Goal: Task Accomplishment & Management: Manage account settings

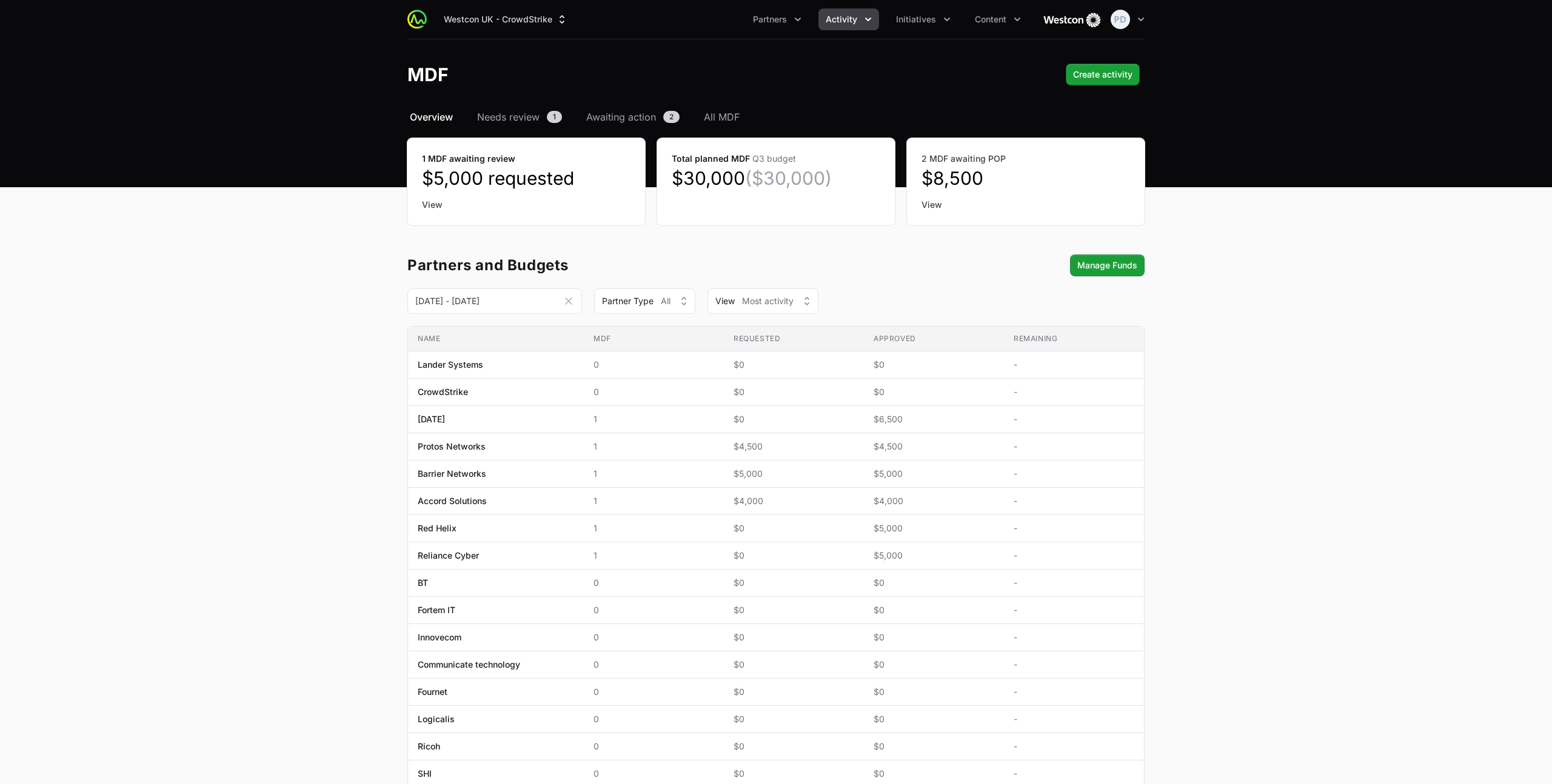
click at [863, 19] on icon "Activity menu" at bounding box center [867, 19] width 12 height 12
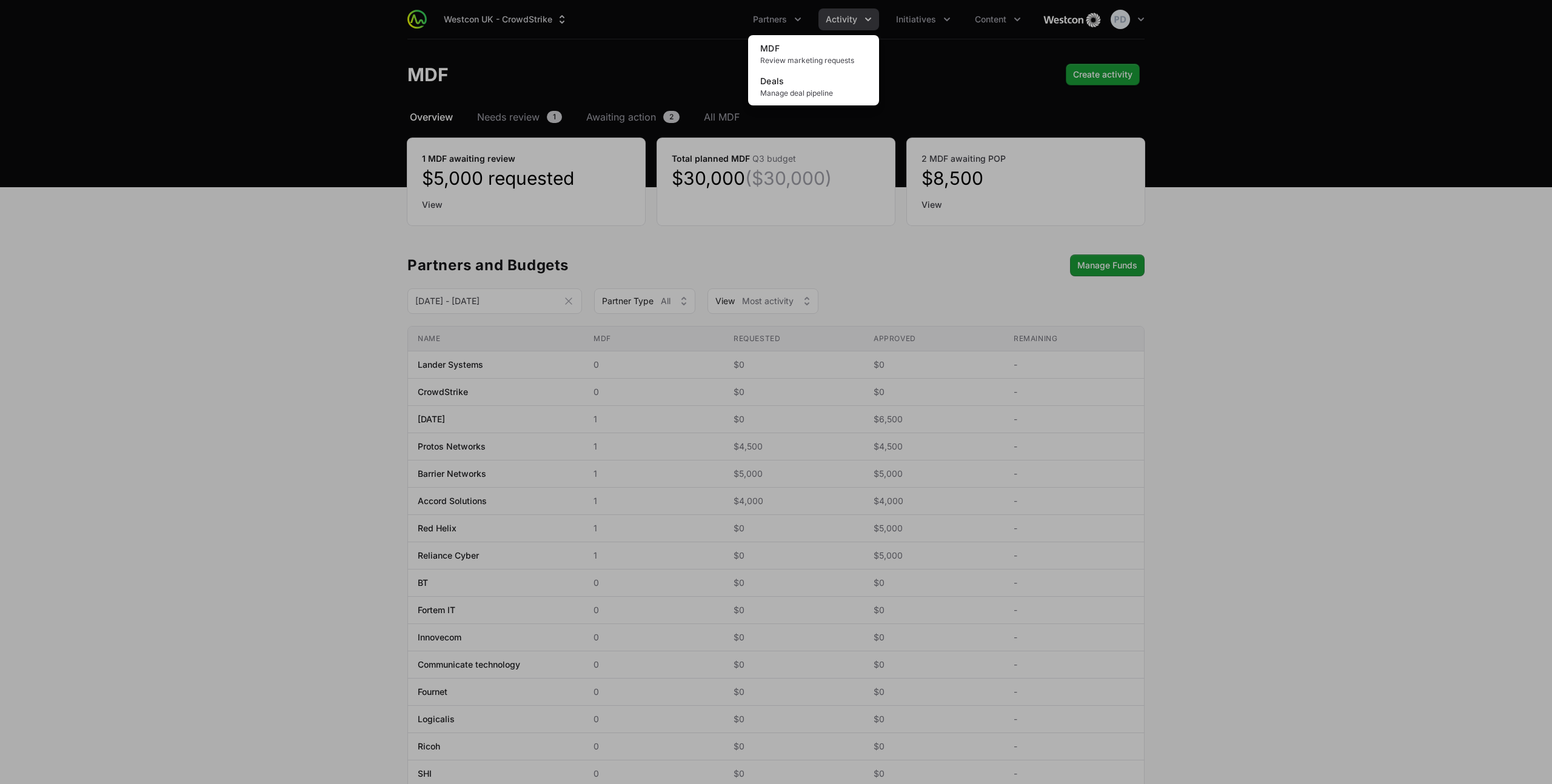
click at [863, 19] on div "Activity menu" at bounding box center [776, 392] width 1552 height 784
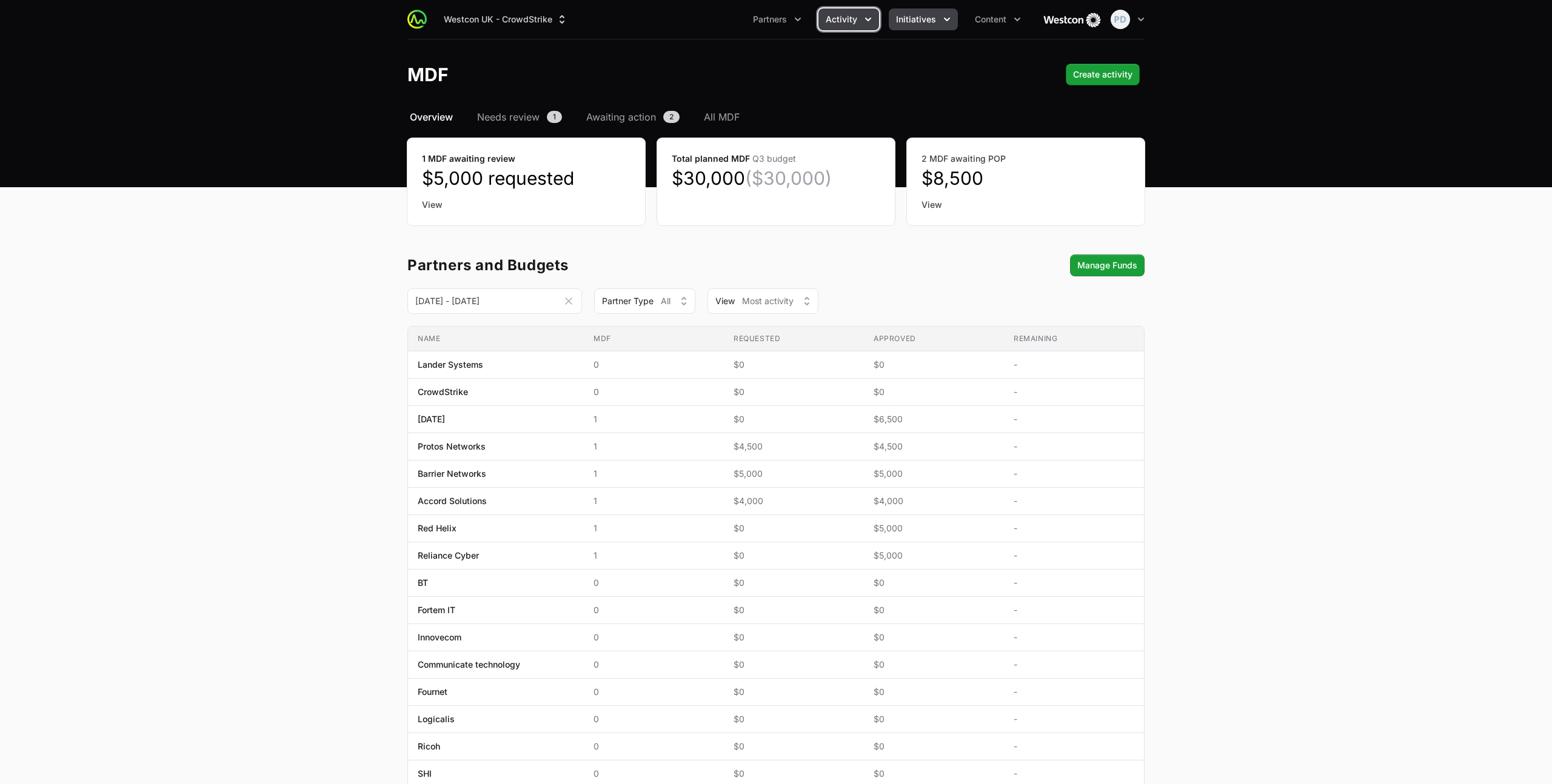
click at [913, 17] on span "Initiatives" at bounding box center [916, 19] width 40 height 12
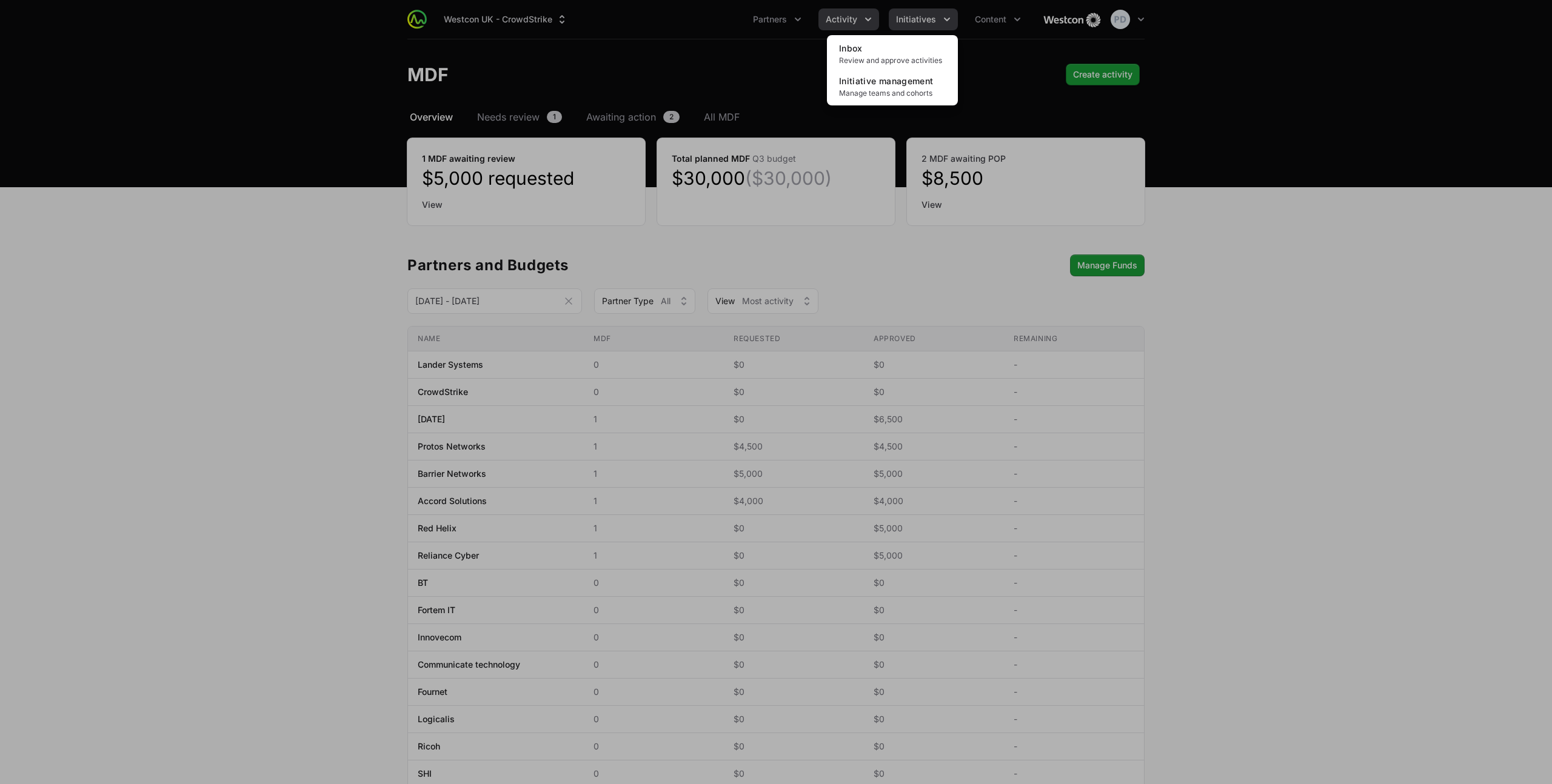
click at [913, 17] on div "Initiatives menu" at bounding box center [776, 392] width 1552 height 784
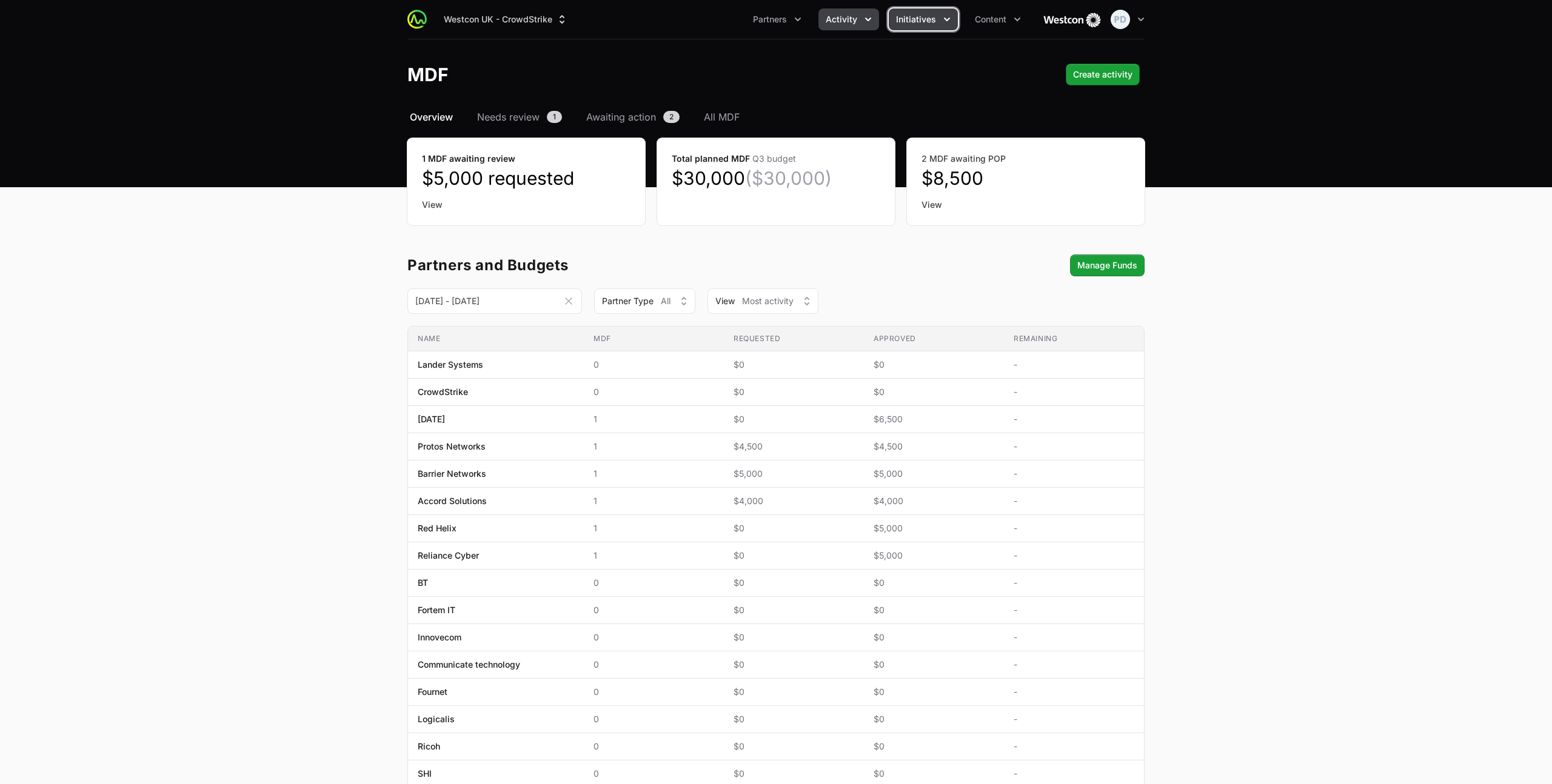
click at [953, 17] on button "Initiatives" at bounding box center [923, 20] width 69 height 22
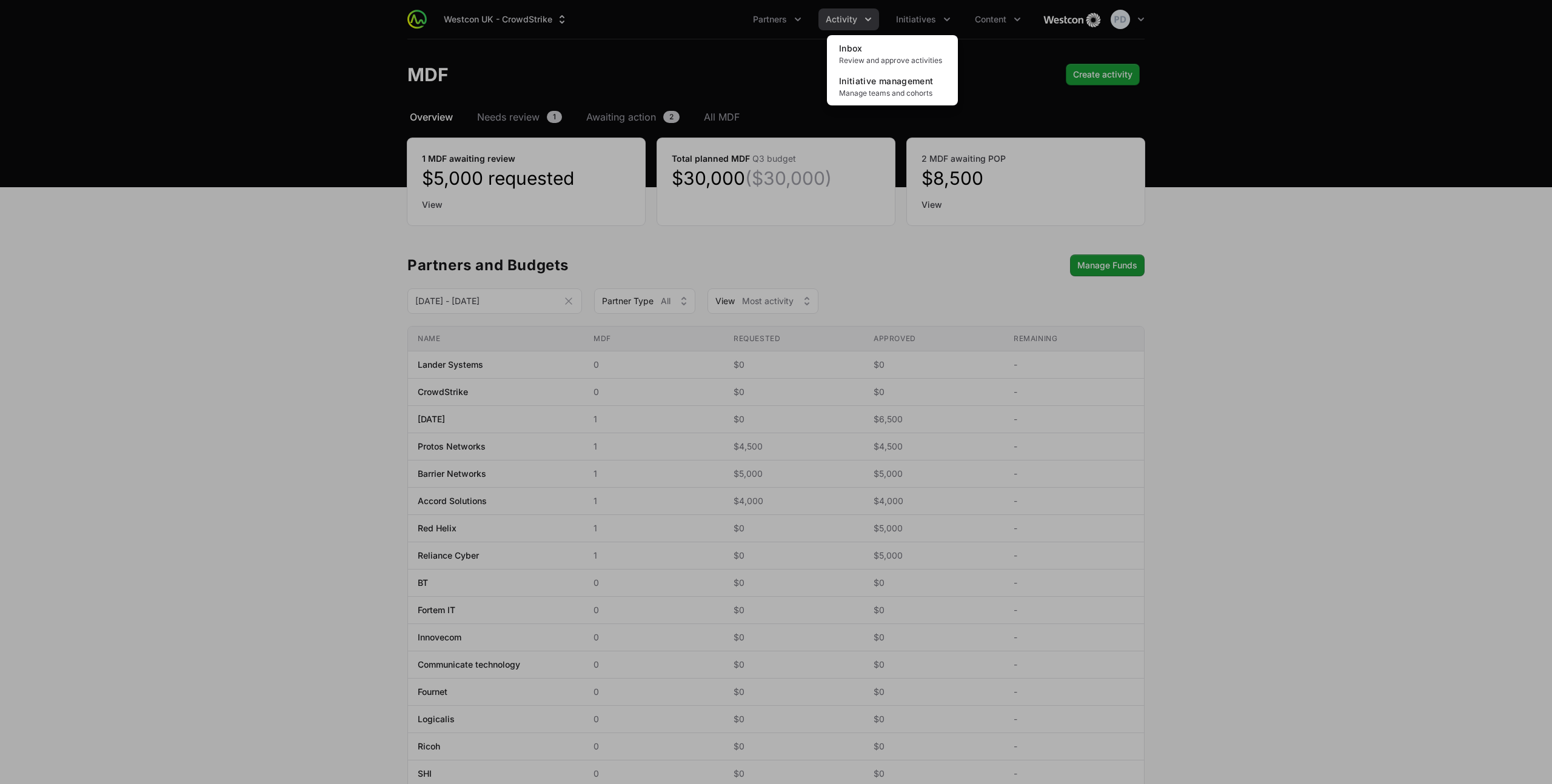
click at [924, 20] on div "Initiatives menu" at bounding box center [776, 392] width 1552 height 784
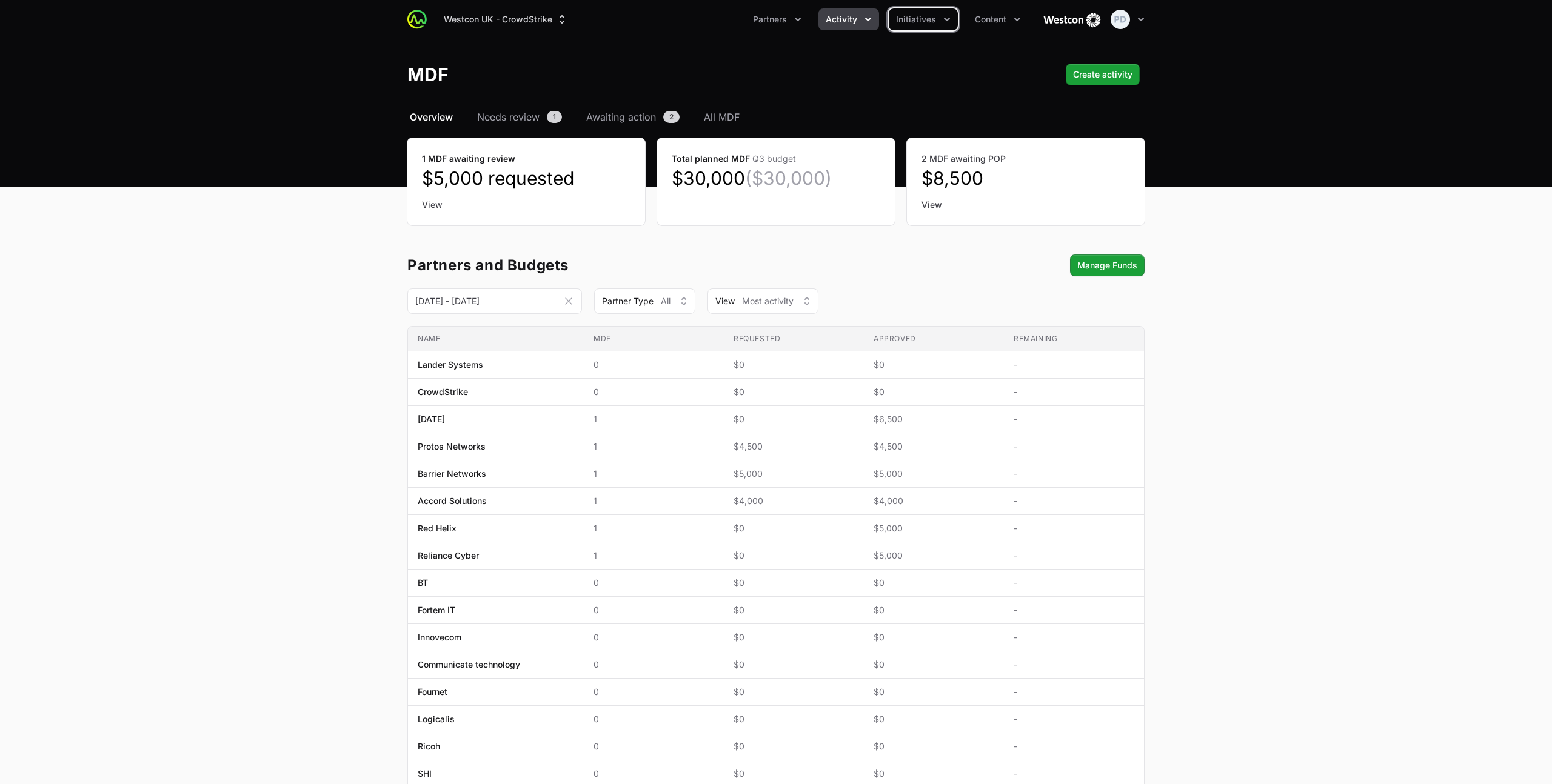
click at [856, 20] on span "Activity" at bounding box center [841, 19] width 31 height 12
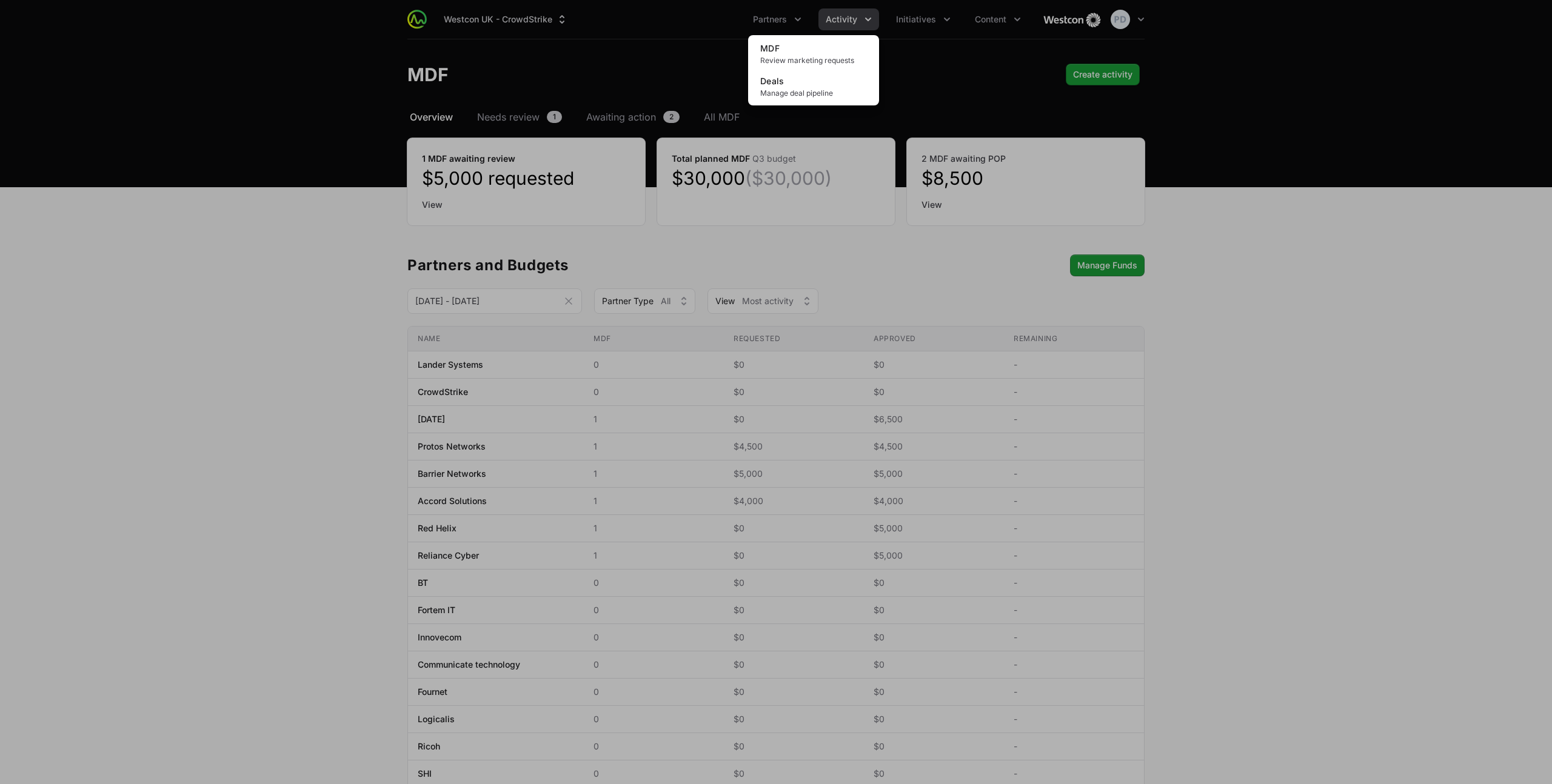
click at [856, 20] on div "Activity menu" at bounding box center [776, 392] width 1552 height 784
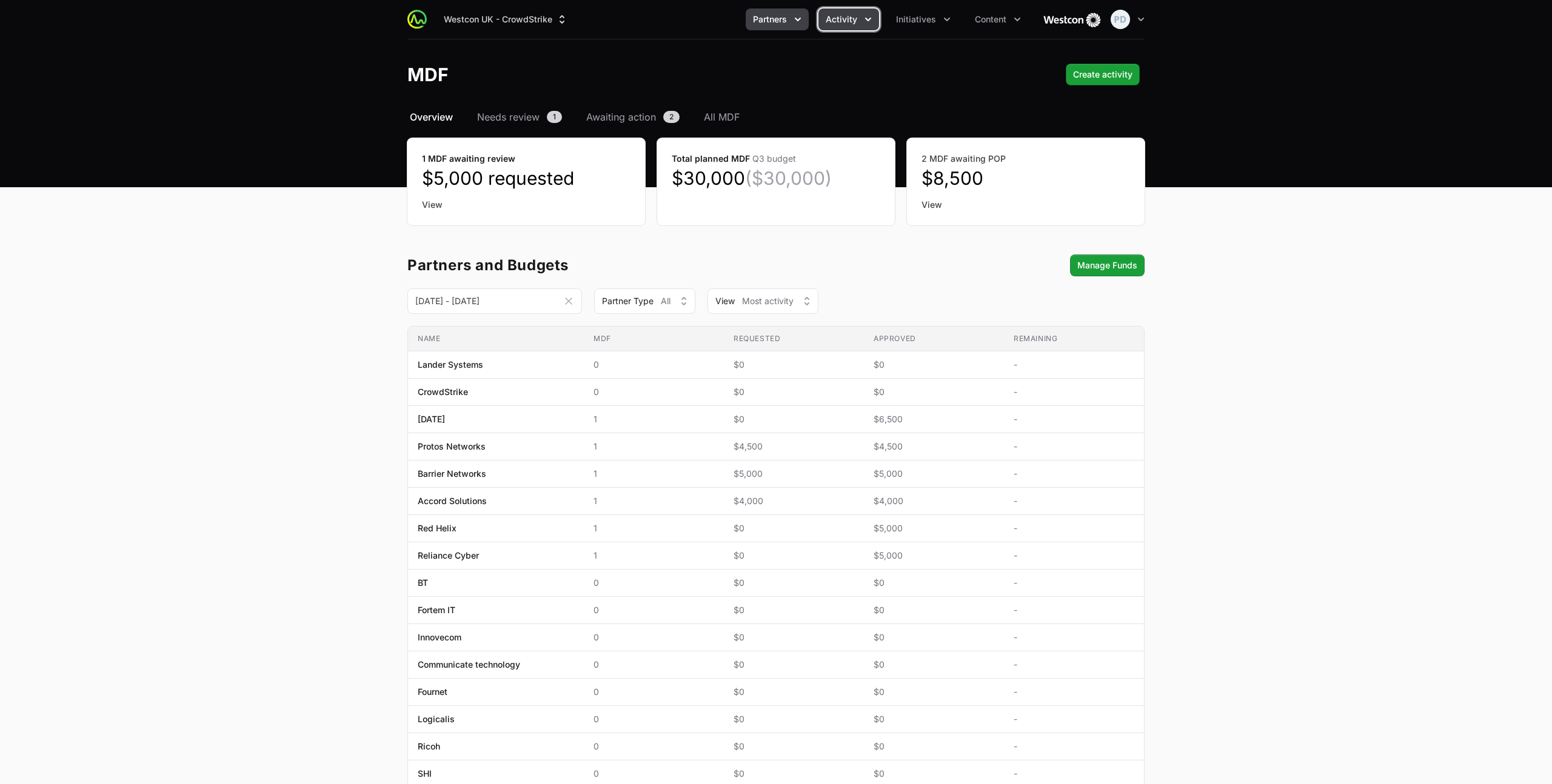
click at [803, 20] on icon "Partners menu" at bounding box center [797, 19] width 12 height 12
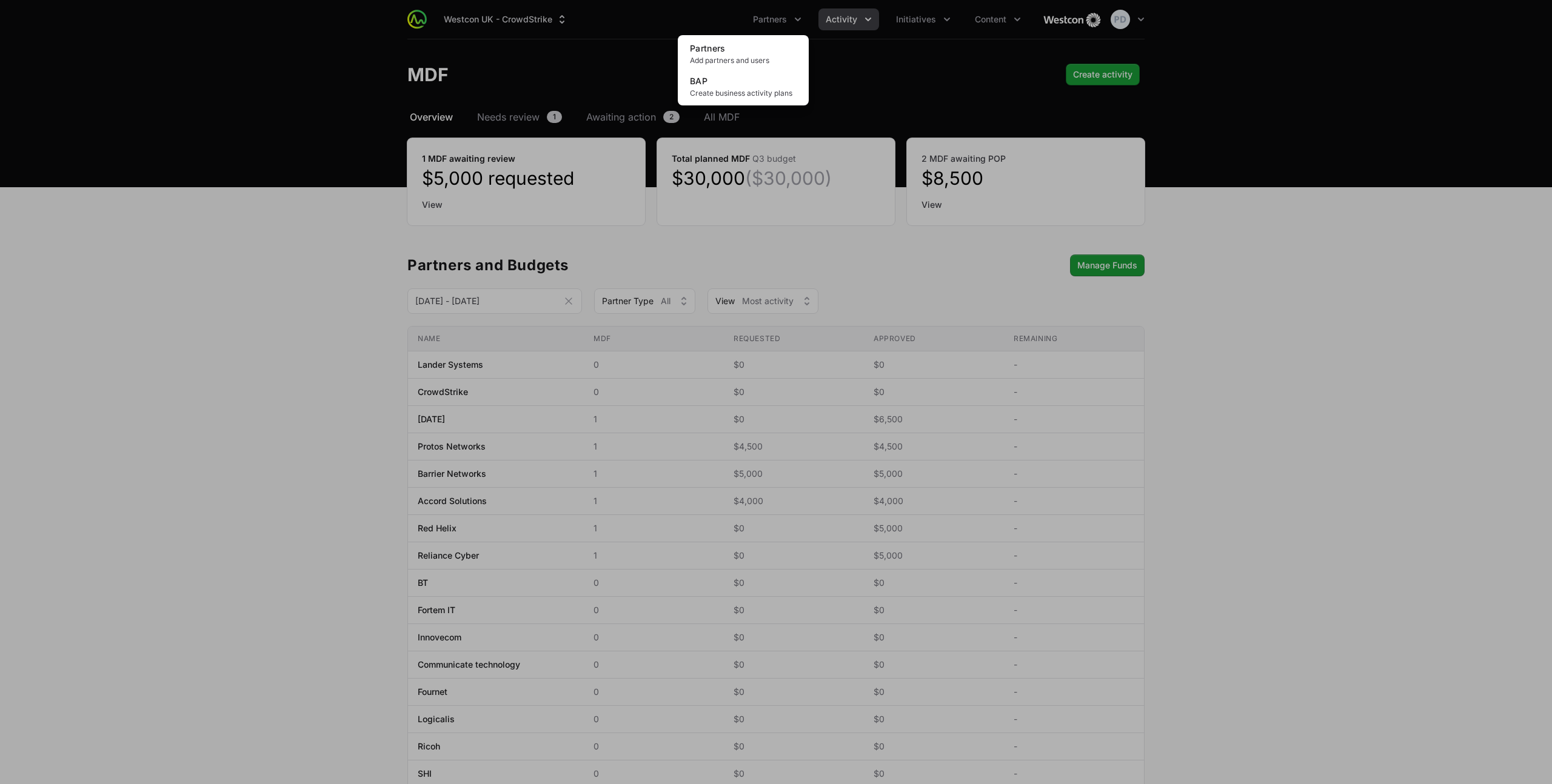
click at [798, 20] on div "Partners menu" at bounding box center [776, 392] width 1552 height 784
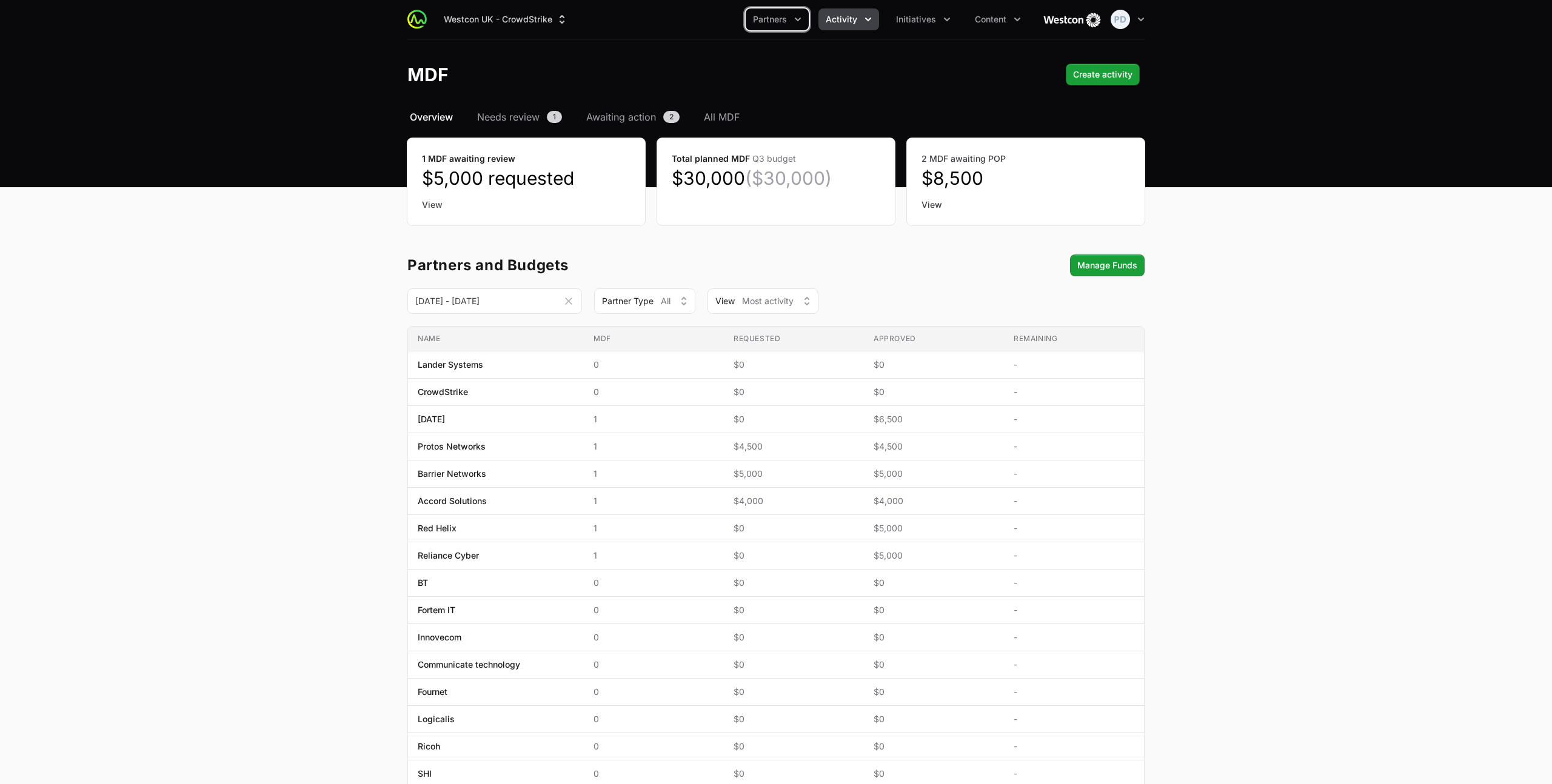
click at [860, 19] on button "Activity" at bounding box center [848, 20] width 60 height 22
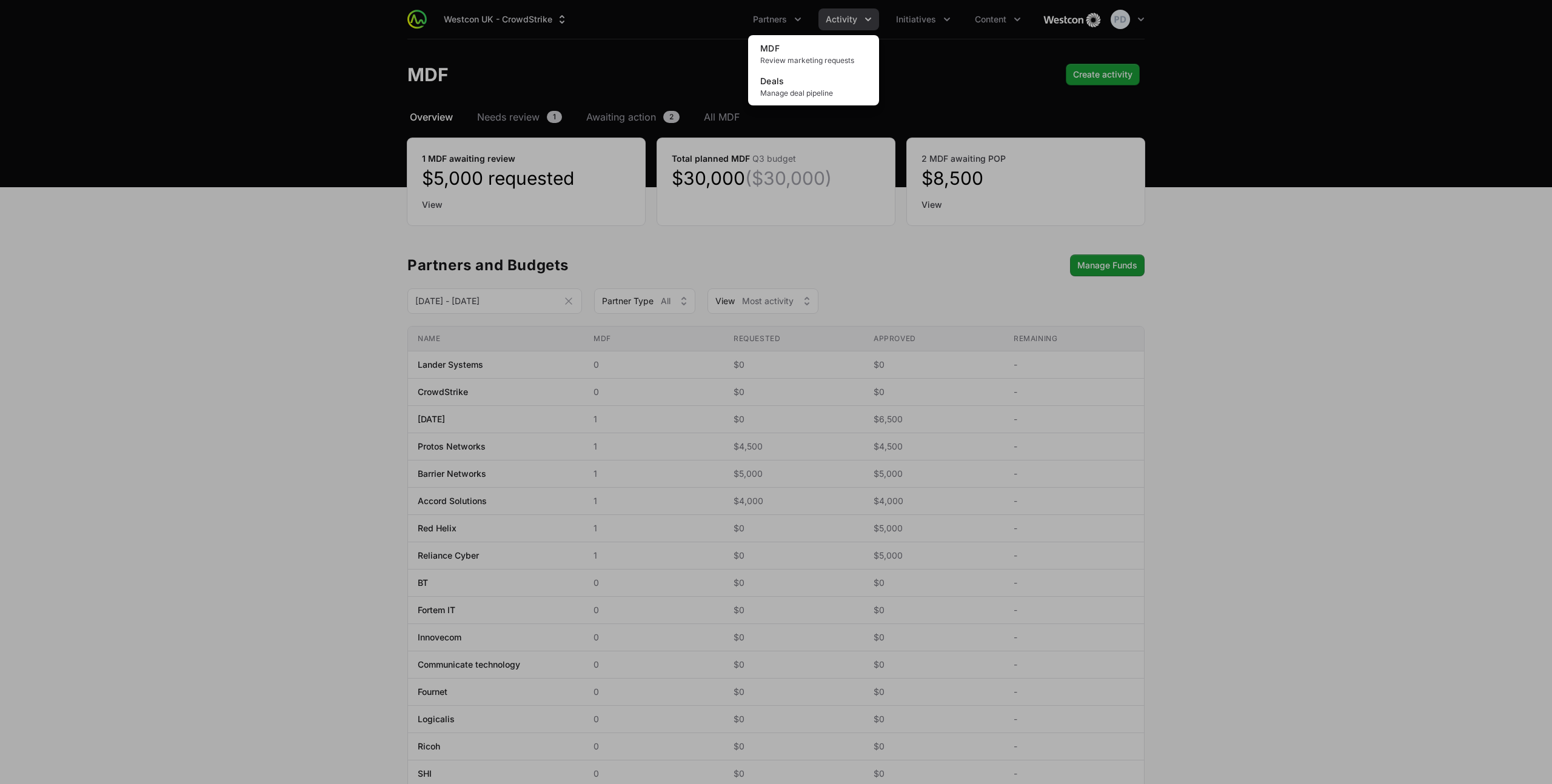
click at [704, 113] on div "Activity menu" at bounding box center [776, 392] width 1552 height 784
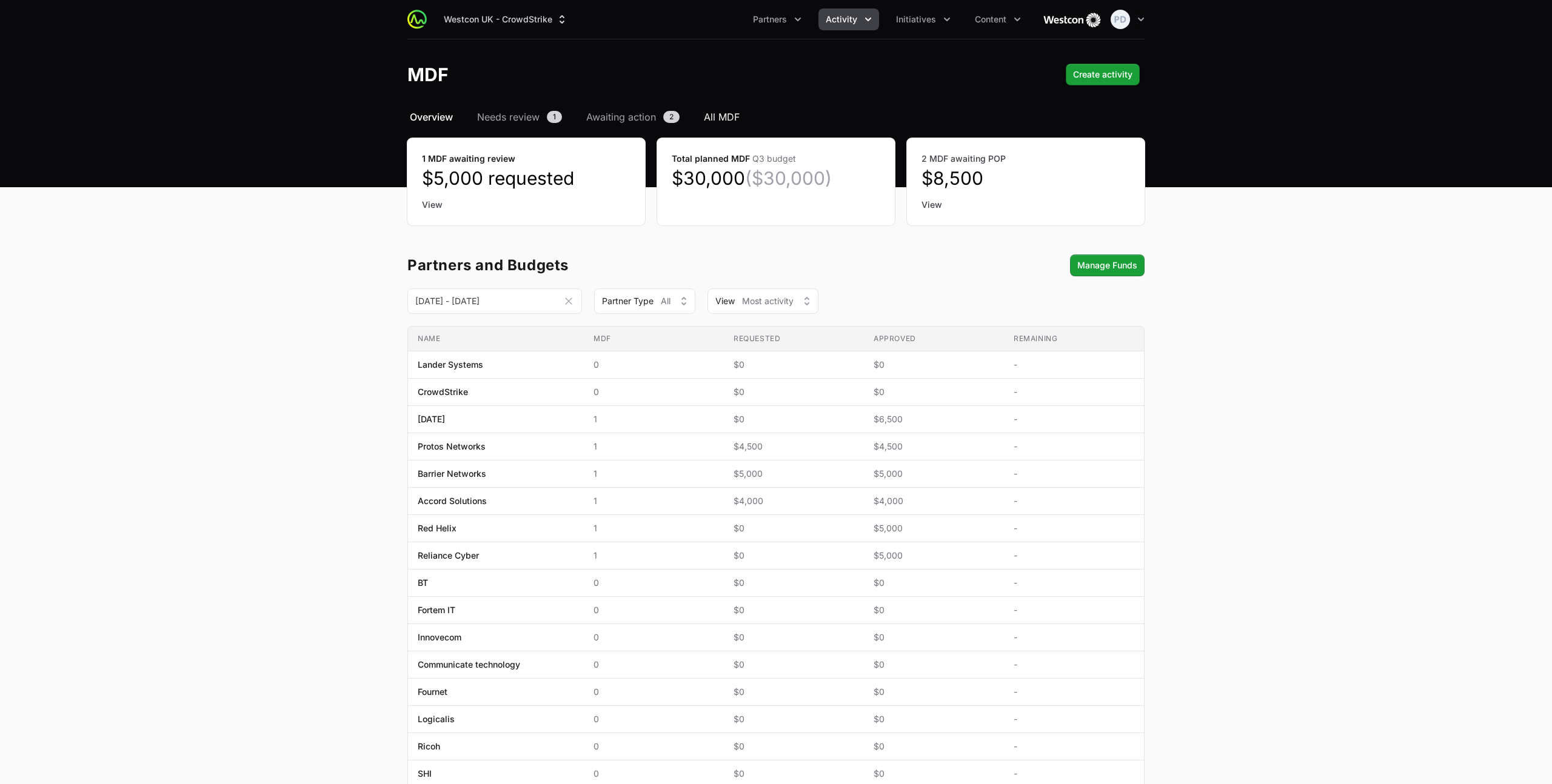
click at [716, 120] on span "All MDF" at bounding box center [722, 117] width 36 height 15
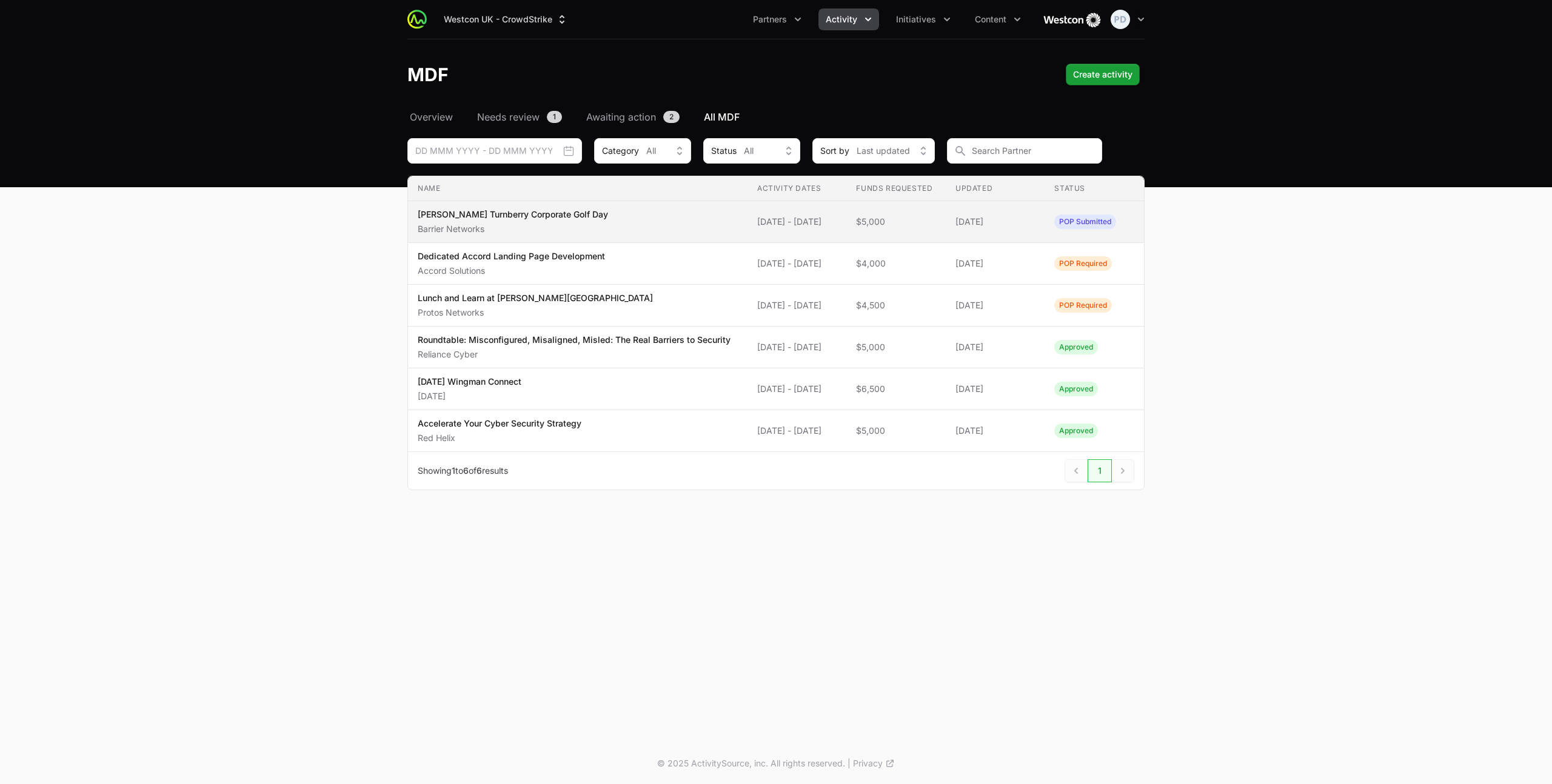
click at [547, 214] on p "[PERSON_NAME] Turnberry Corporate Golf Day" at bounding box center [513, 214] width 190 height 12
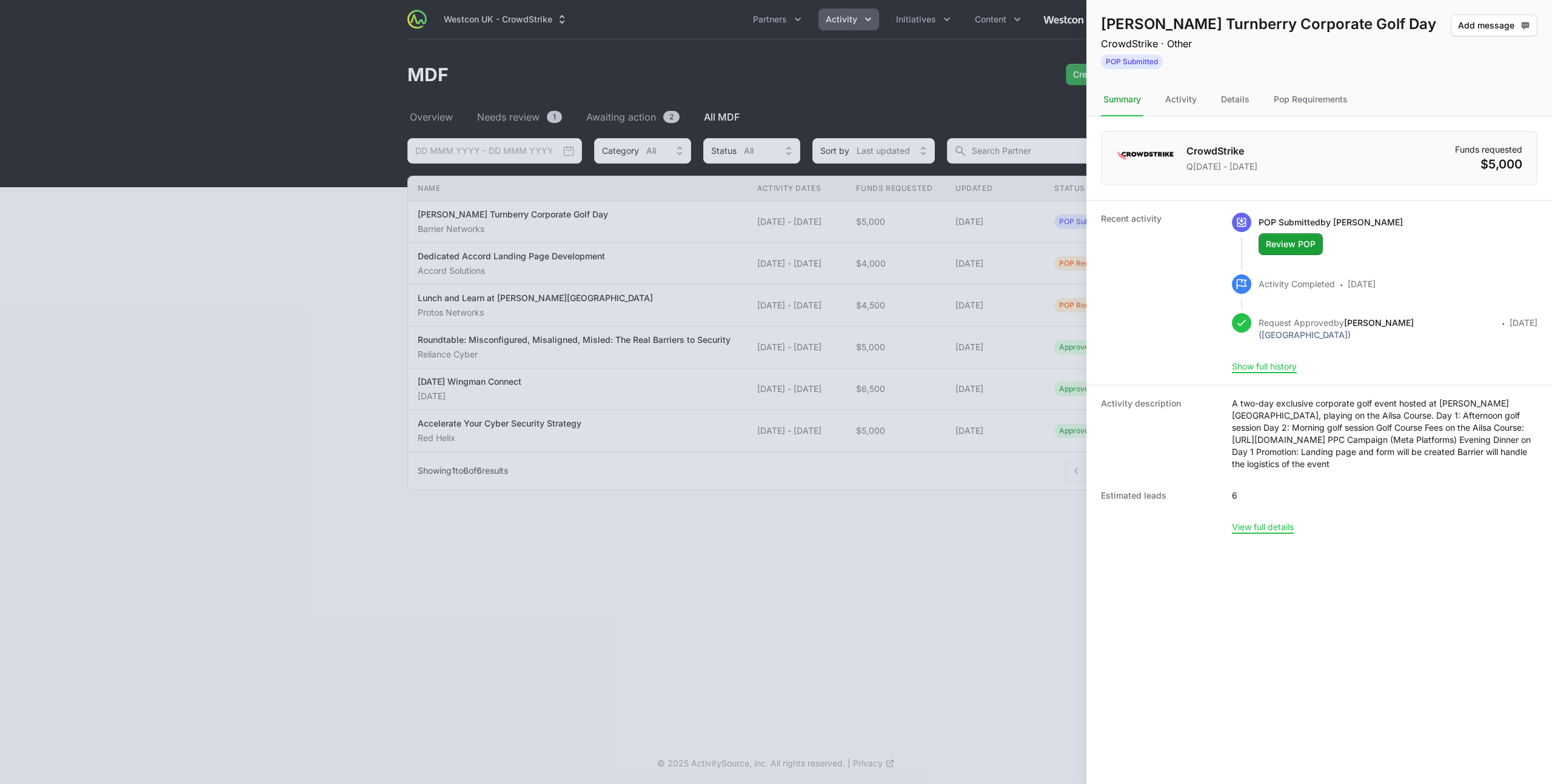
click at [850, 336] on div at bounding box center [776, 392] width 1552 height 784
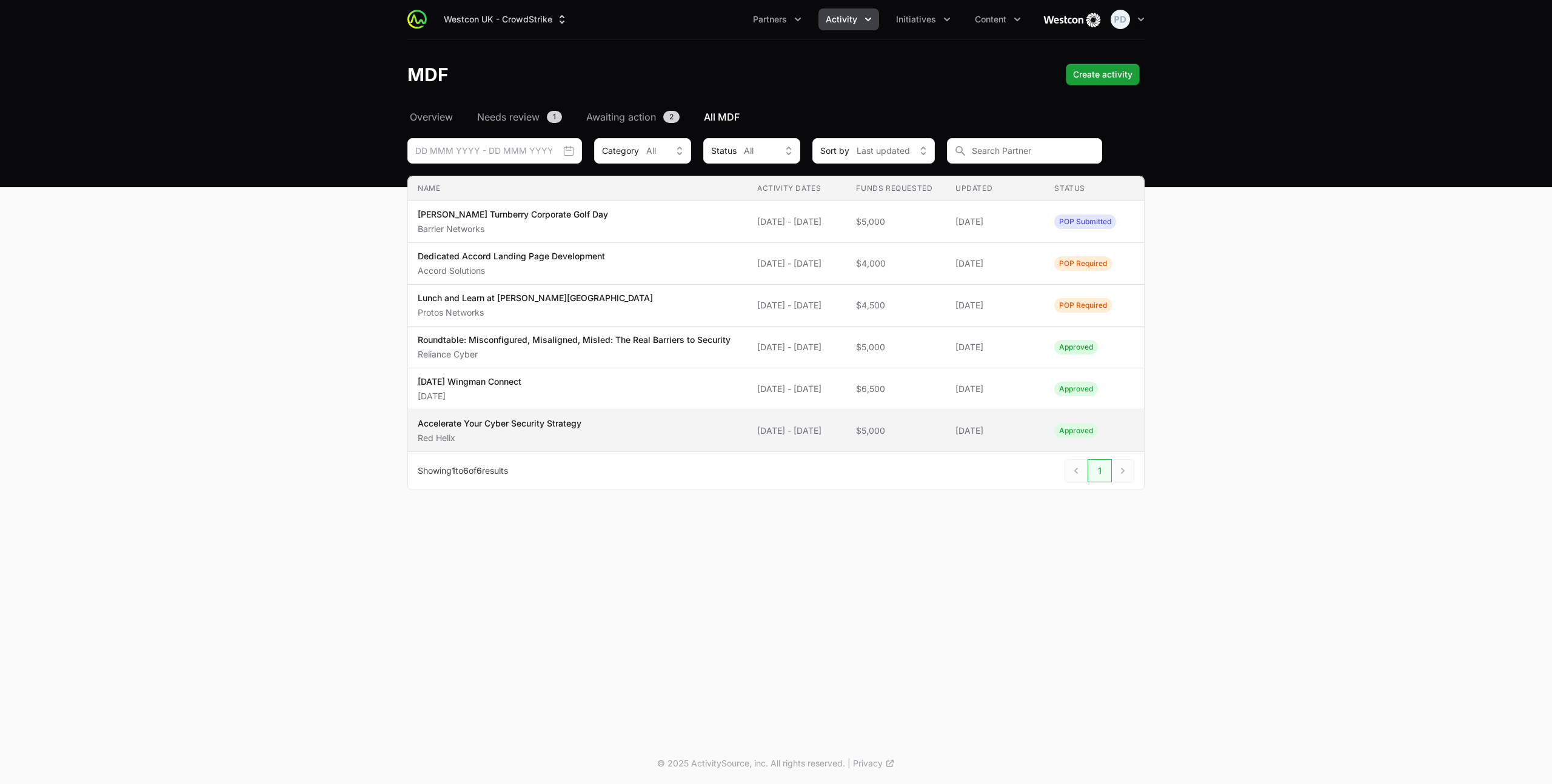
click at [472, 430] on p "Accelerate Your Cyber Security Strategy" at bounding box center [499, 423] width 164 height 12
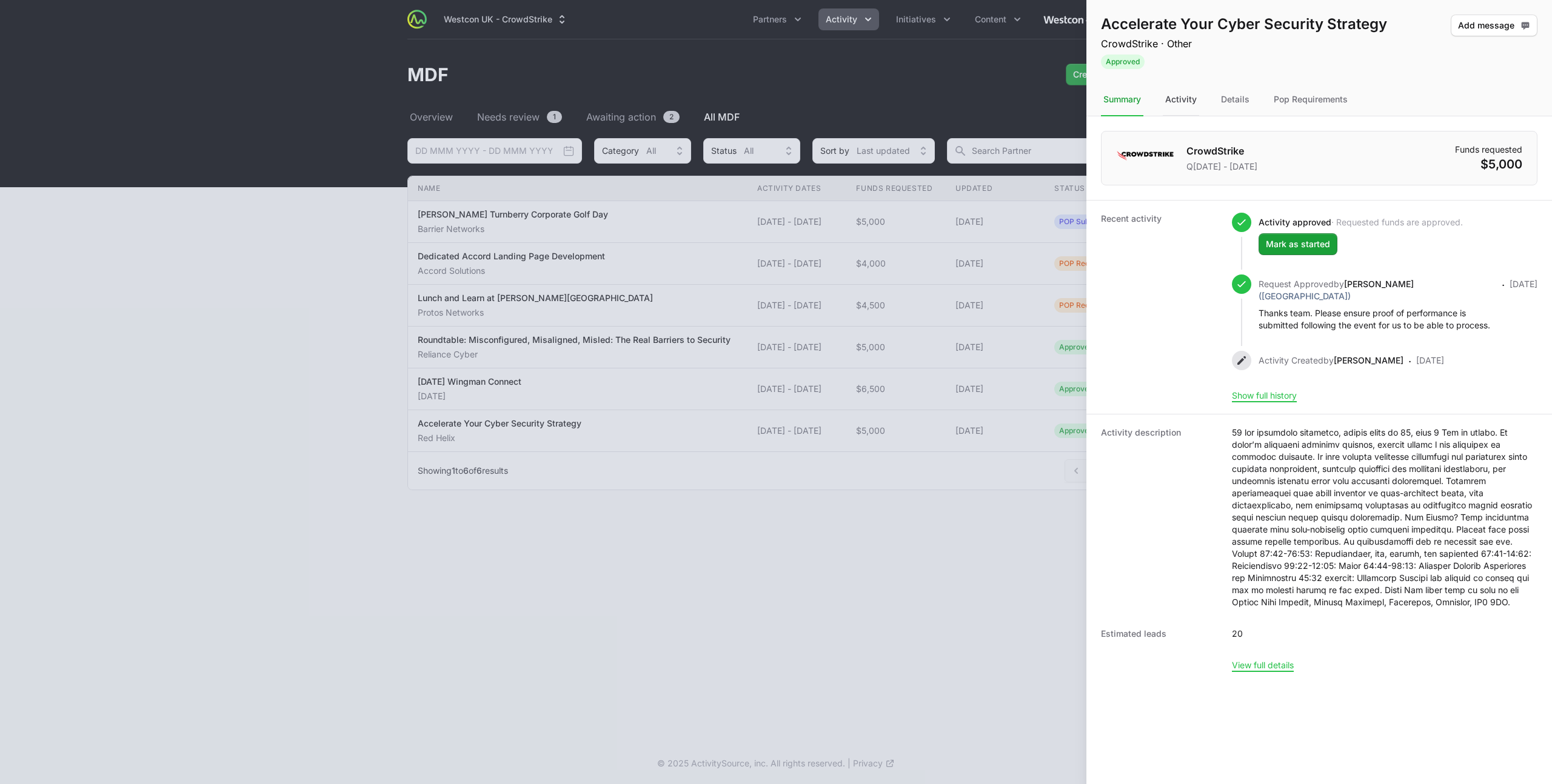
click at [1179, 90] on div "Activity" at bounding box center [1180, 100] width 36 height 33
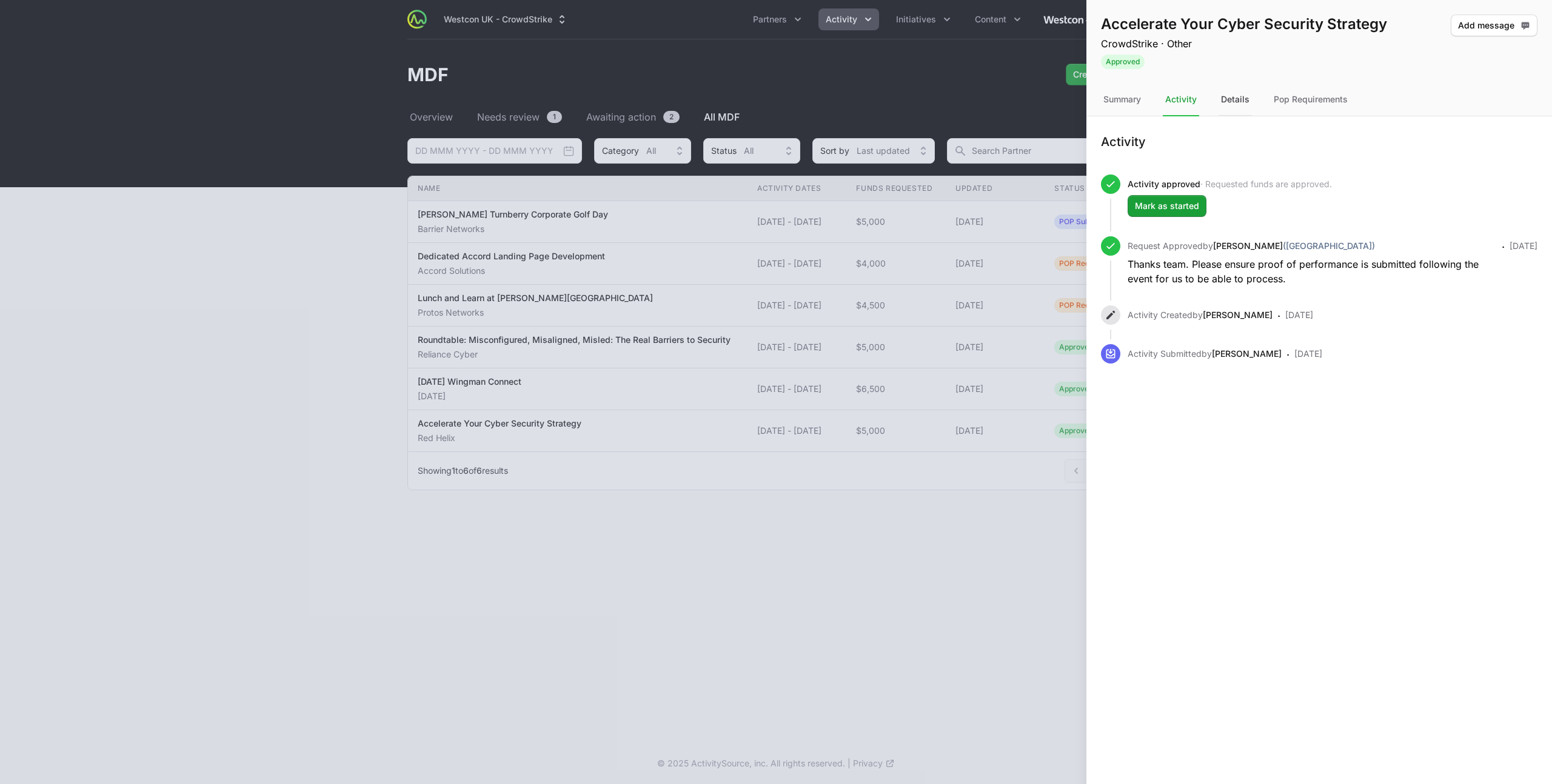
click at [1222, 99] on div "Details" at bounding box center [1235, 100] width 34 height 33
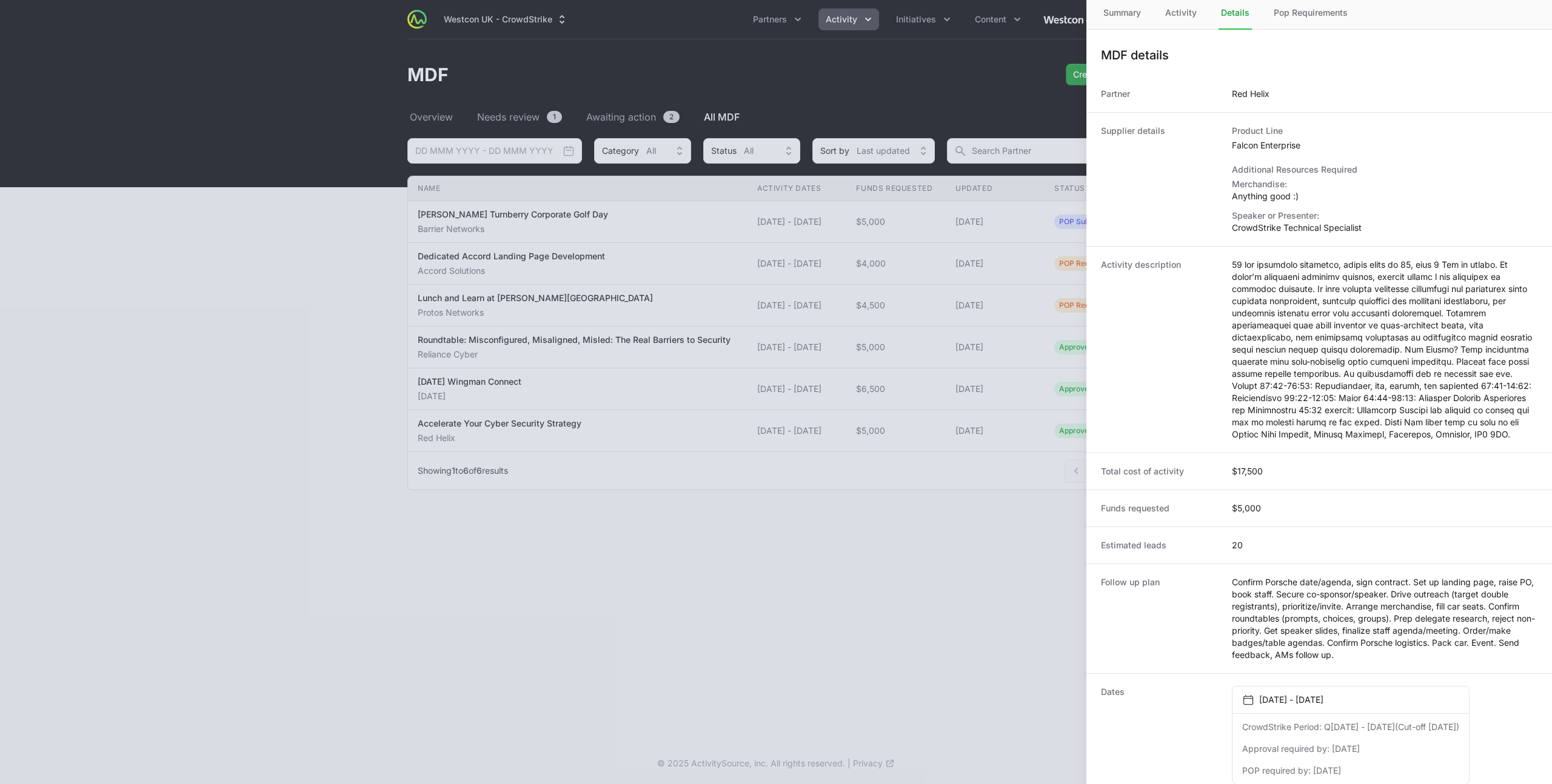
scroll to position [99, 0]
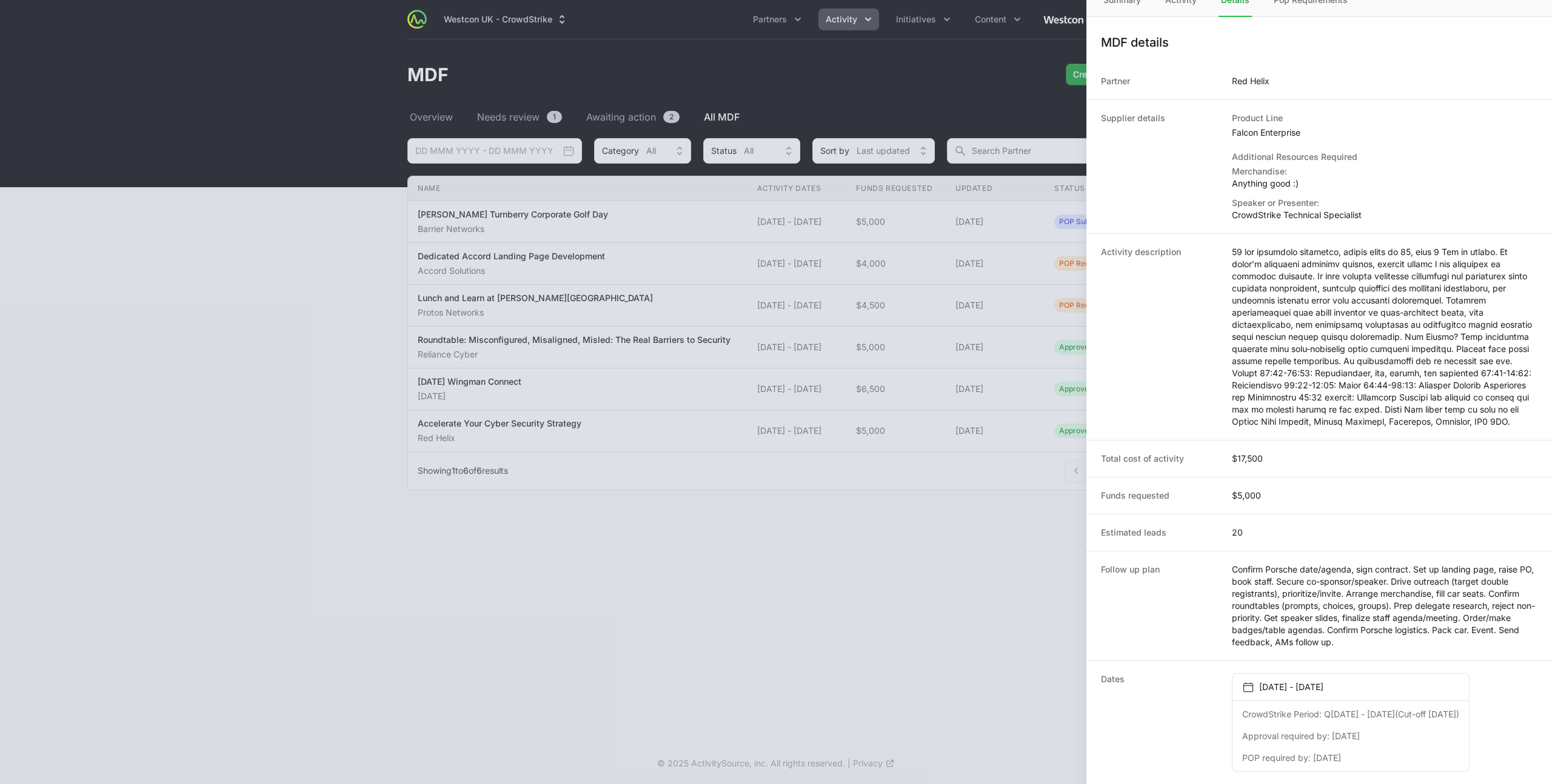
click at [566, 414] on div at bounding box center [776, 392] width 1552 height 784
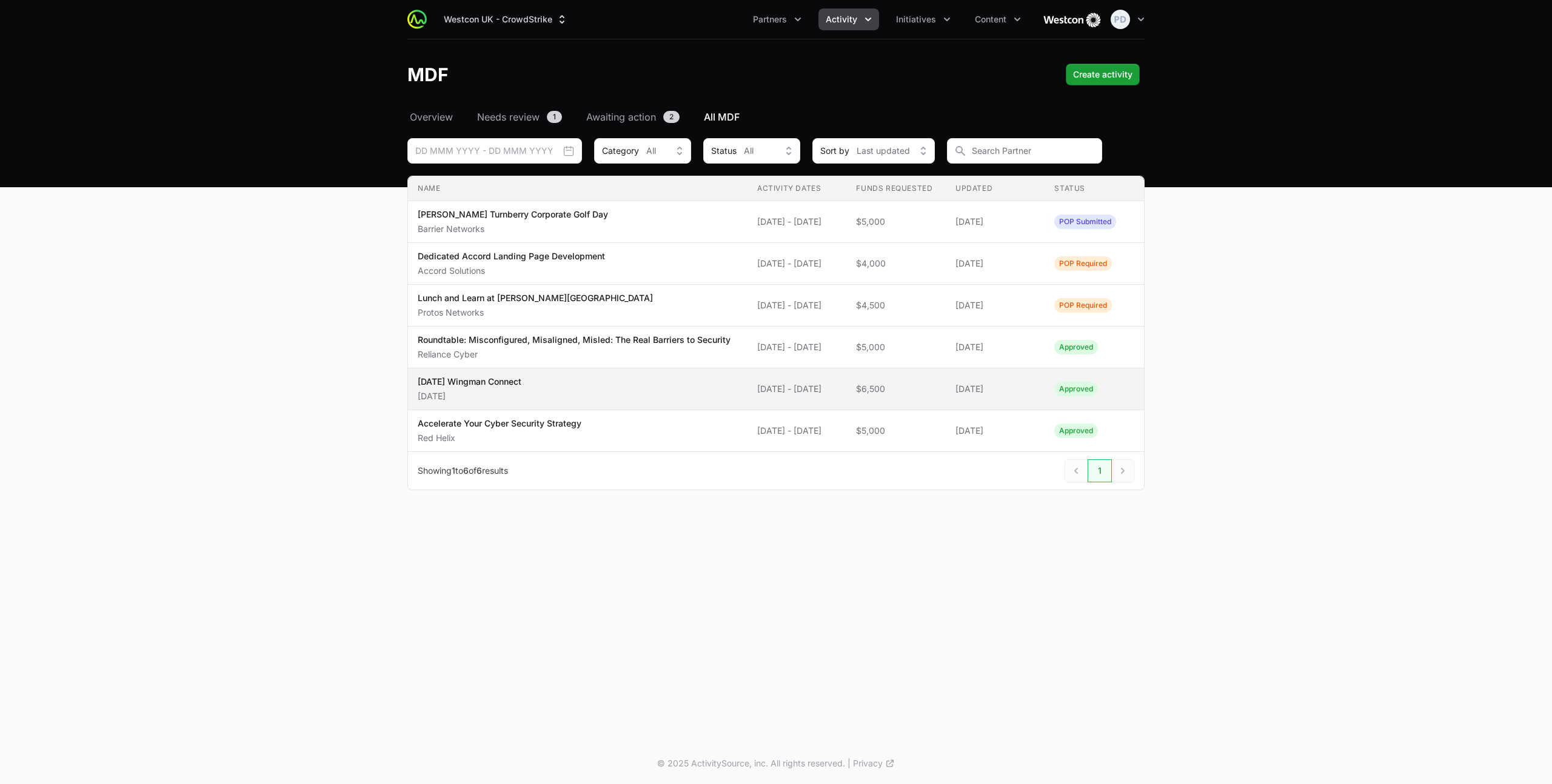
click at [455, 388] on p "[DATE] Wingman Connect" at bounding box center [470, 381] width 103 height 12
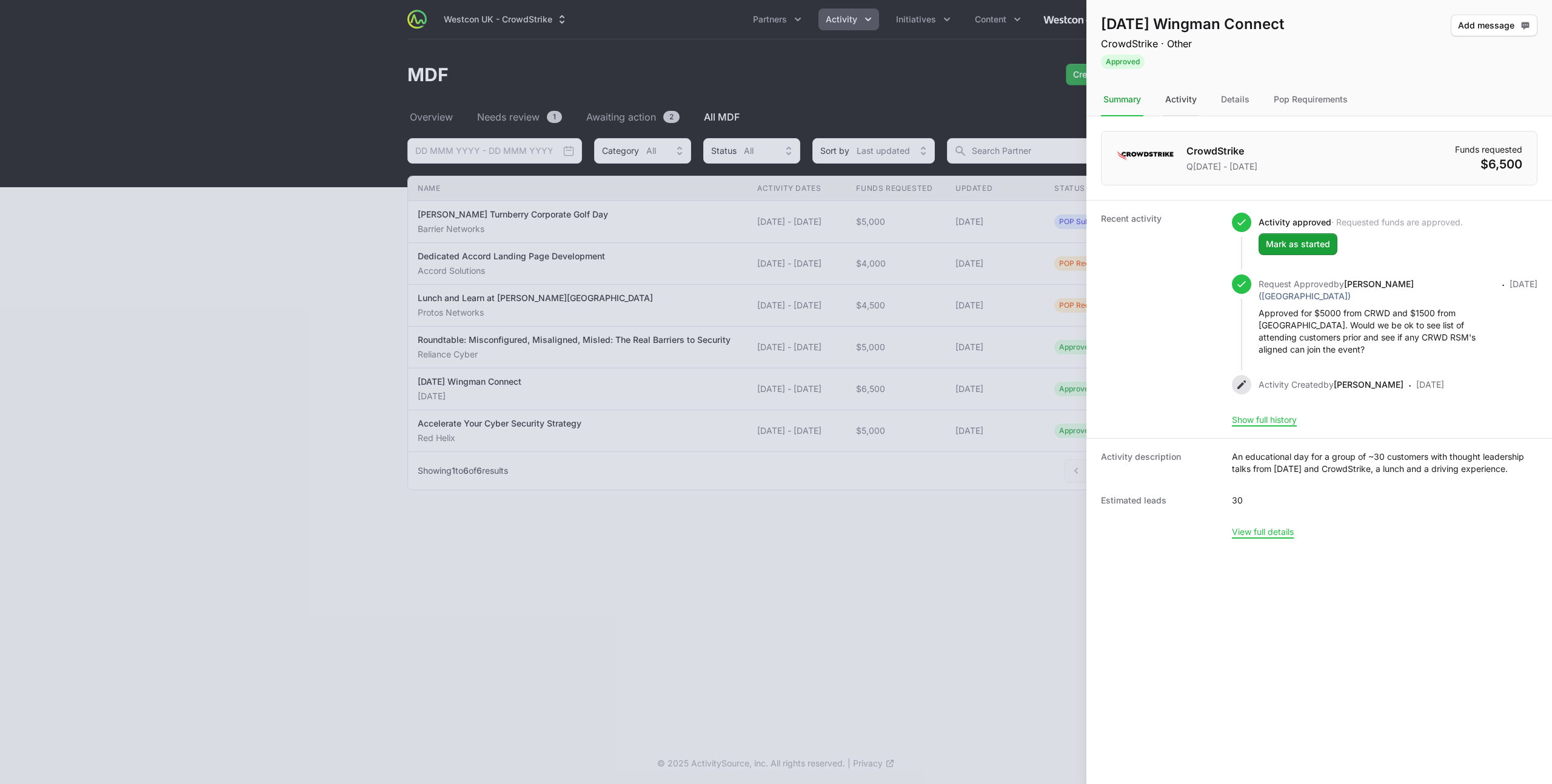
click at [1172, 99] on div "Activity" at bounding box center [1180, 100] width 36 height 33
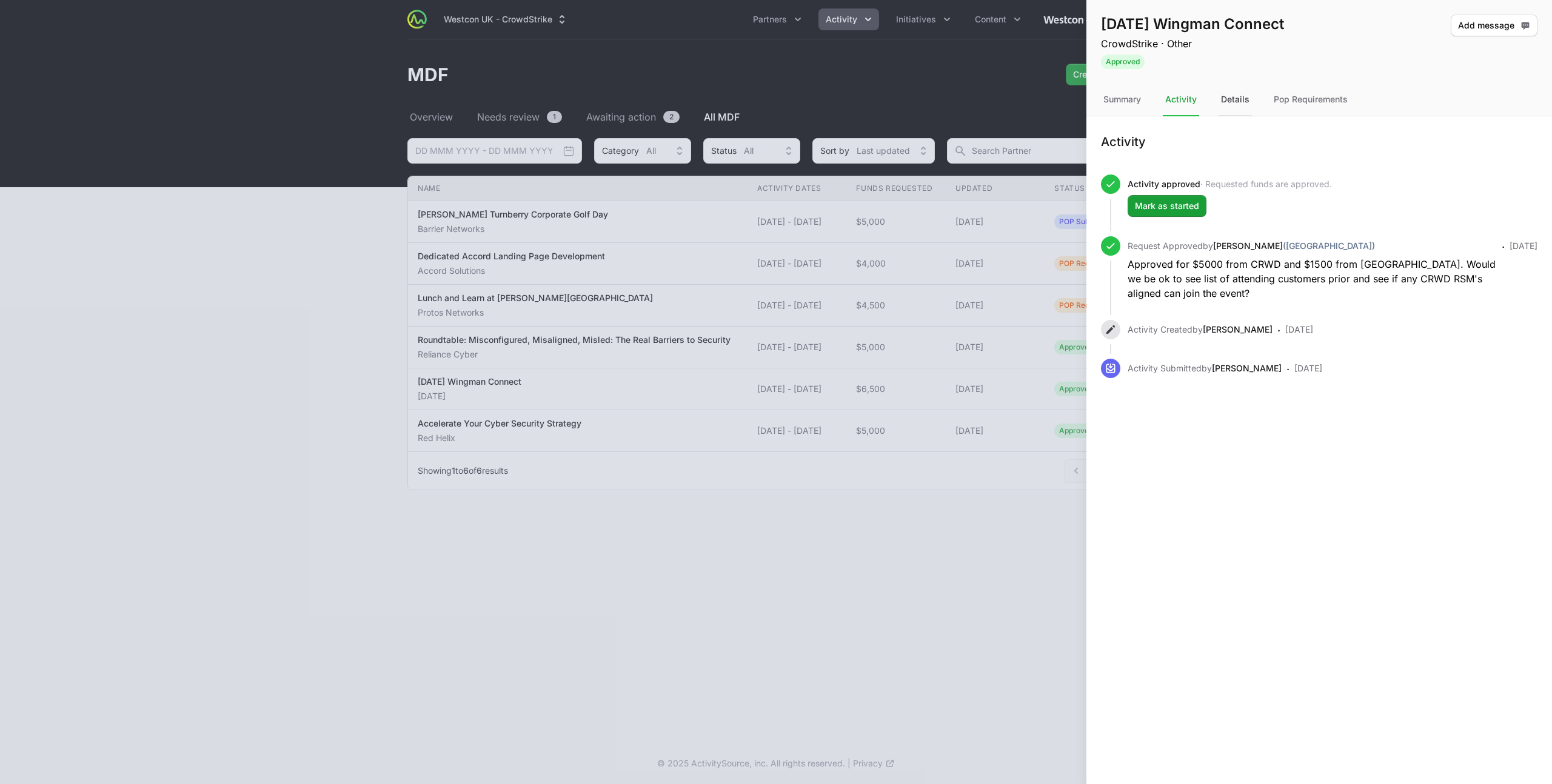
click at [1237, 95] on div "Details" at bounding box center [1235, 100] width 34 height 33
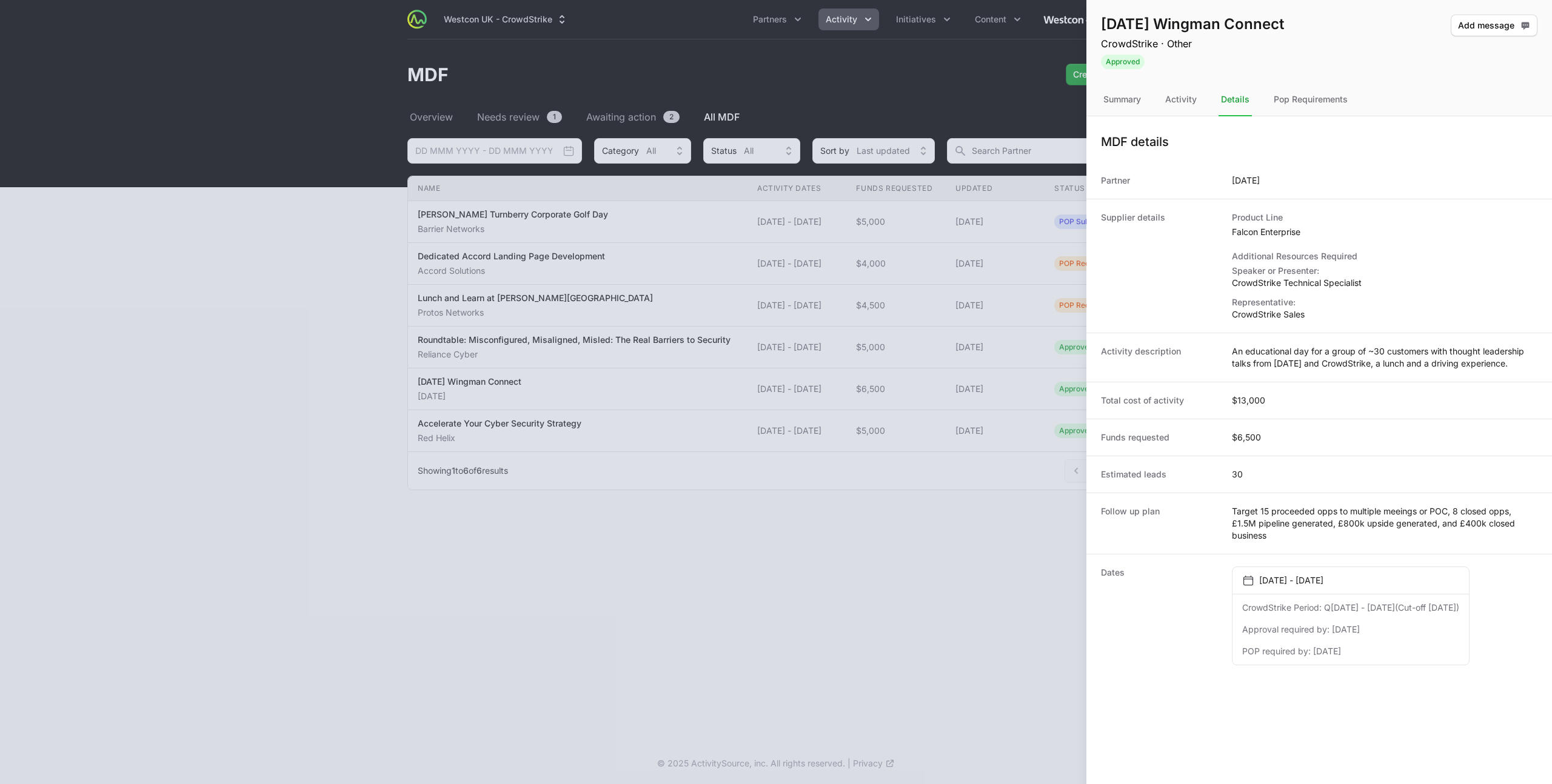
click at [588, 365] on div at bounding box center [776, 392] width 1552 height 784
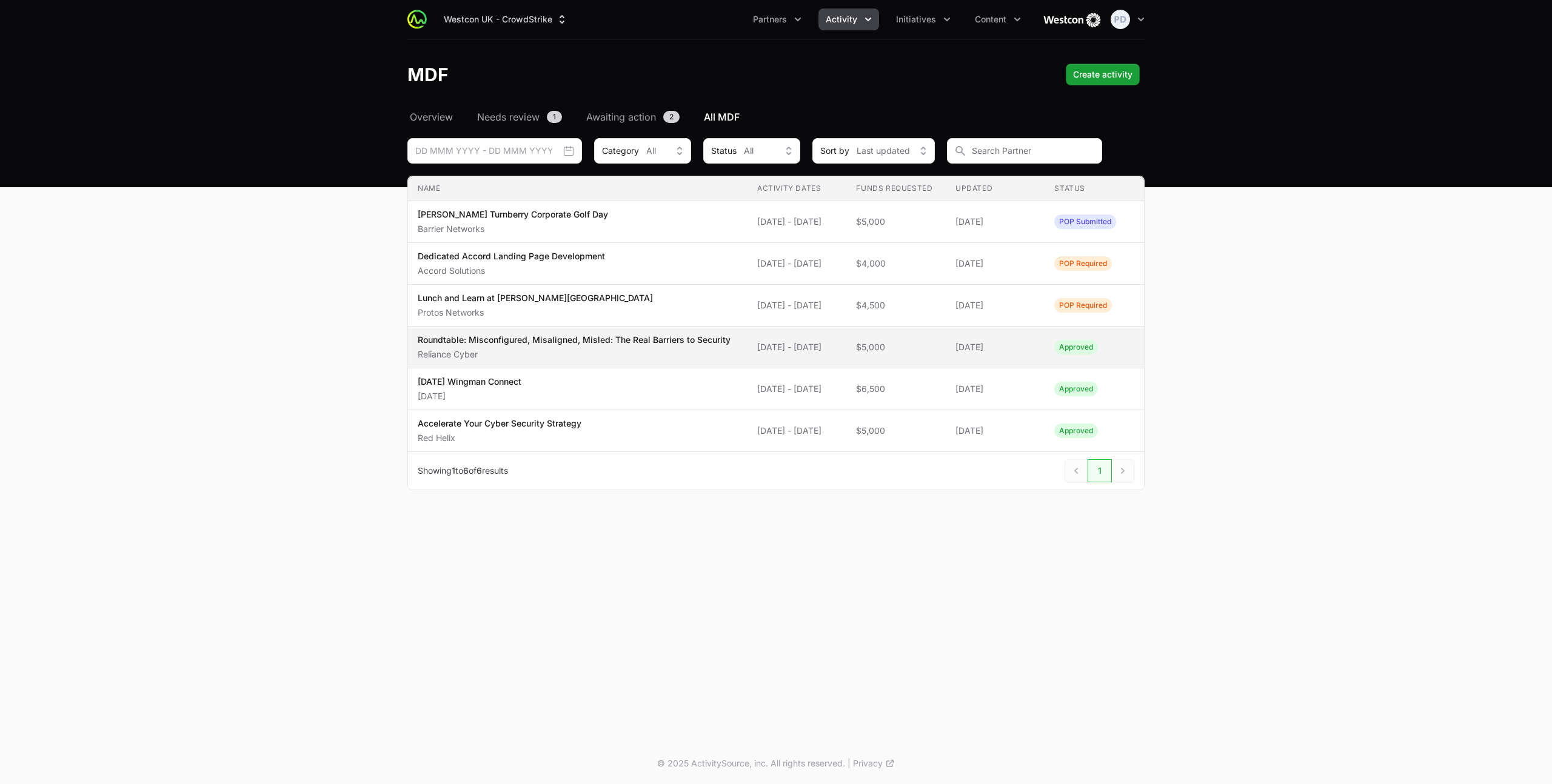
click at [546, 359] on div "Roundtable: Misconfigured, Misaligned, Misled: The Real Barriers to Security Re…" at bounding box center [574, 347] width 313 height 27
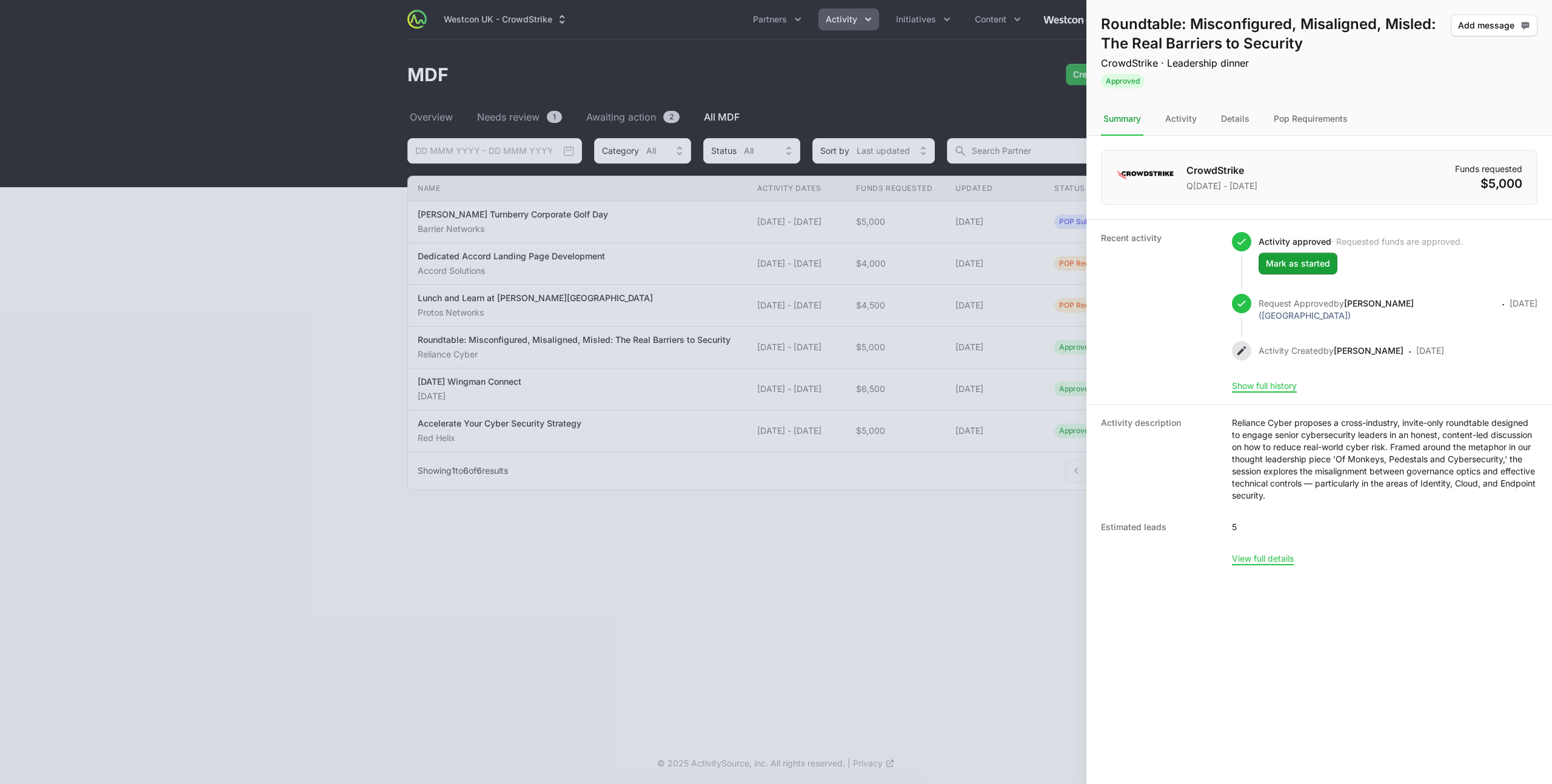
click at [1450, 15] on button "Add message" at bounding box center [1493, 26] width 87 height 22
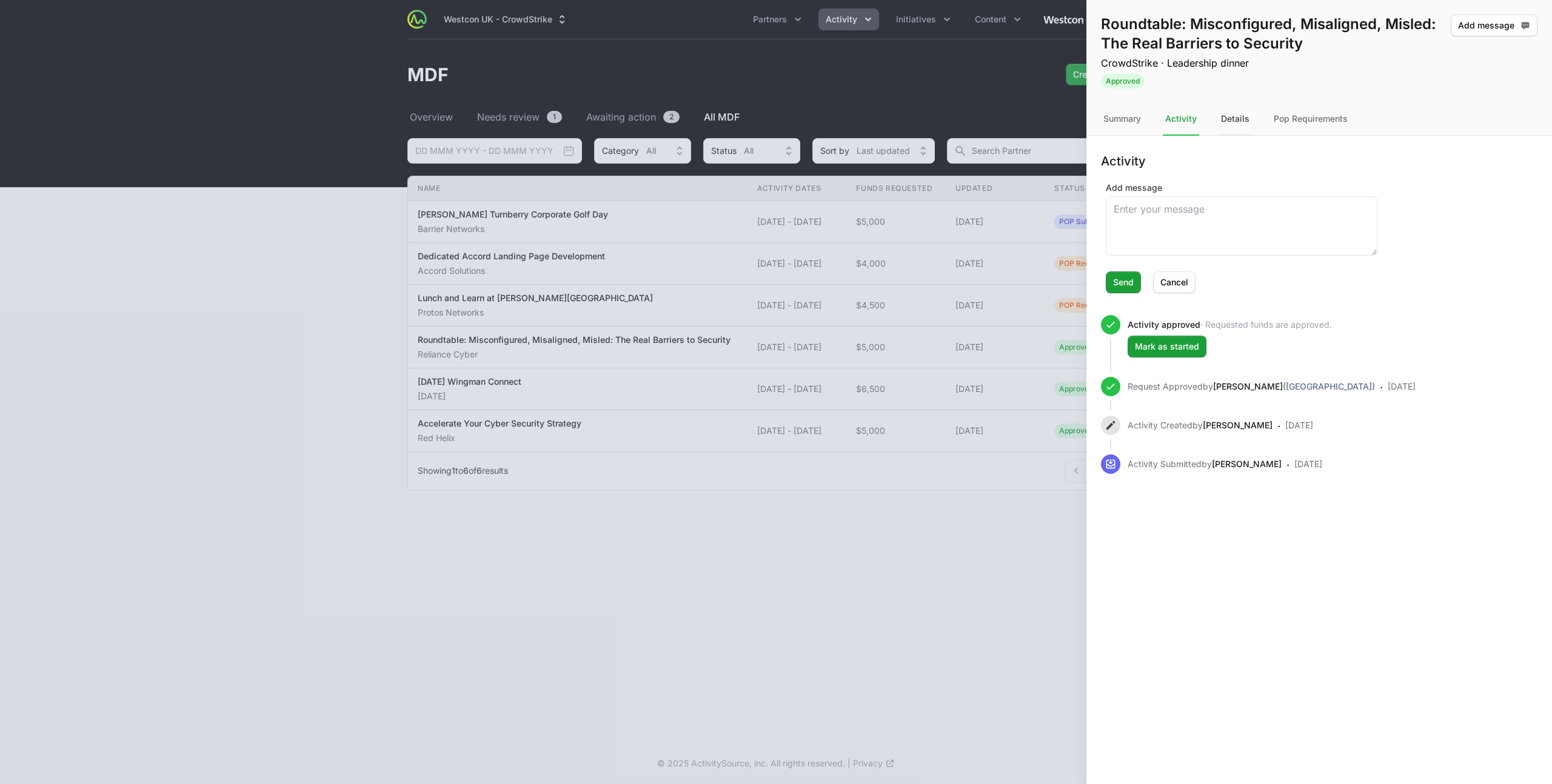
click at [1230, 116] on div "Details" at bounding box center [1235, 120] width 34 height 33
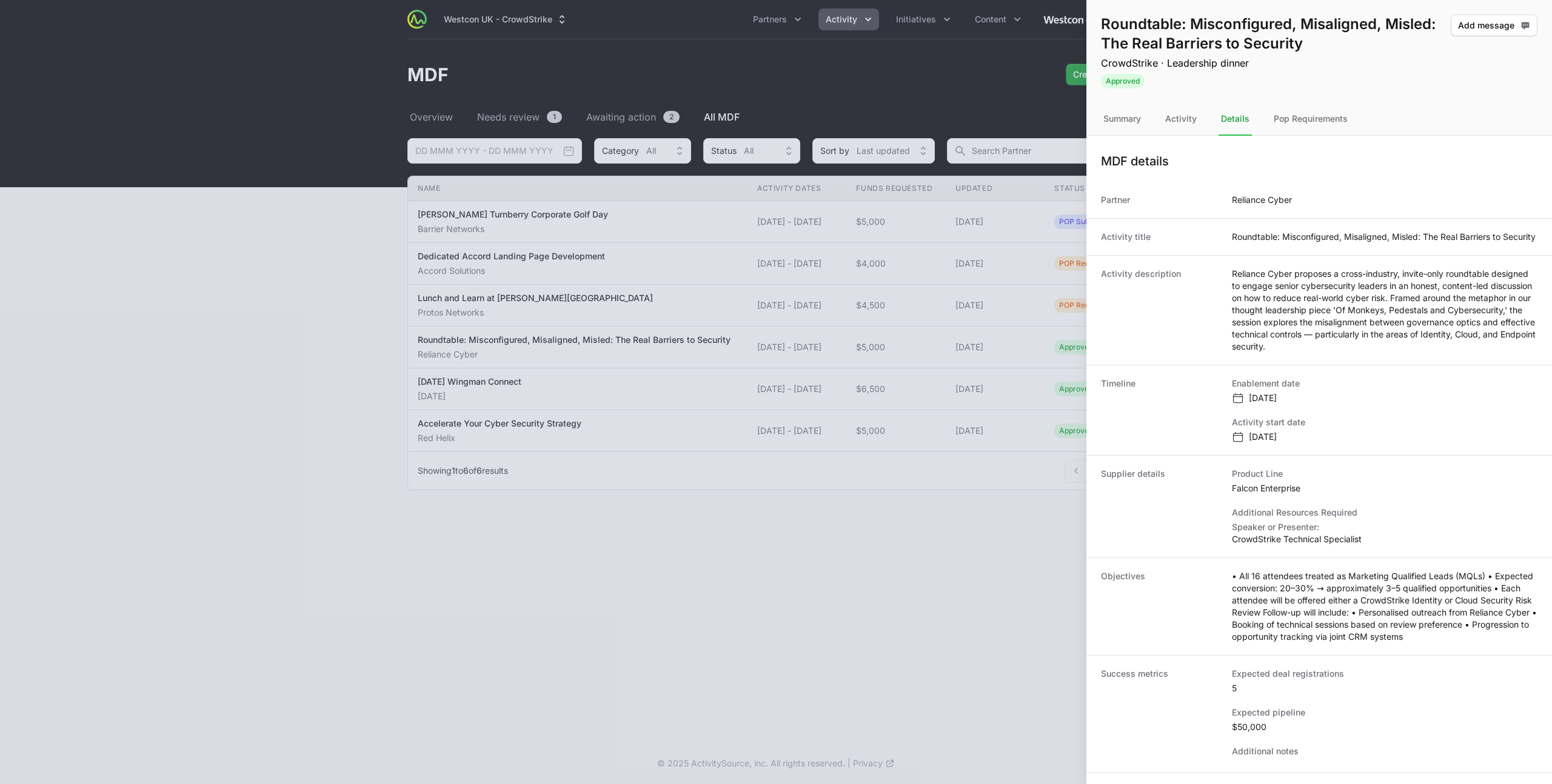
click at [907, 200] on div at bounding box center [776, 392] width 1552 height 784
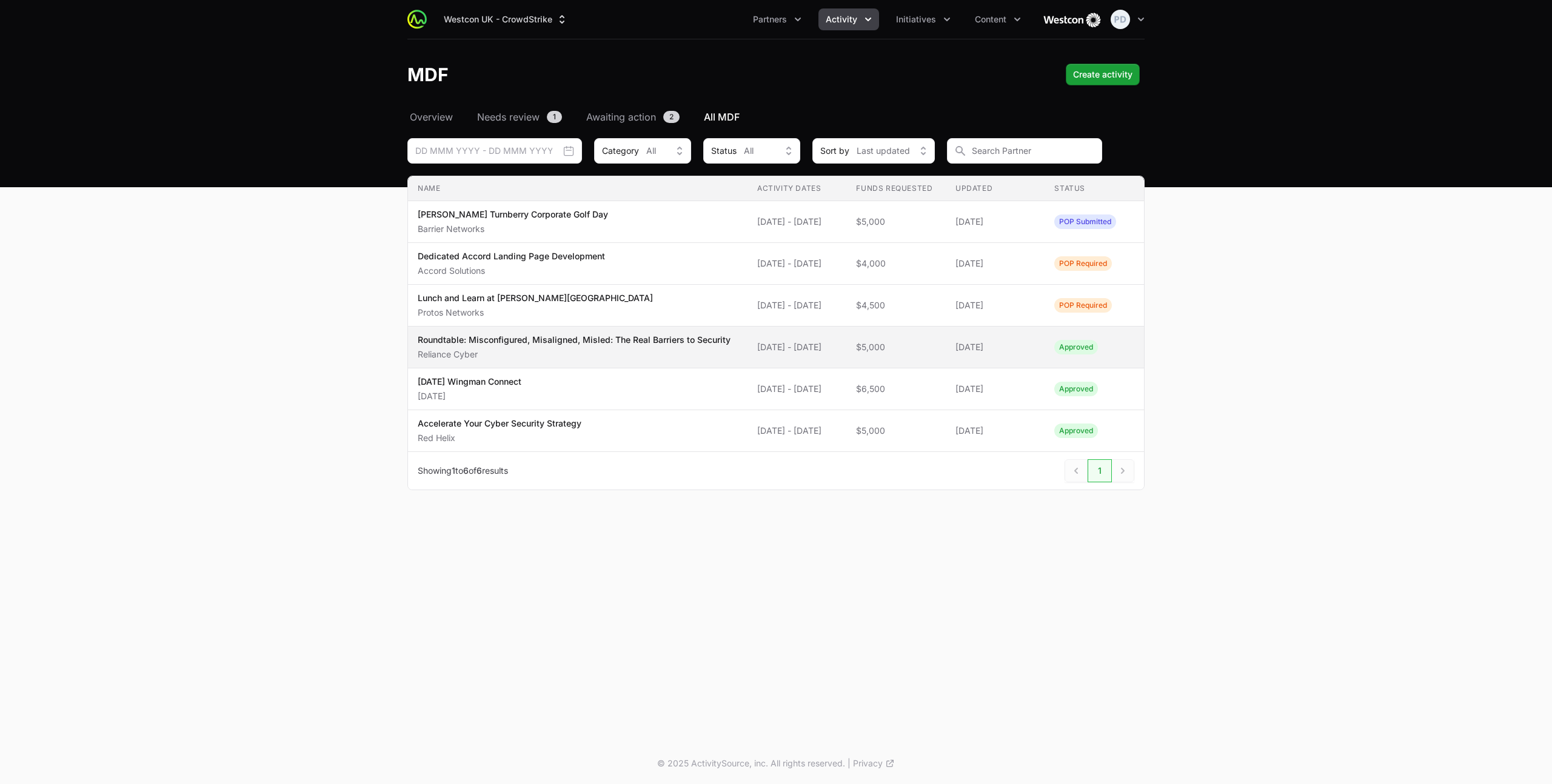
click at [567, 346] on p "Roundtable: Misconfigured, Misaligned, Misled: The Real Barriers to Security" at bounding box center [574, 340] width 313 height 12
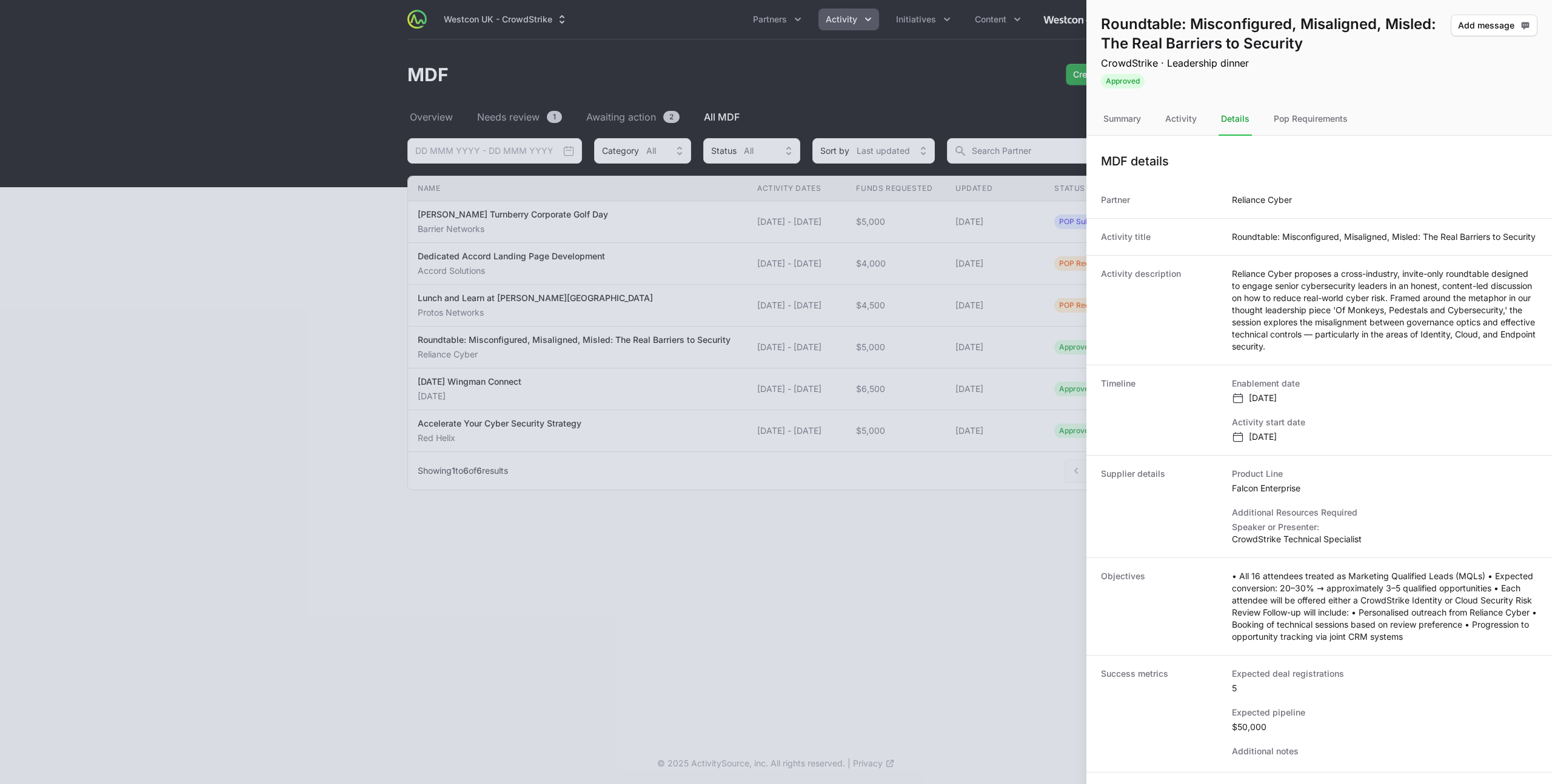
click at [570, 351] on div at bounding box center [776, 392] width 1552 height 784
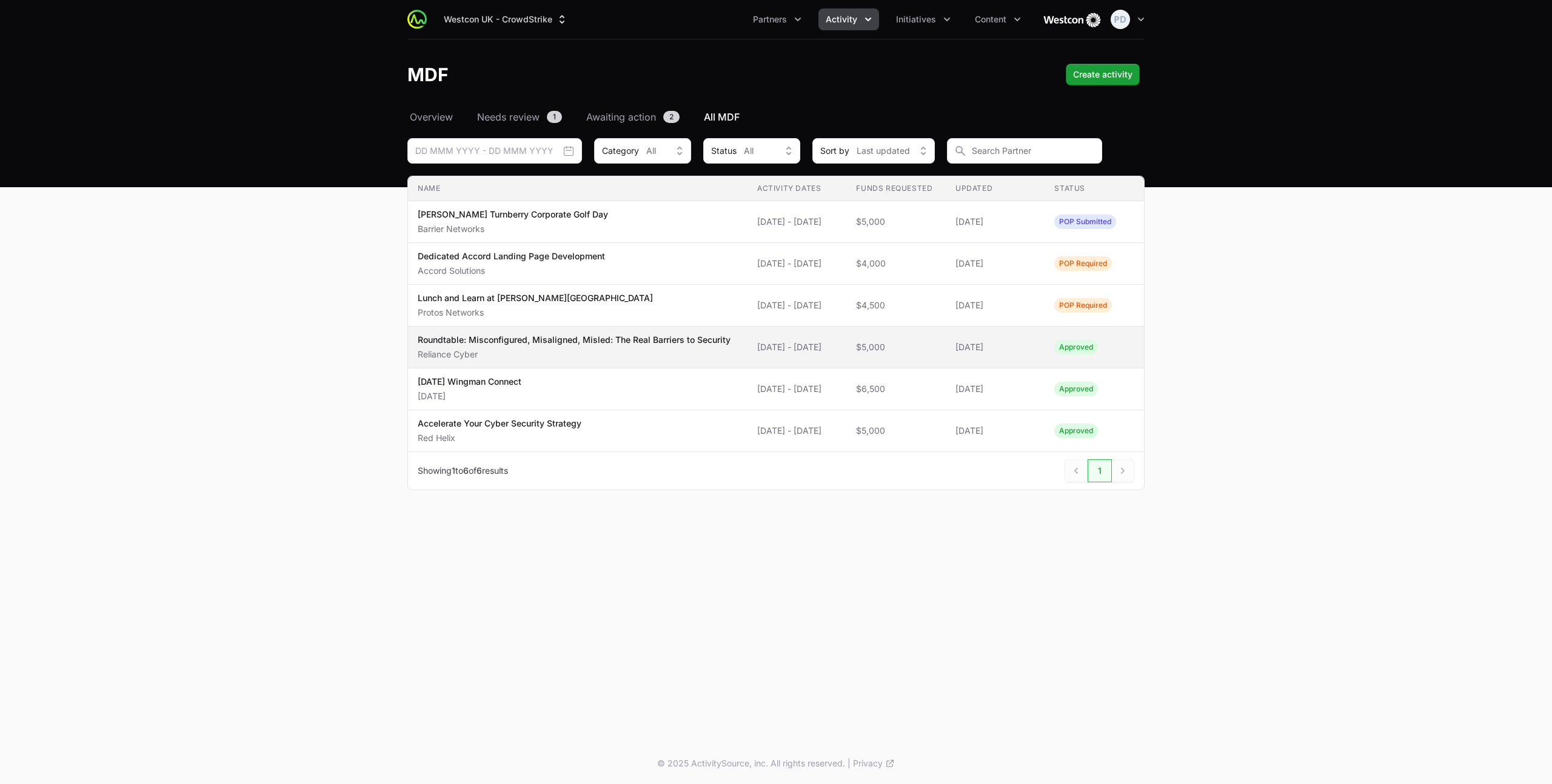
click at [595, 369] on td "Name Roundtable: Misconfigured, Misaligned, Misled: The Real Barriers to Securi…" at bounding box center [578, 347] width 340 height 41
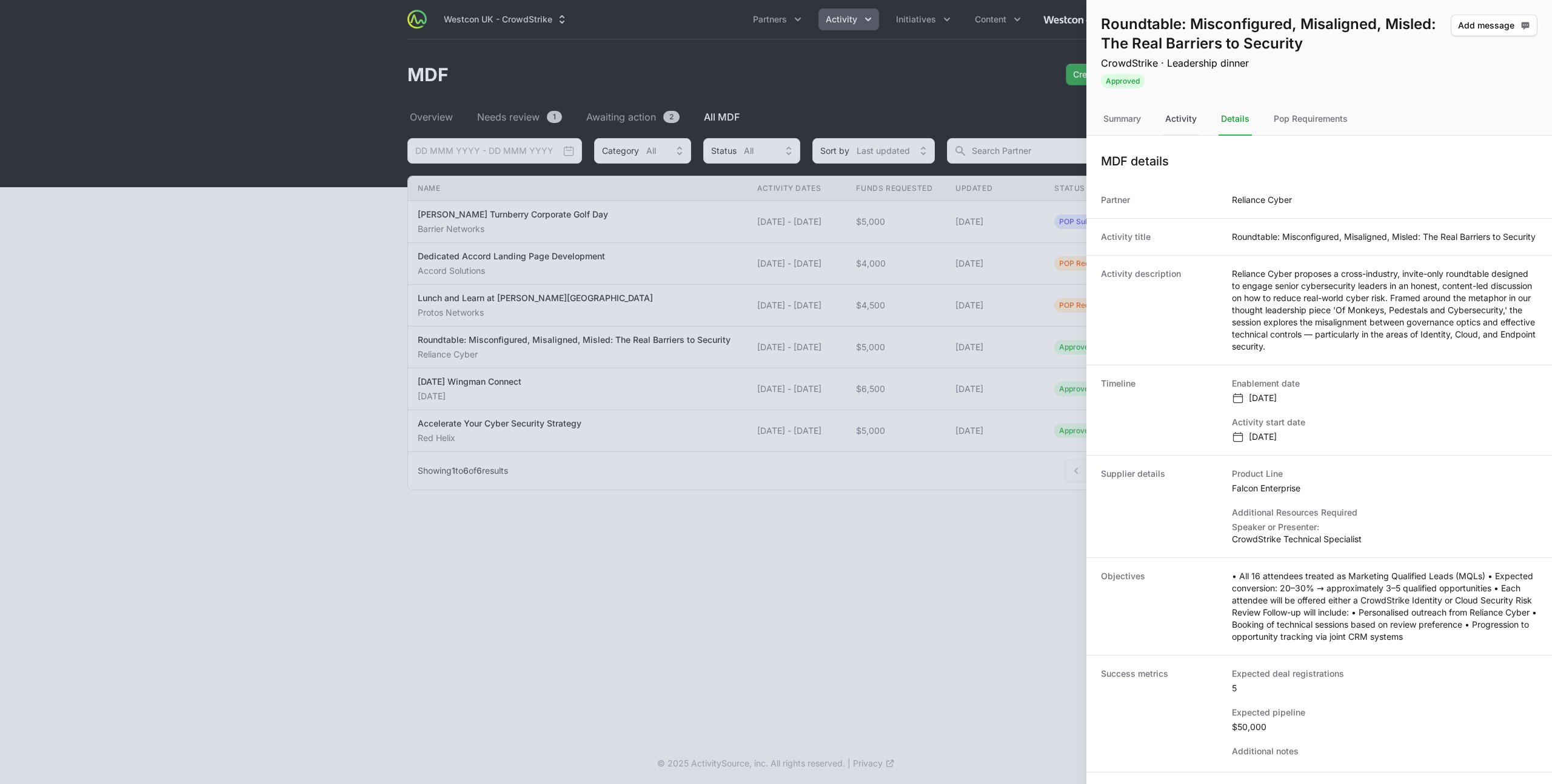
click at [1175, 117] on div "Activity" at bounding box center [1180, 120] width 36 height 33
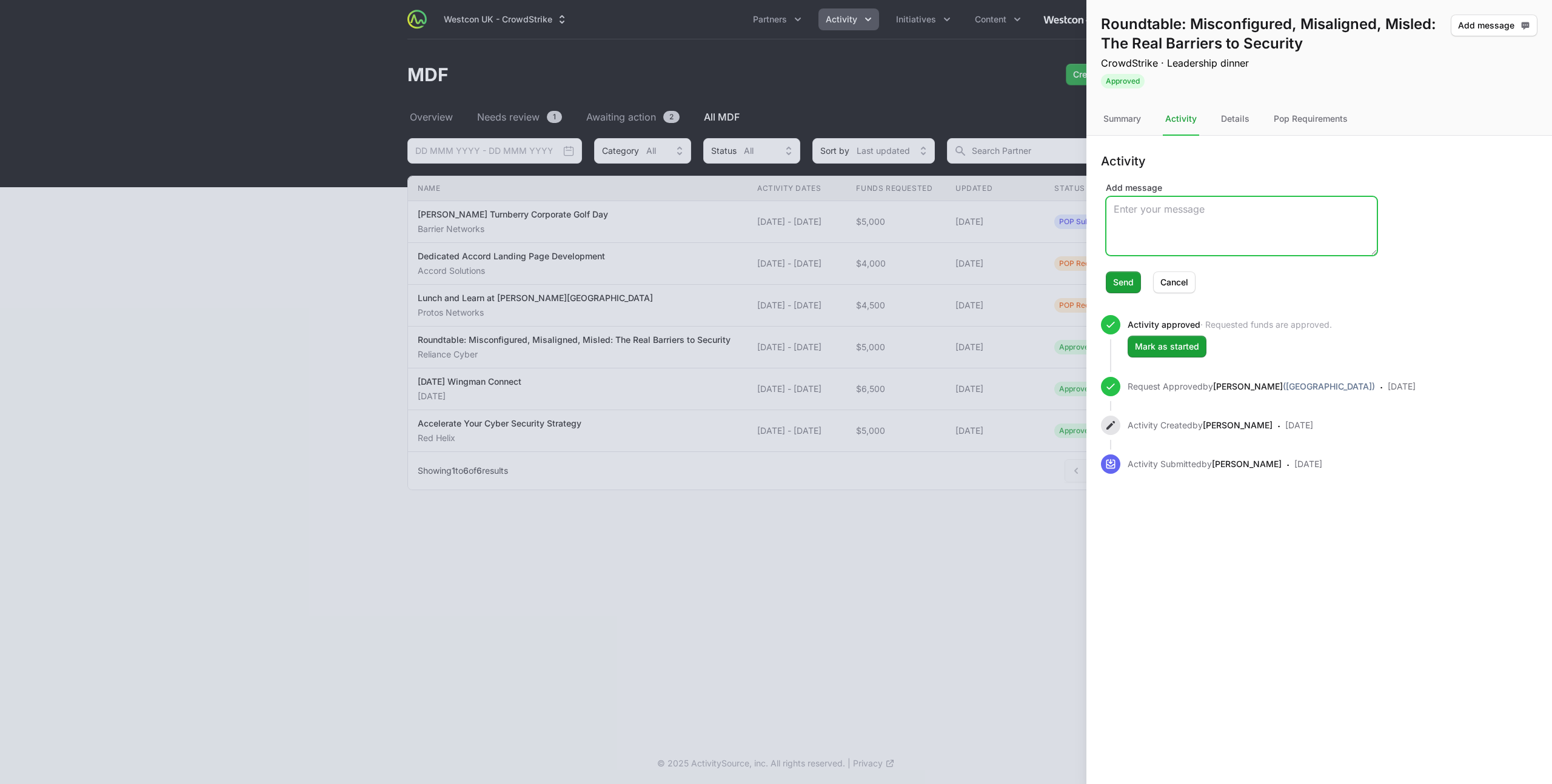
click at [1162, 221] on textarea "Add message" at bounding box center [1241, 226] width 270 height 58
click at [1123, 128] on div "Summary" at bounding box center [1122, 120] width 42 height 33
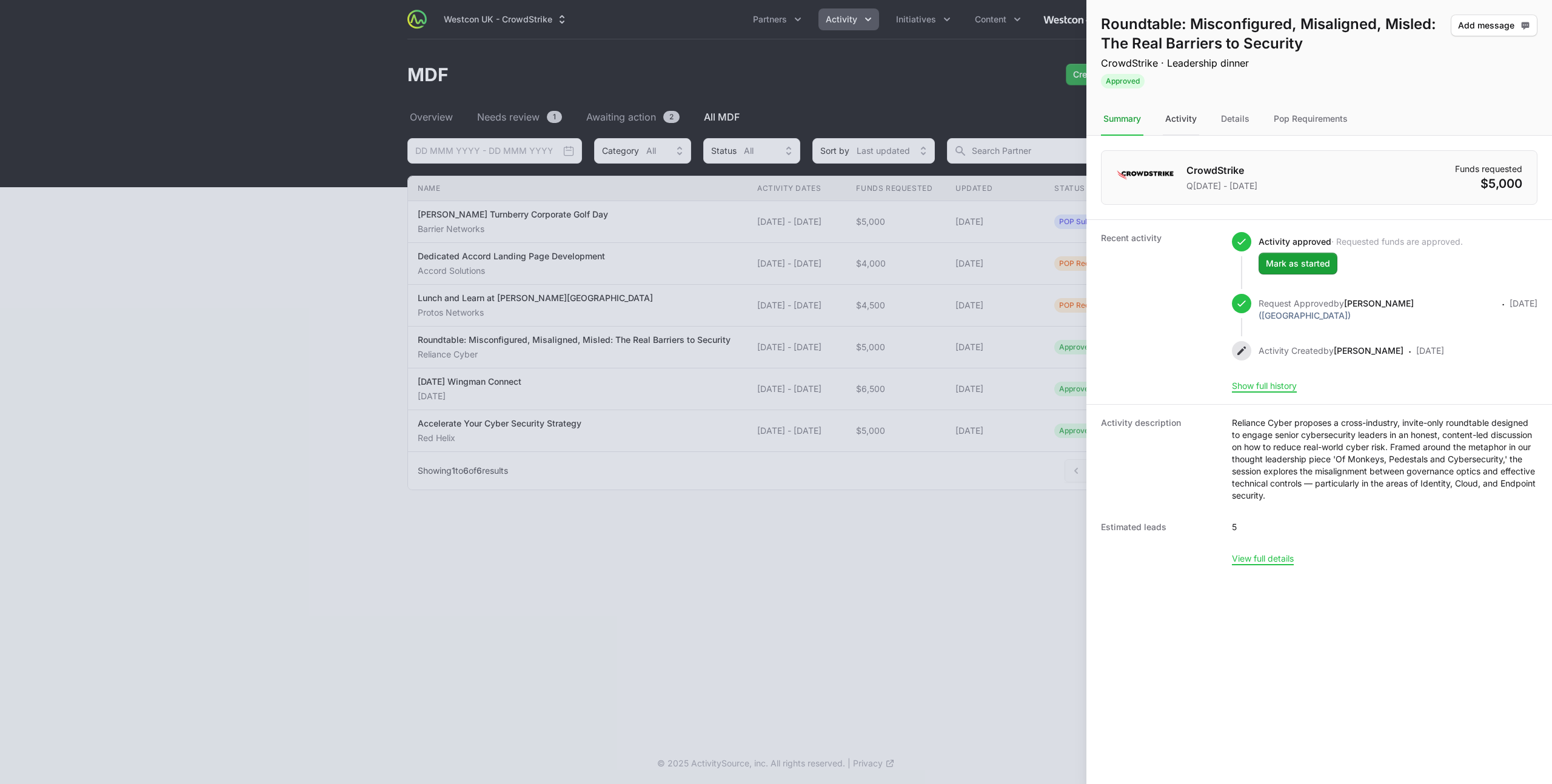
click at [1179, 120] on div "Activity" at bounding box center [1180, 120] width 36 height 33
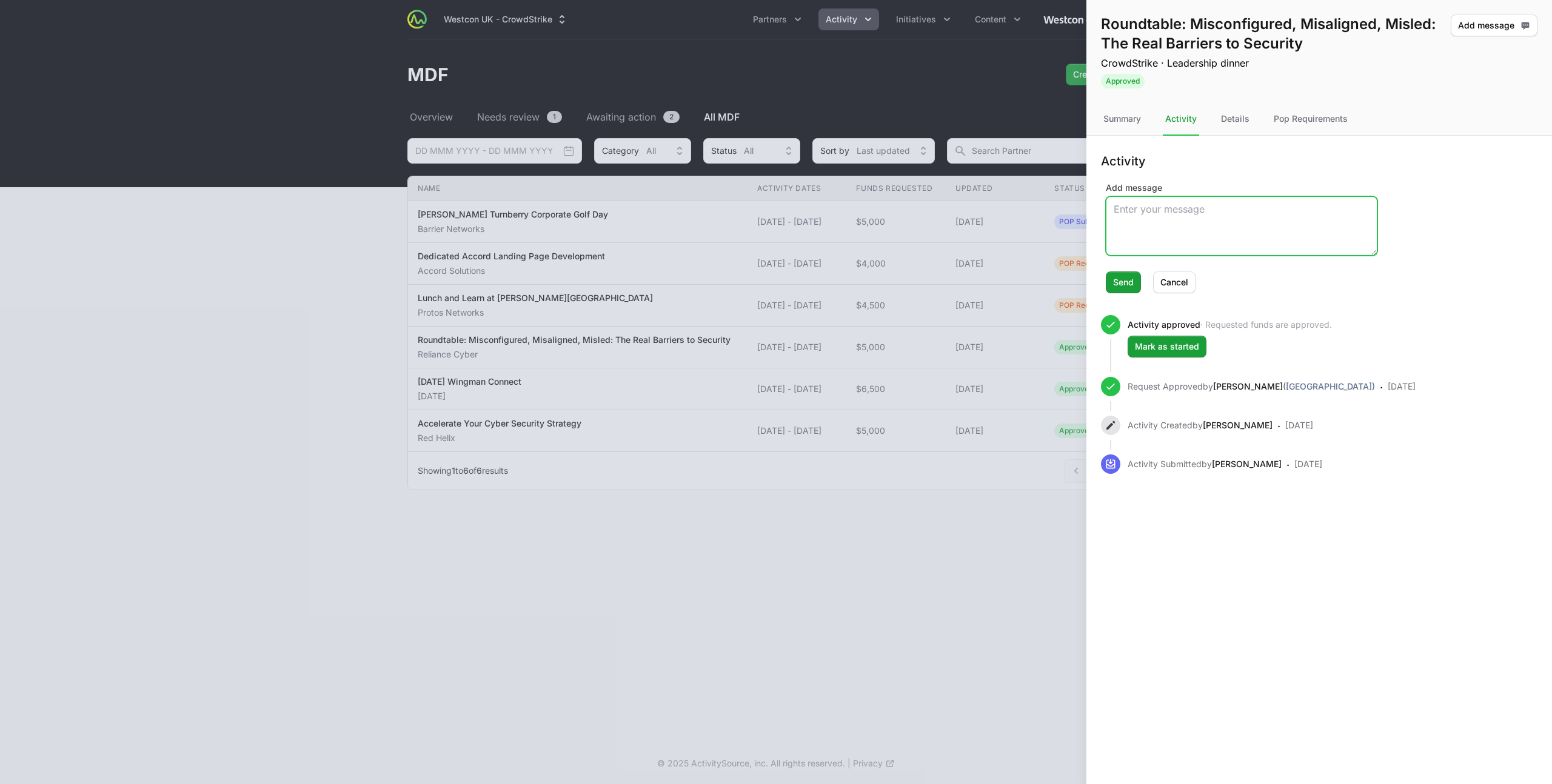
click at [1187, 224] on textarea "Add message" at bounding box center [1241, 226] width 270 height 58
type textarea "As agreed,"
click at [1177, 289] on span "Cancel" at bounding box center [1174, 282] width 28 height 15
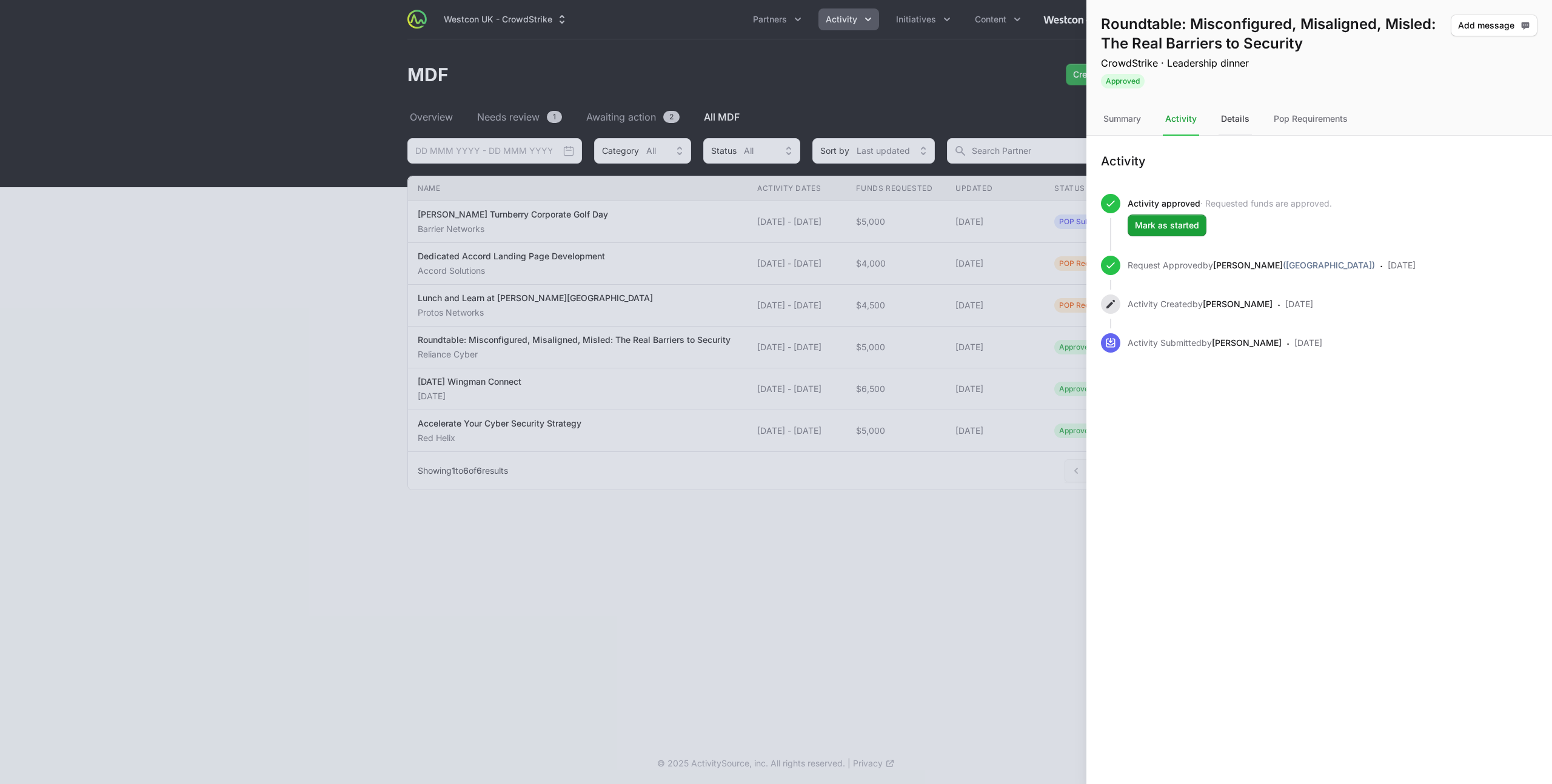
click at [1226, 120] on div "Details" at bounding box center [1235, 120] width 34 height 33
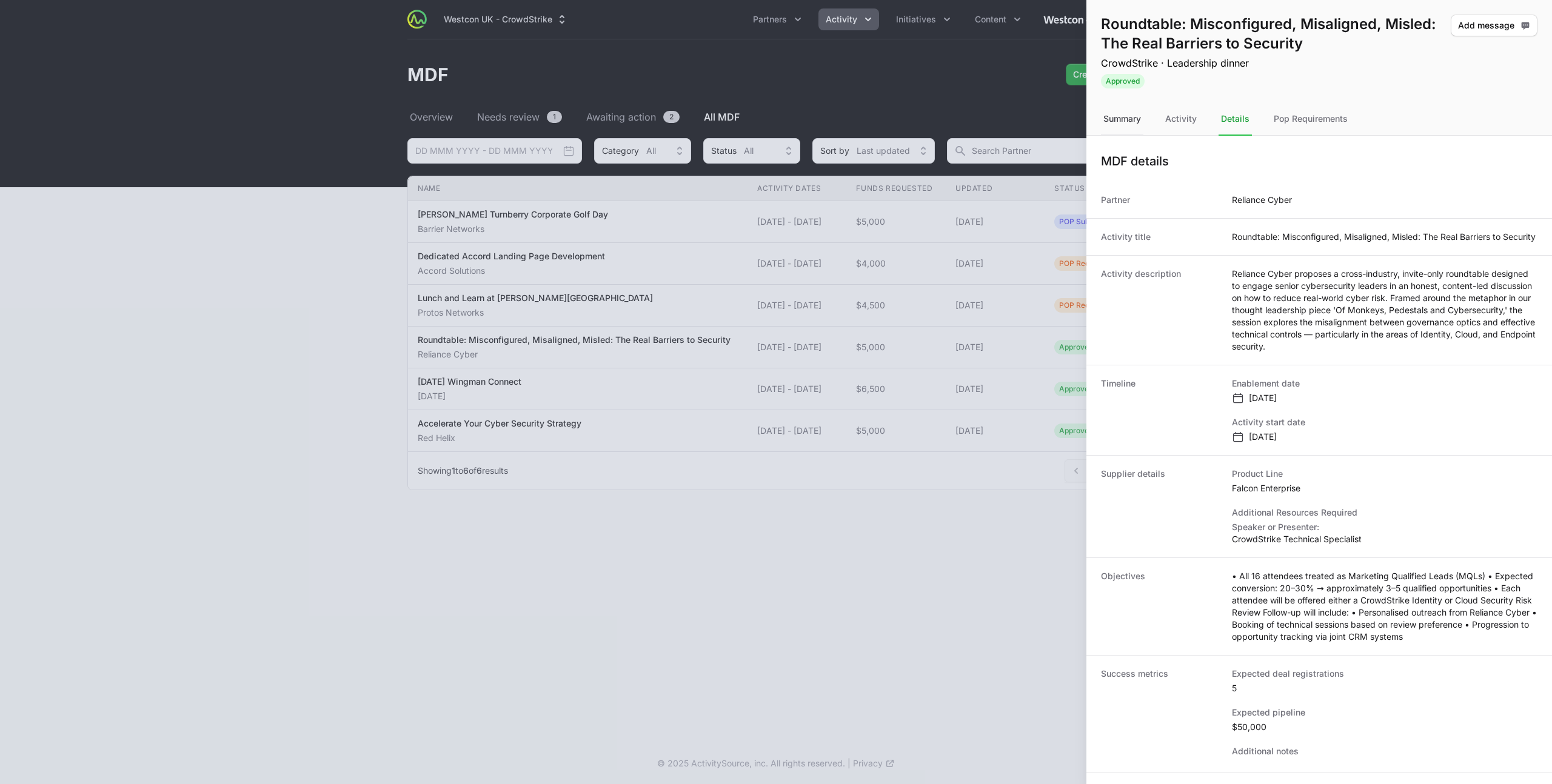
click at [1123, 125] on div "Summary" at bounding box center [1122, 120] width 42 height 33
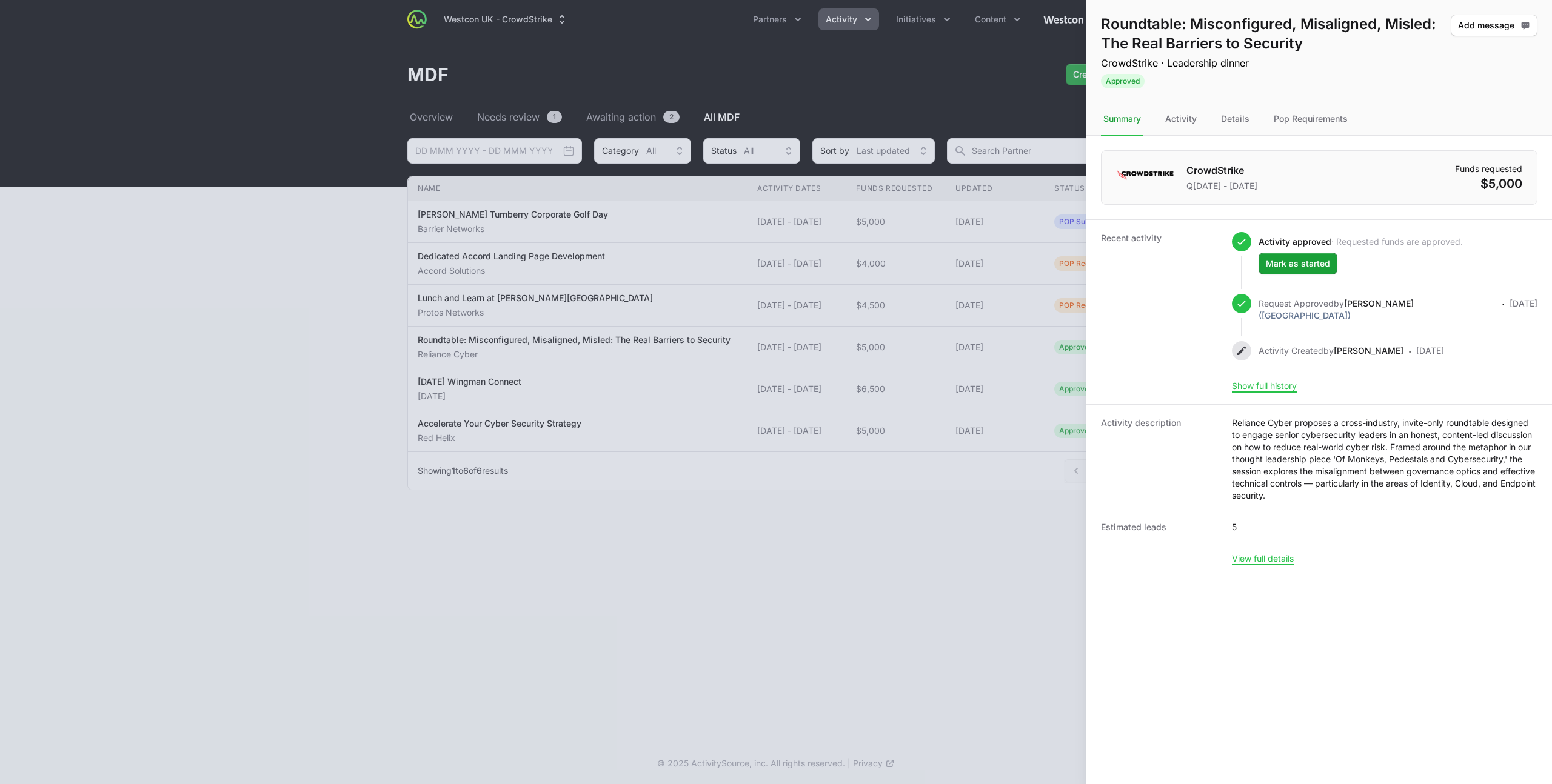
click at [692, 427] on div at bounding box center [776, 392] width 1552 height 784
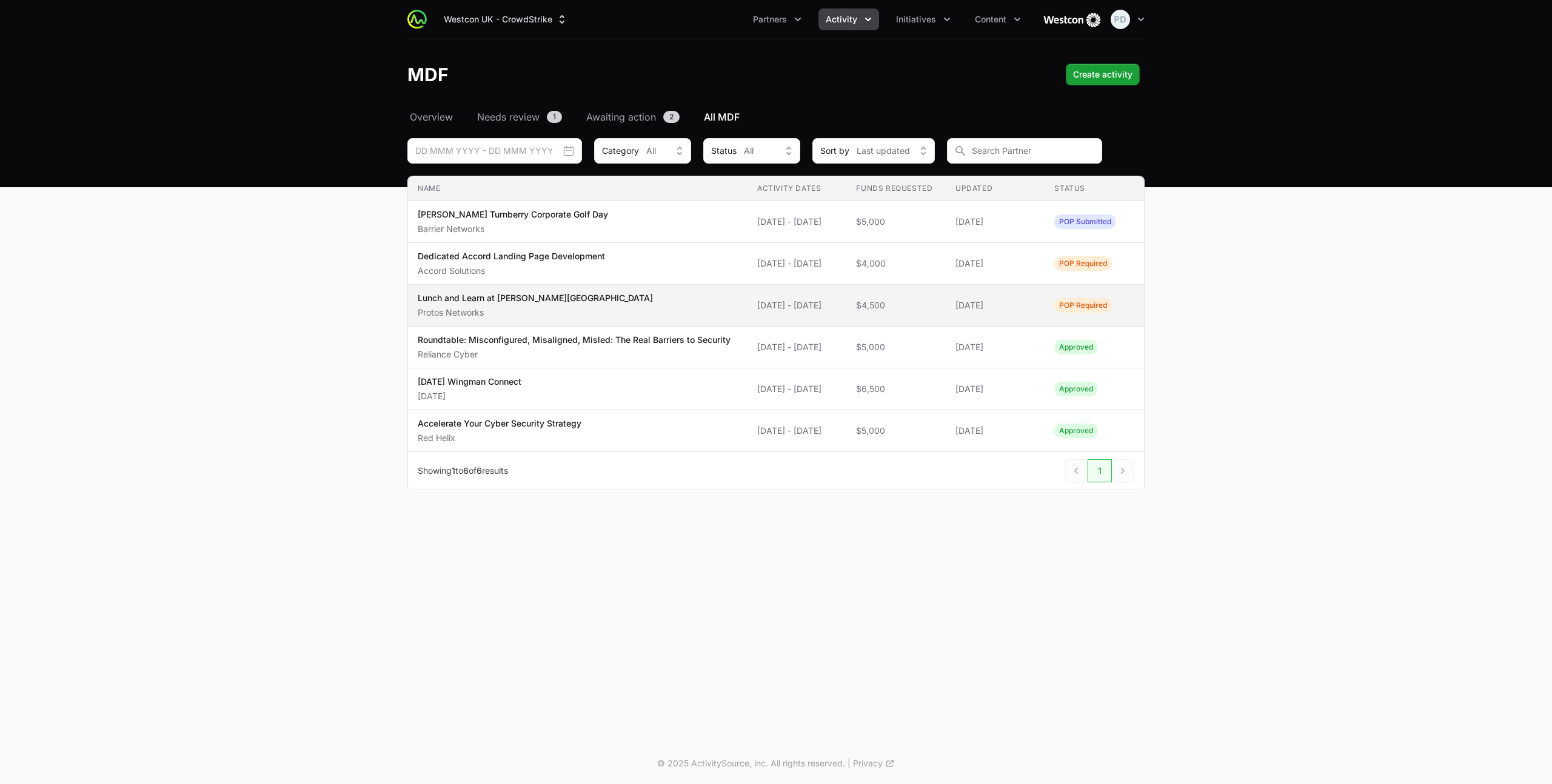
click at [565, 312] on span "Lunch and Learn at [PERSON_NAME][GEOGRAPHIC_DATA] Protos Networks" at bounding box center [578, 305] width 320 height 27
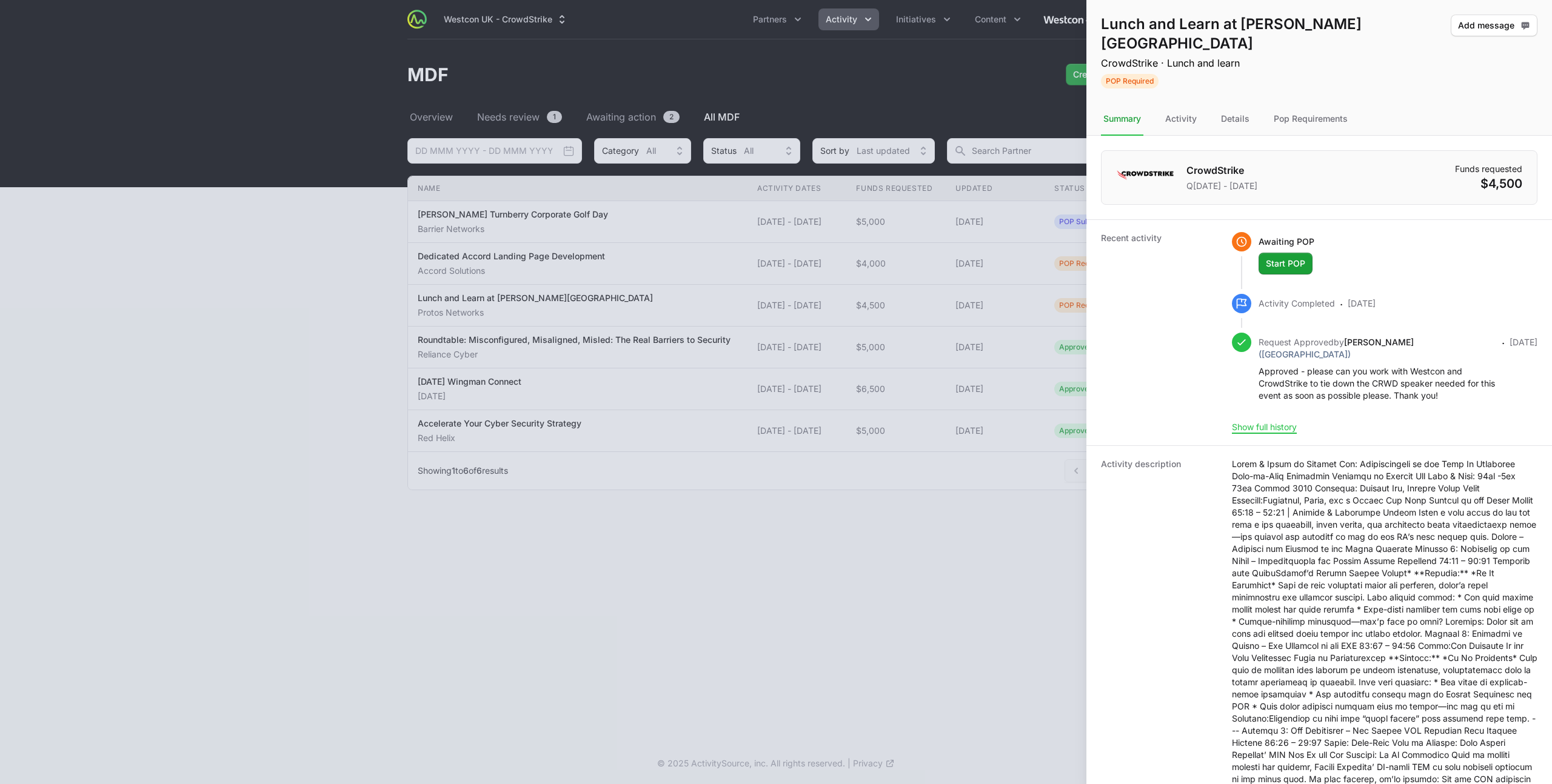
click at [1450, 15] on button "Add message" at bounding box center [1493, 26] width 87 height 22
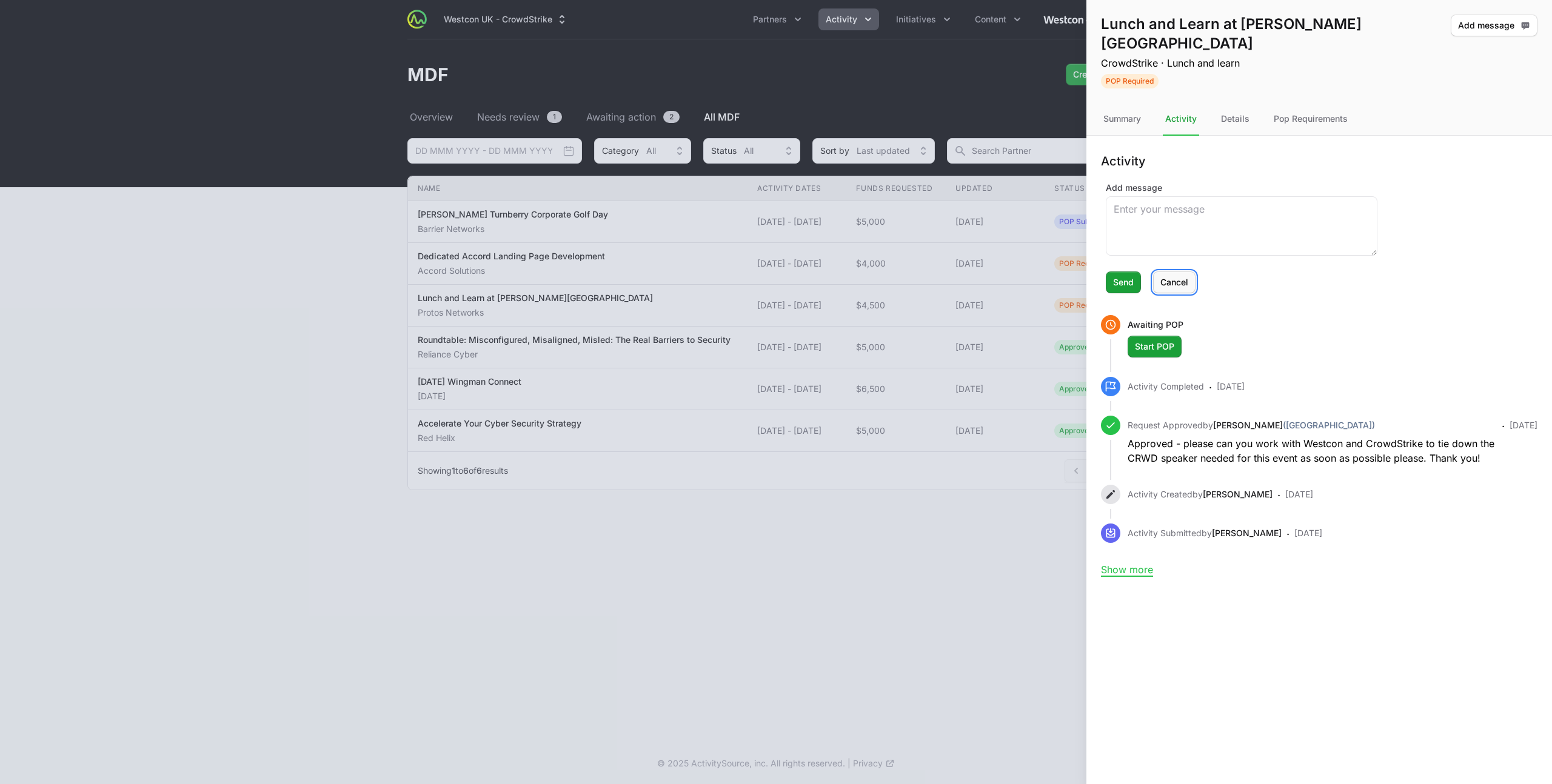
click at [1166, 275] on span "Cancel" at bounding box center [1174, 282] width 28 height 15
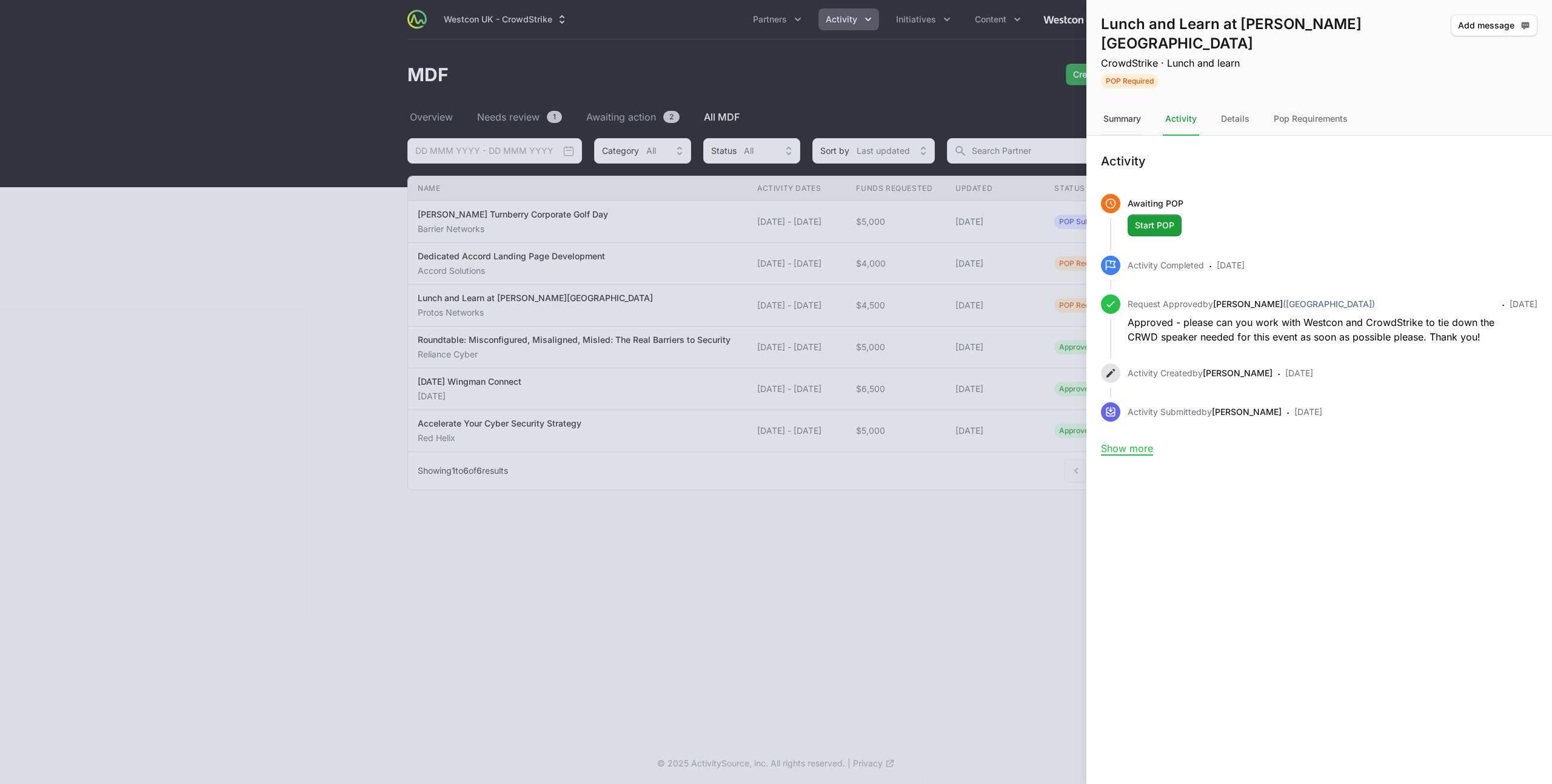
click at [1122, 103] on div "Summary" at bounding box center [1122, 120] width 42 height 33
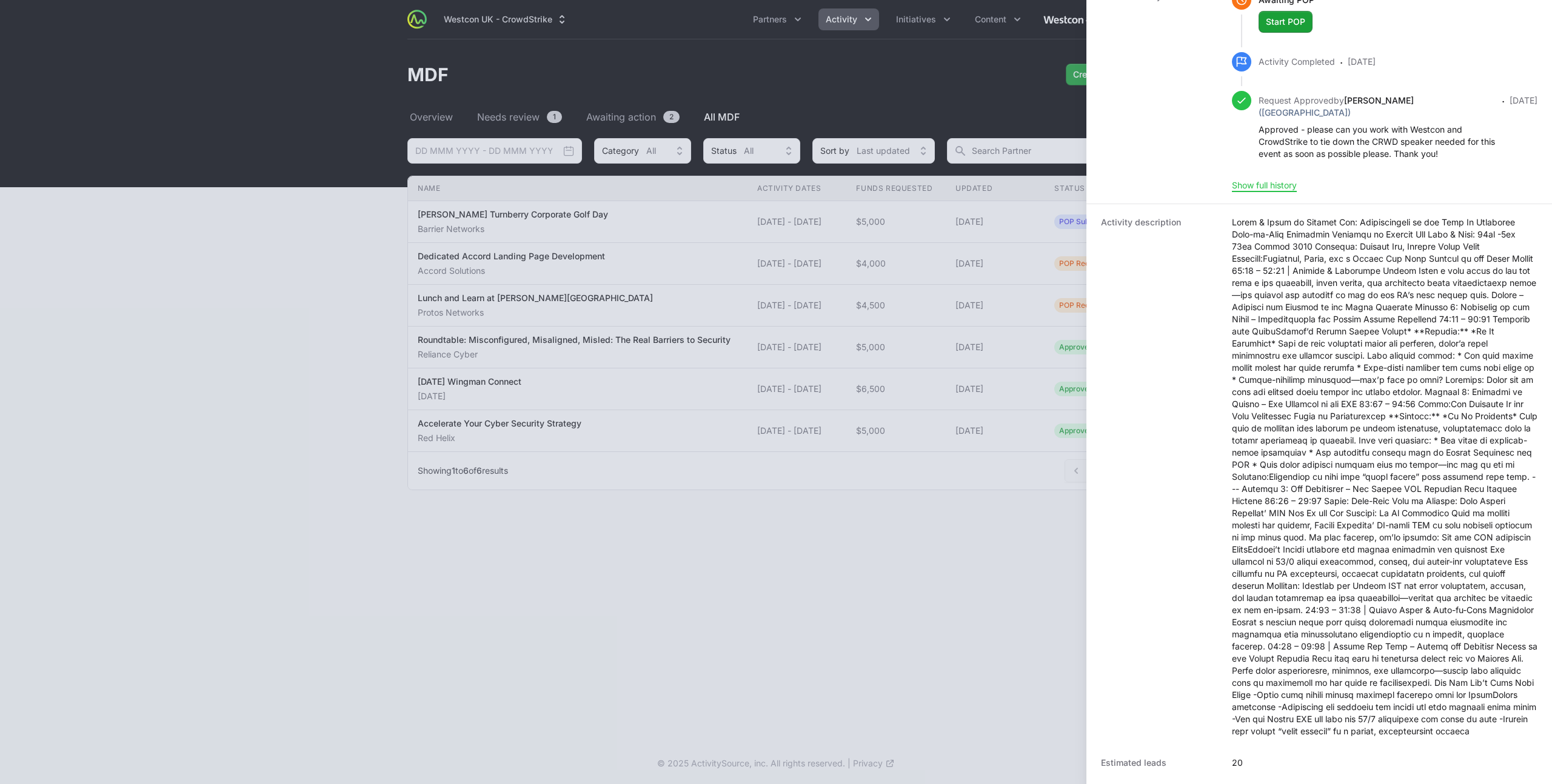
scroll to position [263, 0]
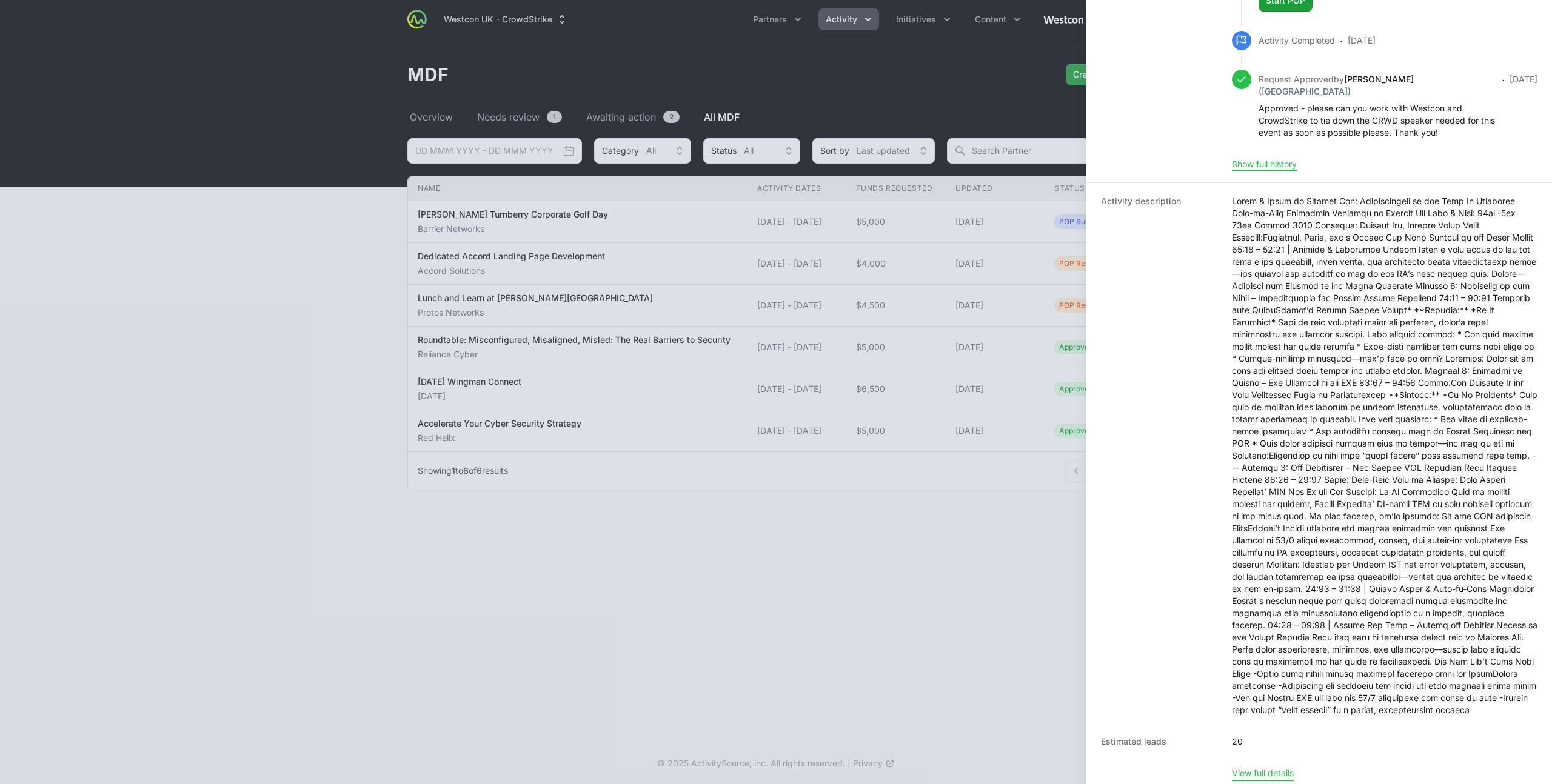
click at [1259, 770] on button "View full details" at bounding box center [1262, 773] width 62 height 11
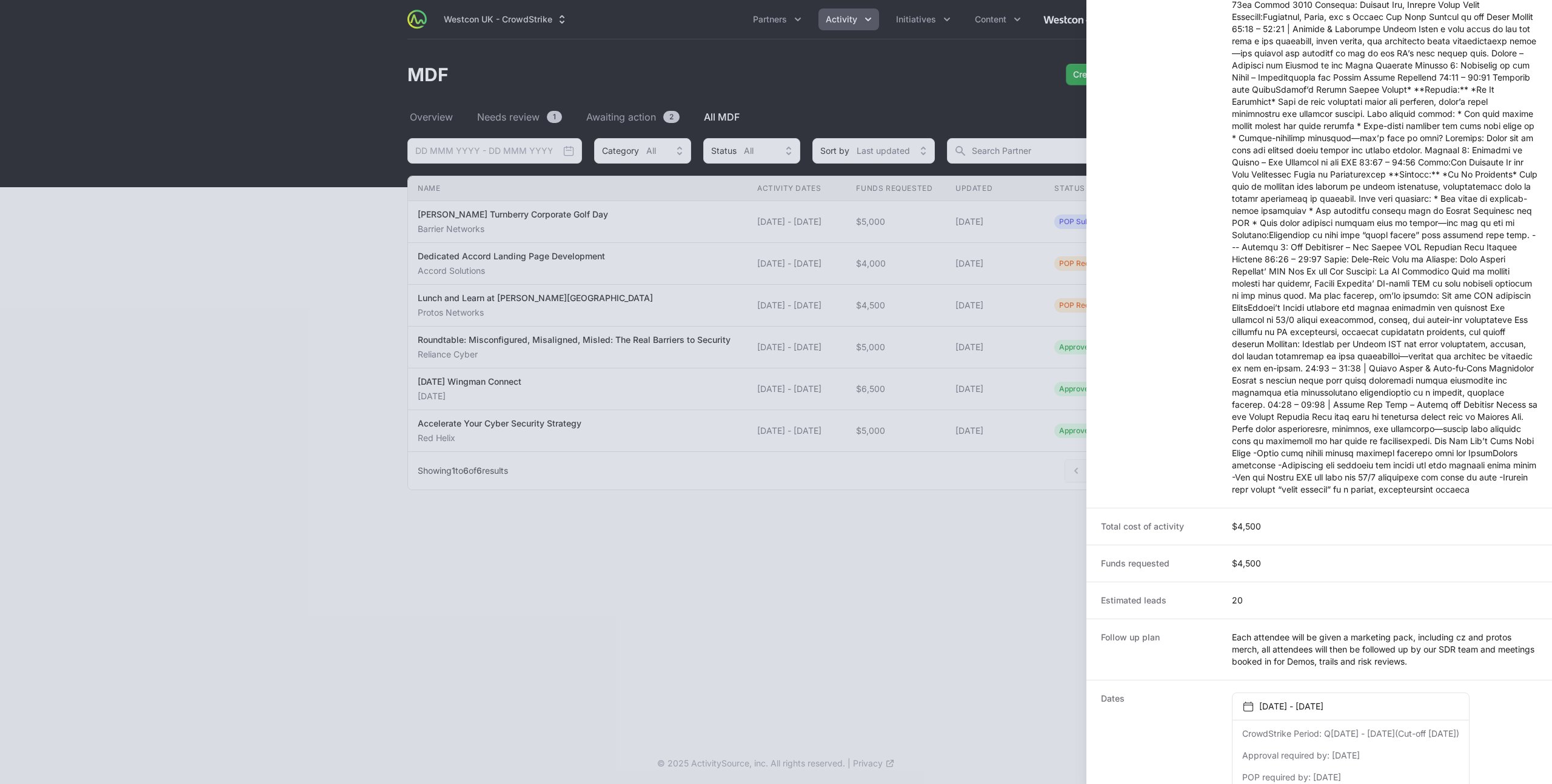
scroll to position [0, 0]
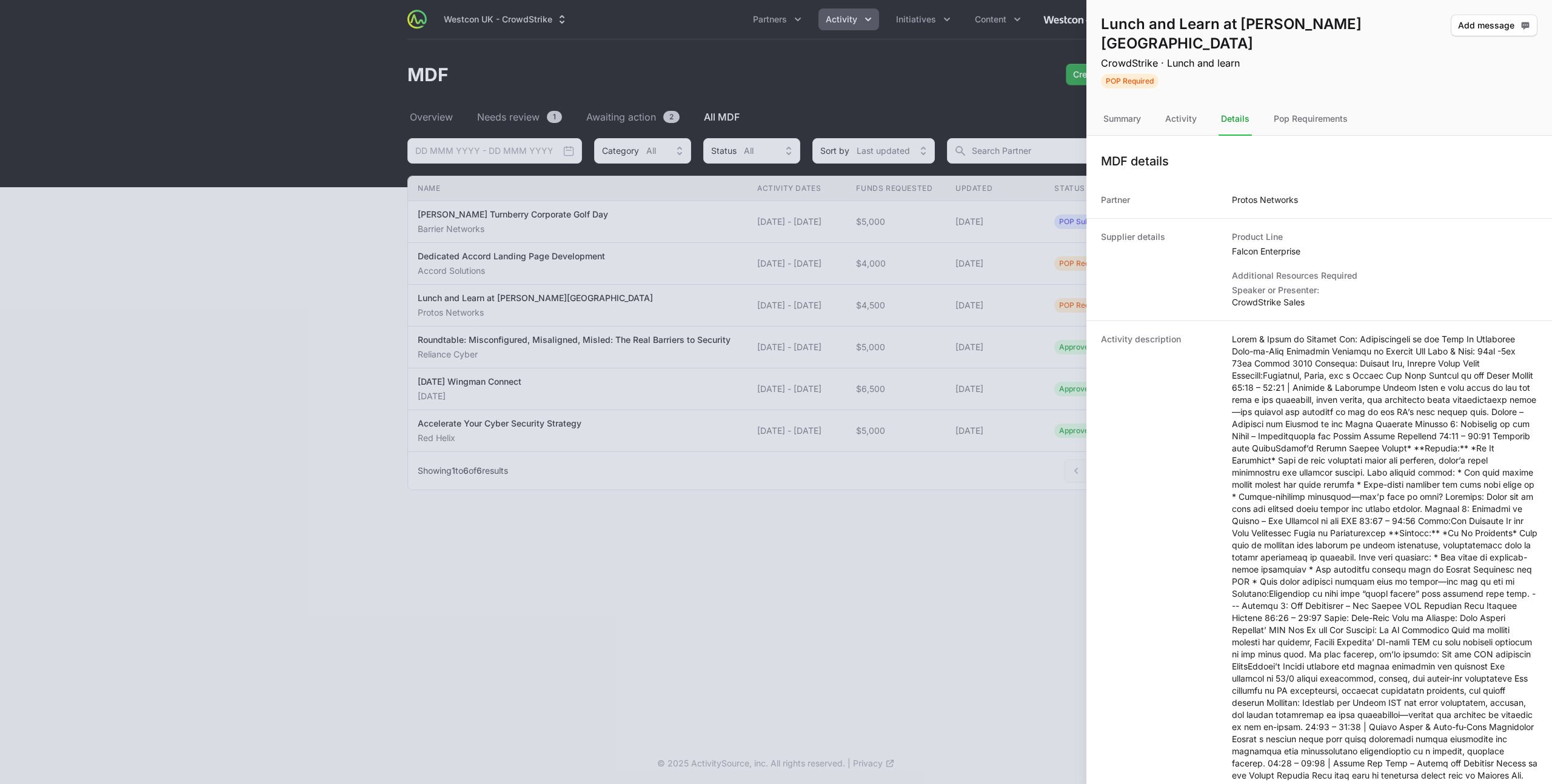
click at [458, 210] on div at bounding box center [776, 392] width 1552 height 784
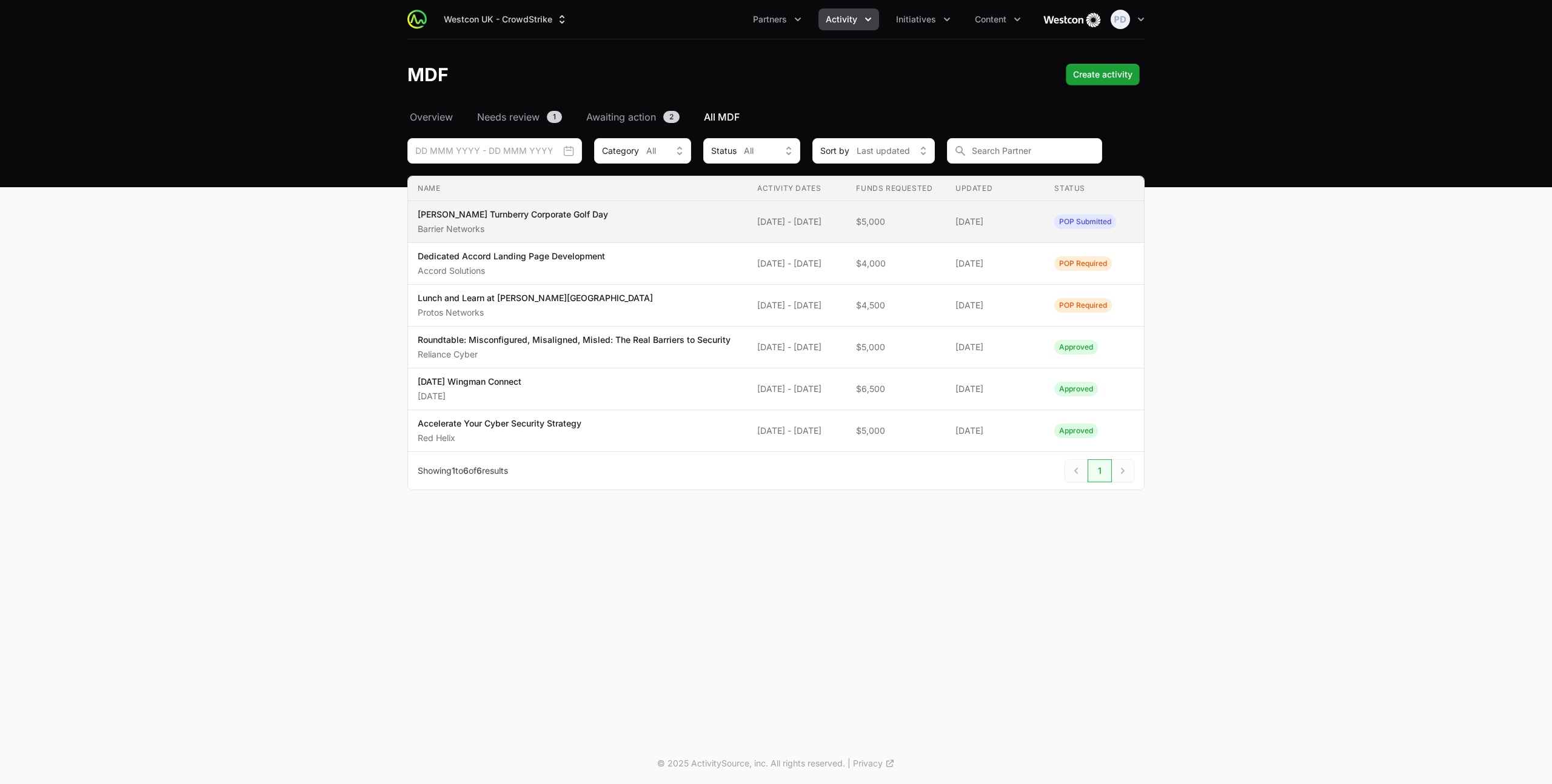
click at [653, 216] on span "[PERSON_NAME] Turnberry Corporate Golf Day Barrier Networks" at bounding box center [578, 221] width 320 height 27
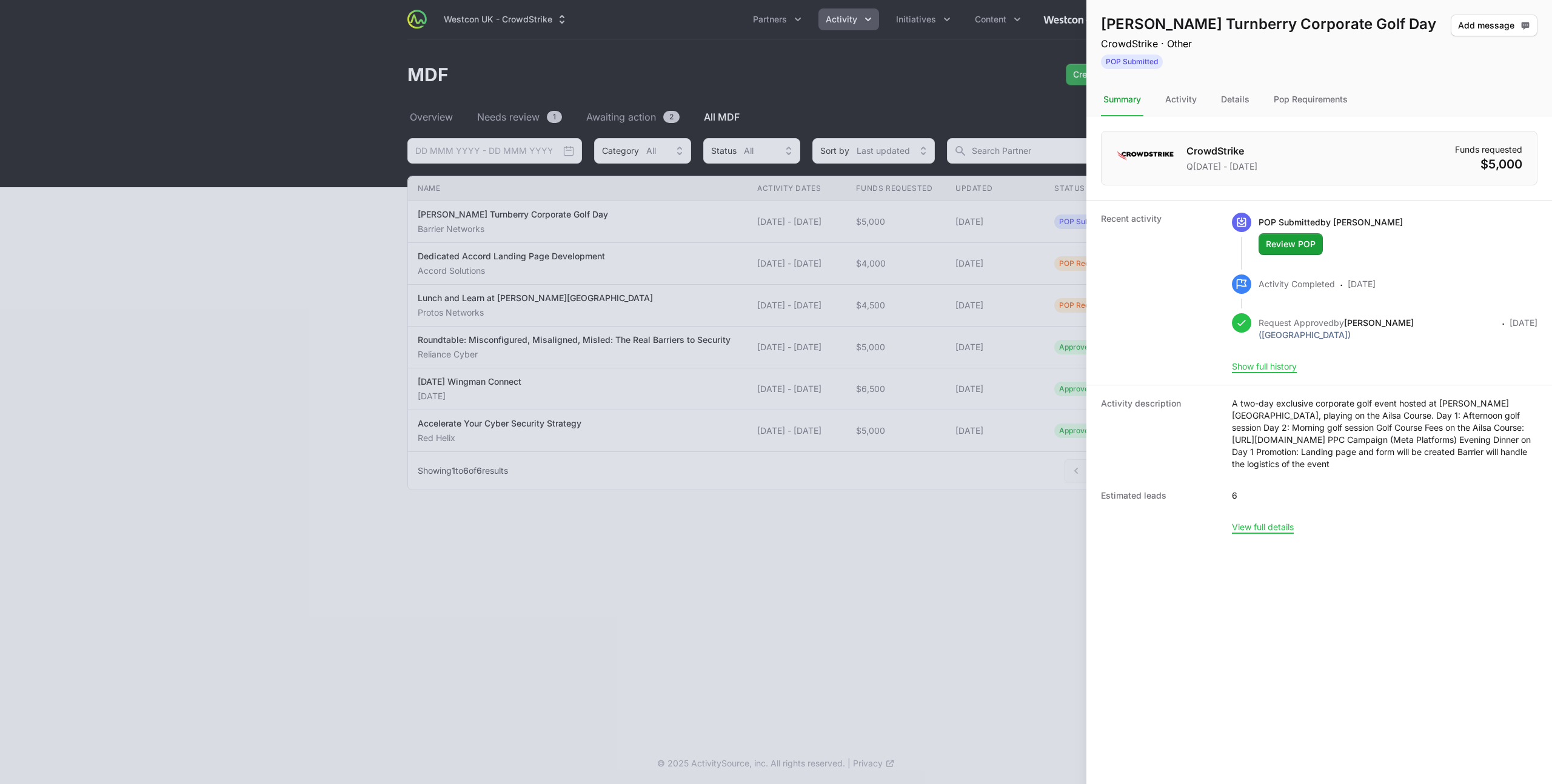
click at [796, 491] on div at bounding box center [776, 392] width 1552 height 784
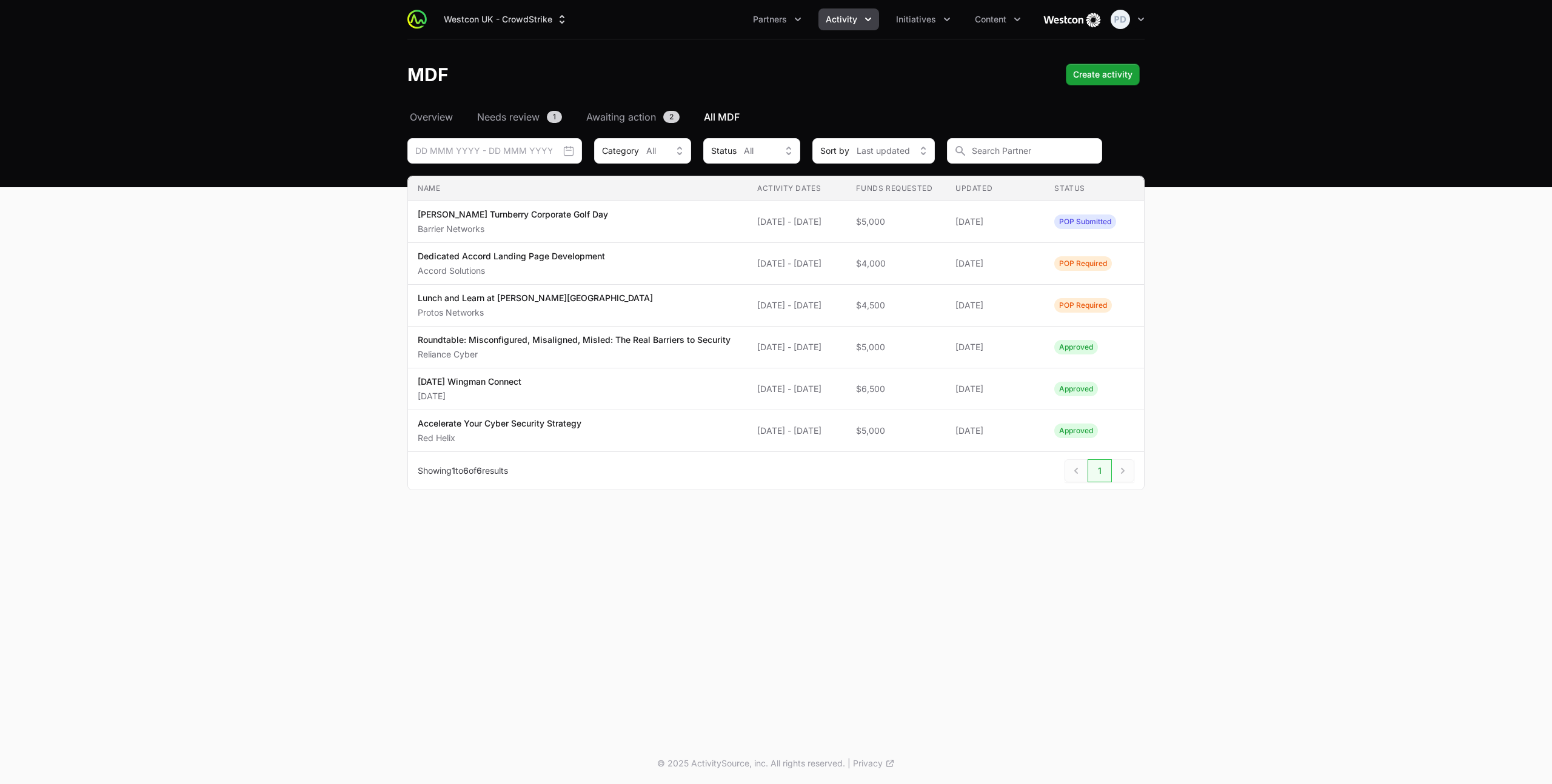
click at [861, 23] on button "Activity" at bounding box center [848, 20] width 60 height 22
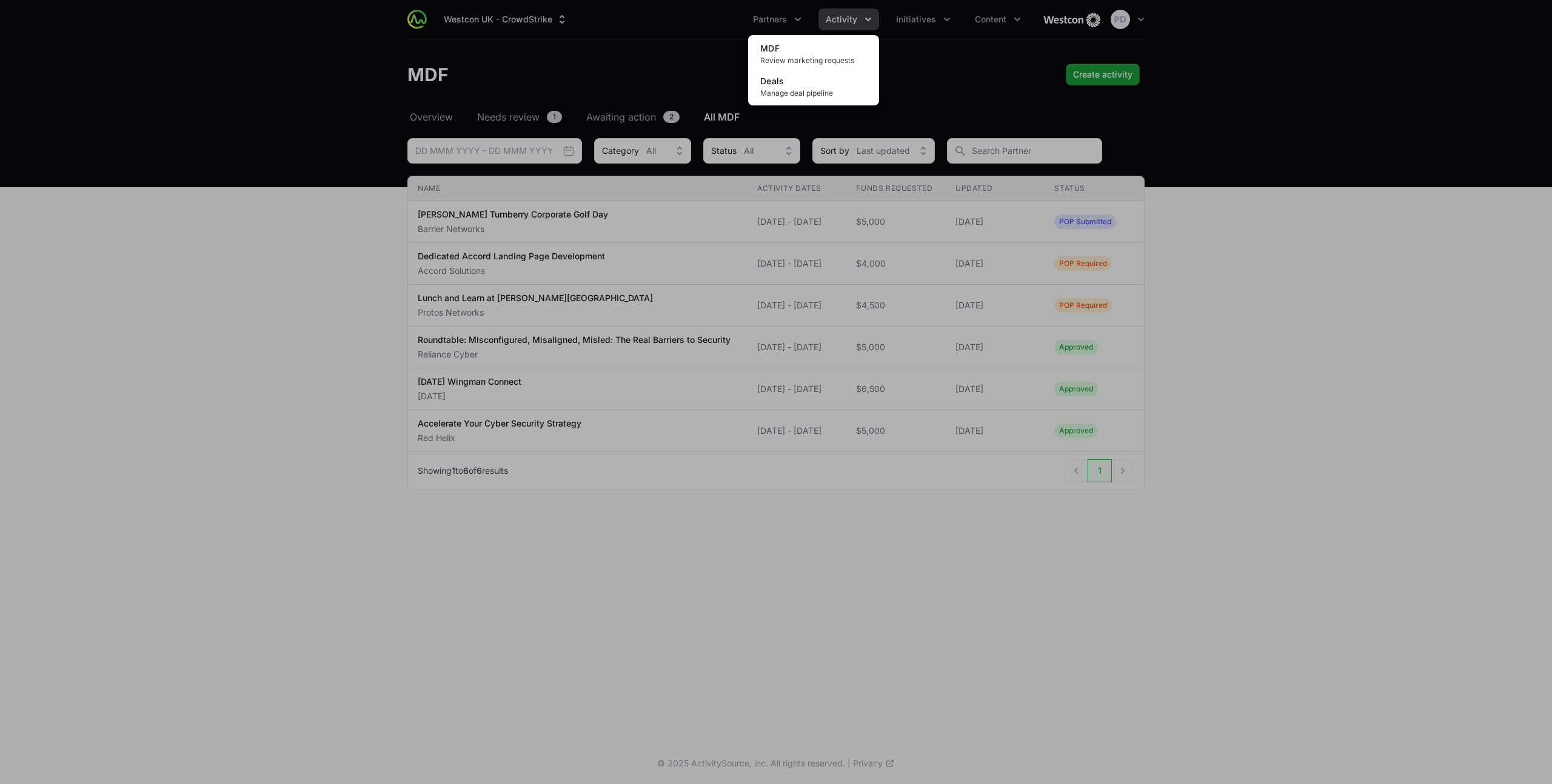
click at [861, 23] on div "Activity menu" at bounding box center [776, 392] width 1552 height 784
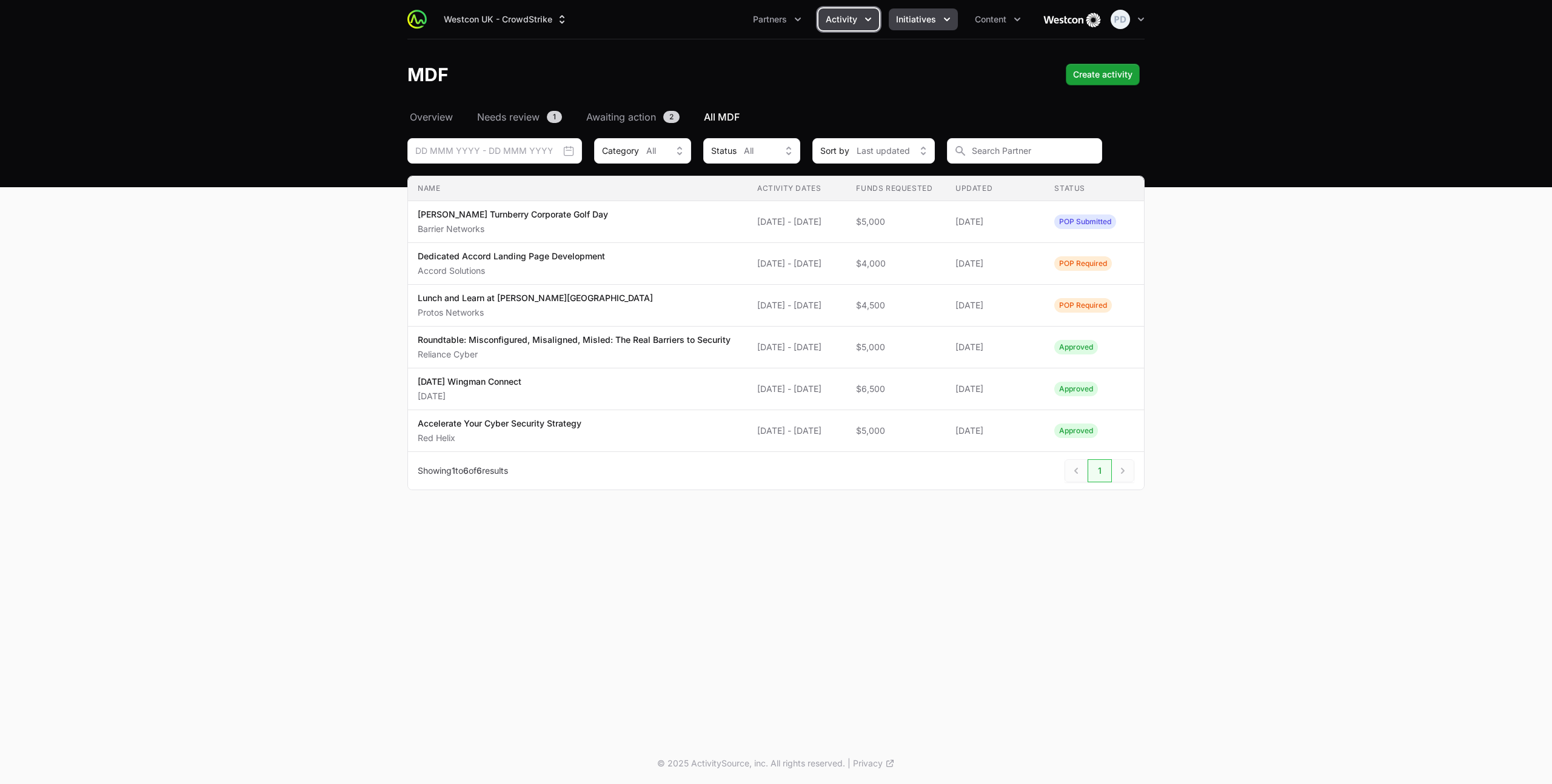
click at [938, 26] on button "Initiatives" at bounding box center [923, 20] width 69 height 22
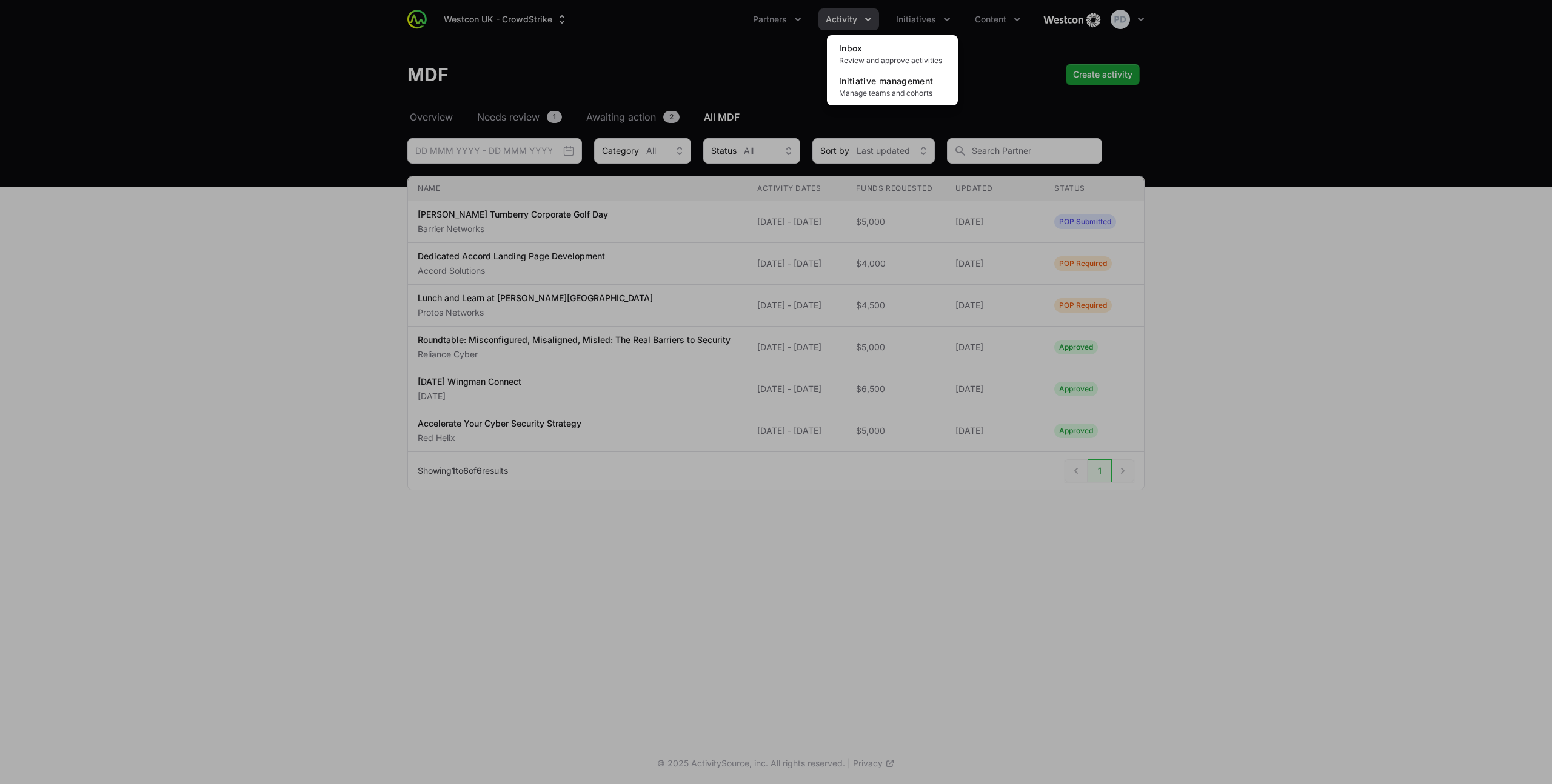
click at [980, 15] on div "Initiatives menu" at bounding box center [776, 392] width 1552 height 784
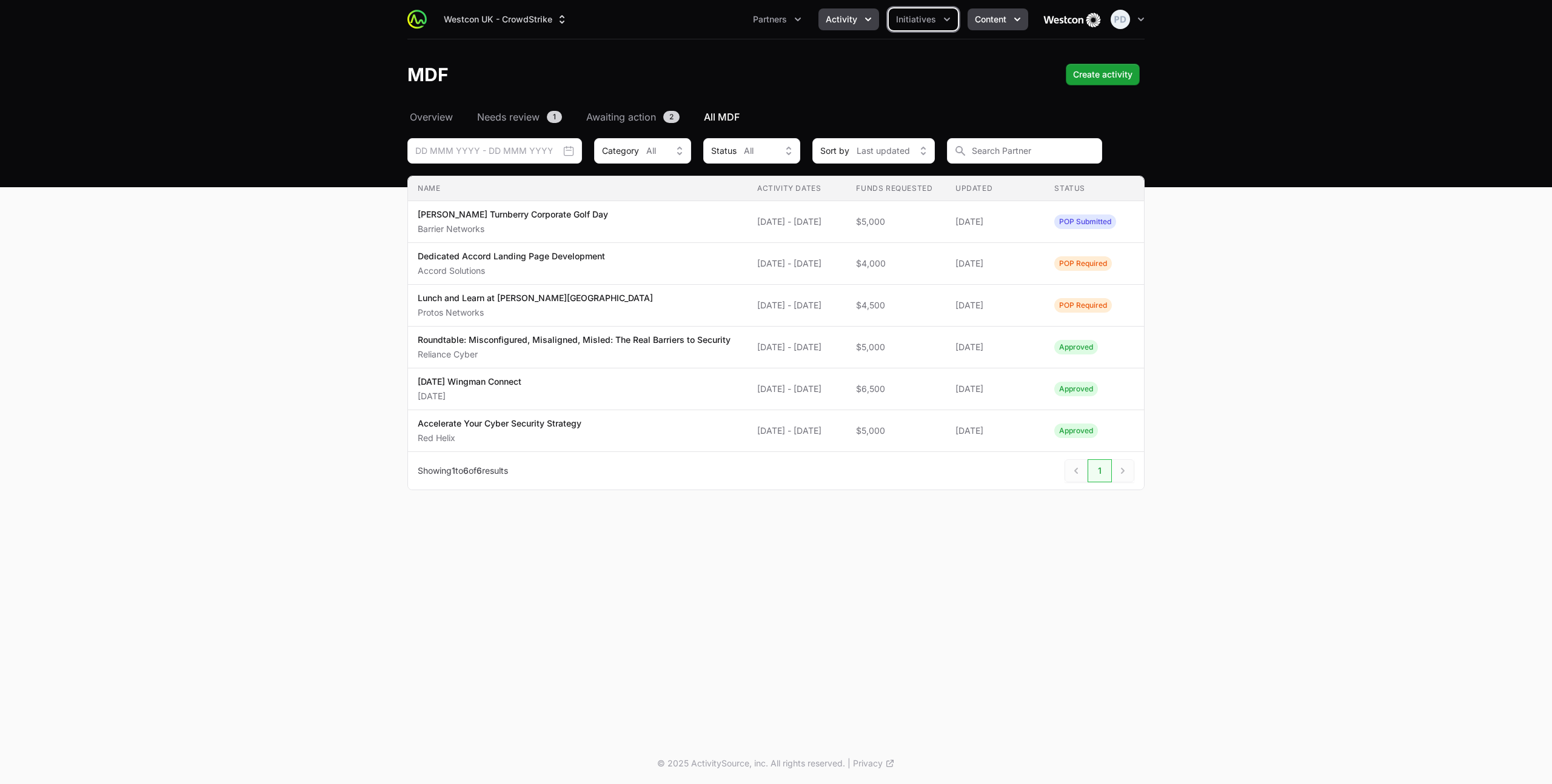
click at [982, 15] on span "Content" at bounding box center [990, 19] width 31 height 12
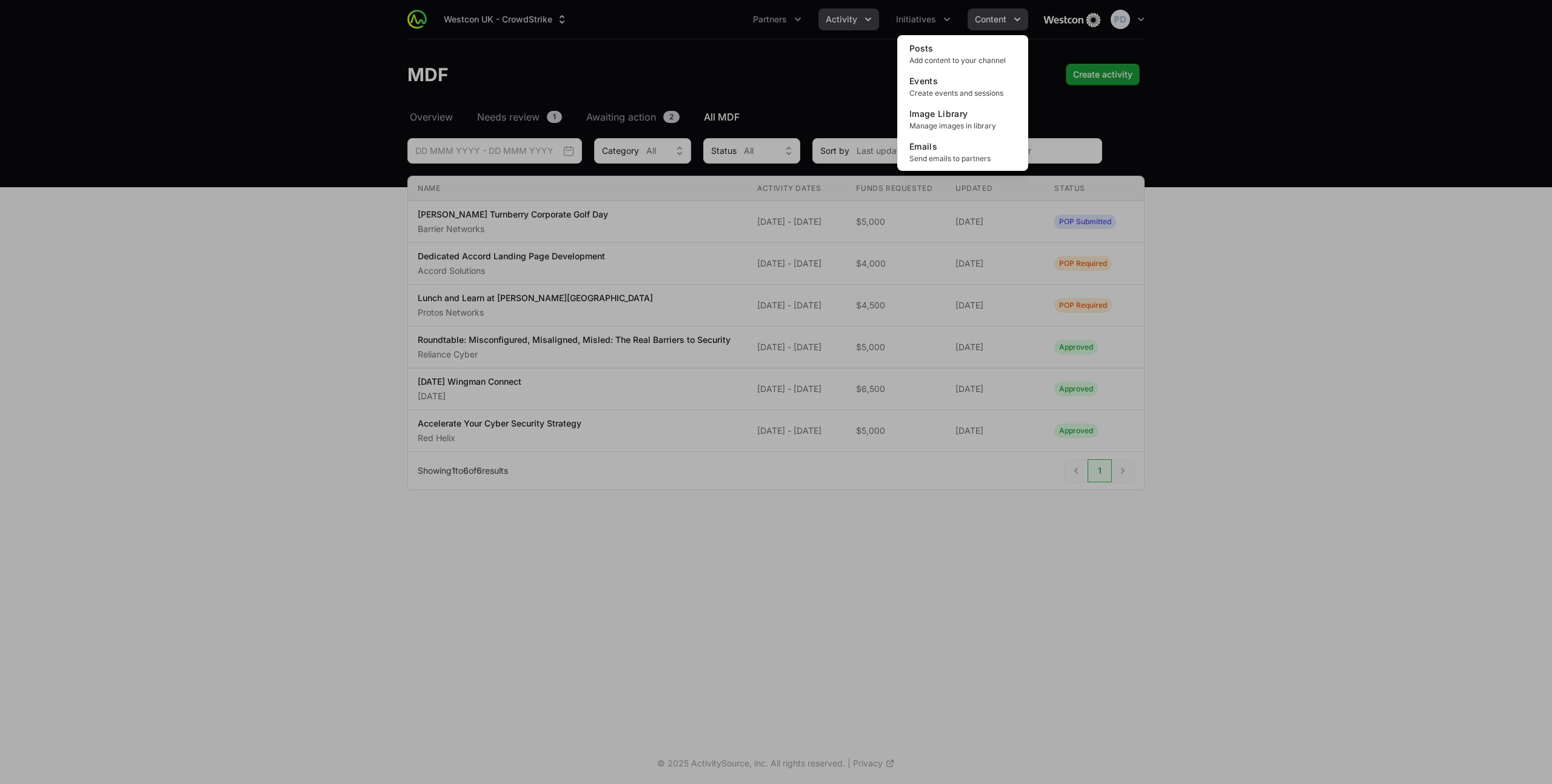
click at [982, 15] on div "Content menu" at bounding box center [776, 392] width 1552 height 784
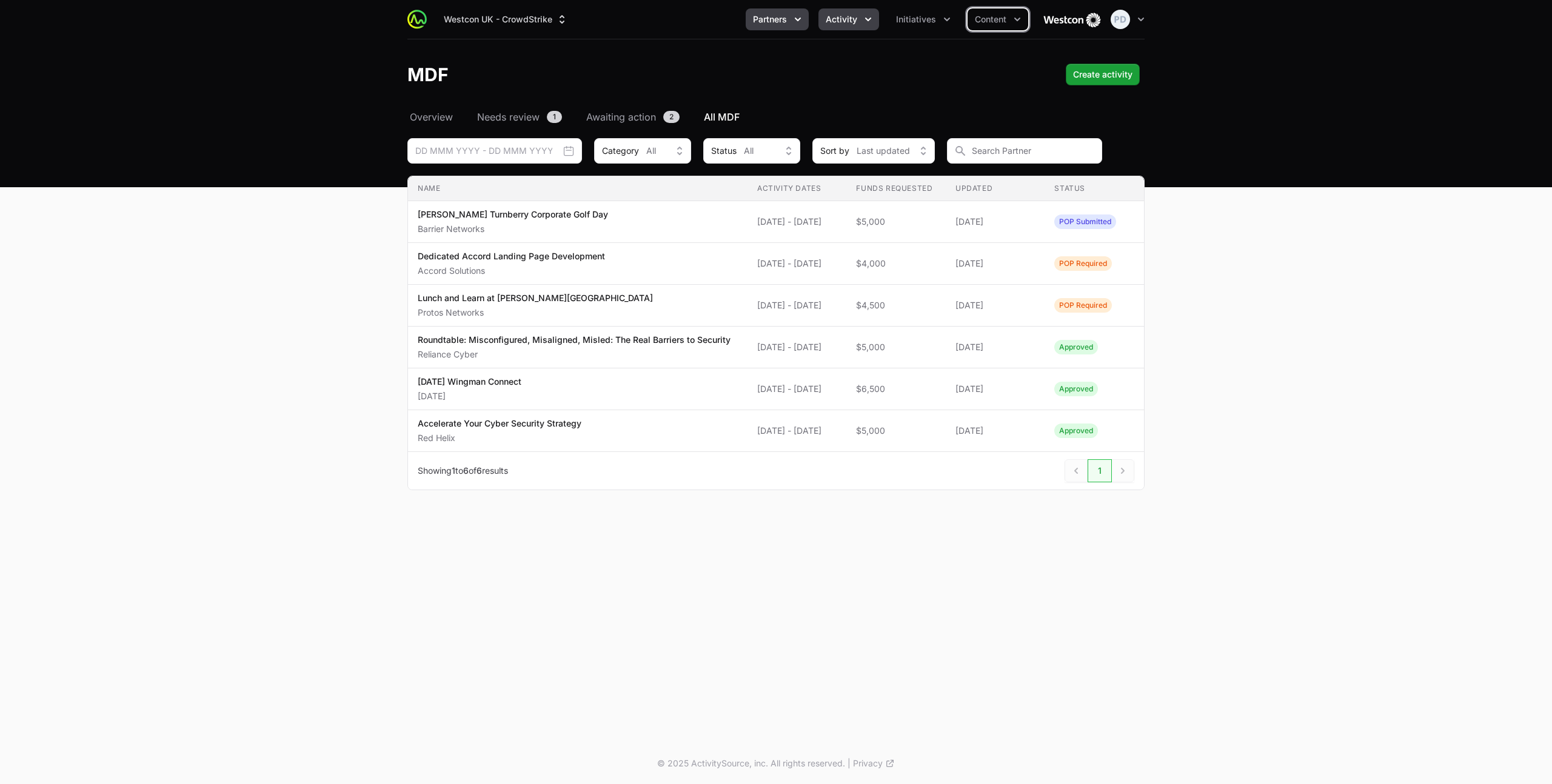
click at [765, 20] on span "Partners" at bounding box center [769, 19] width 34 height 12
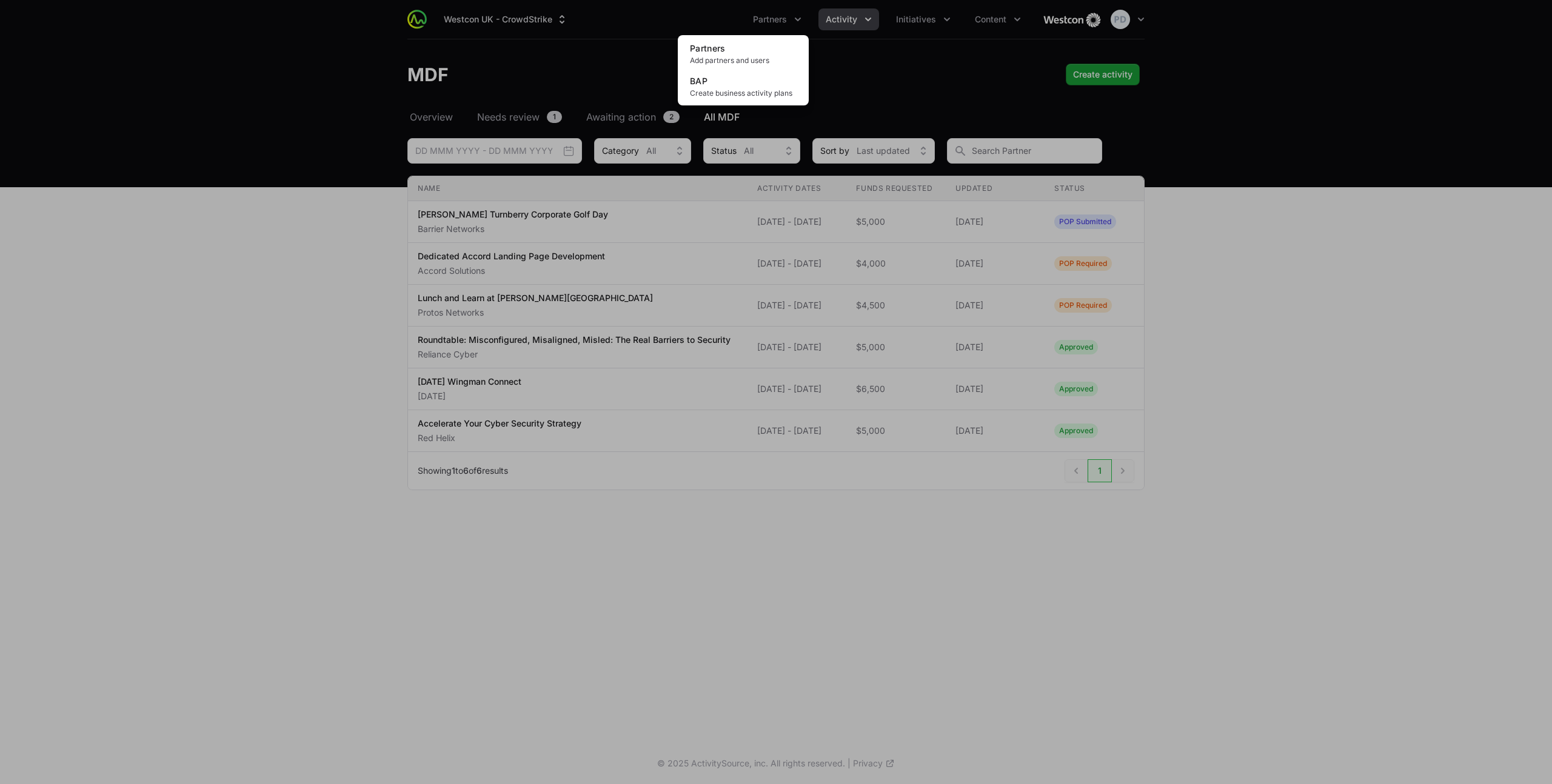
click at [852, 17] on div "Partners menu" at bounding box center [776, 392] width 1552 height 784
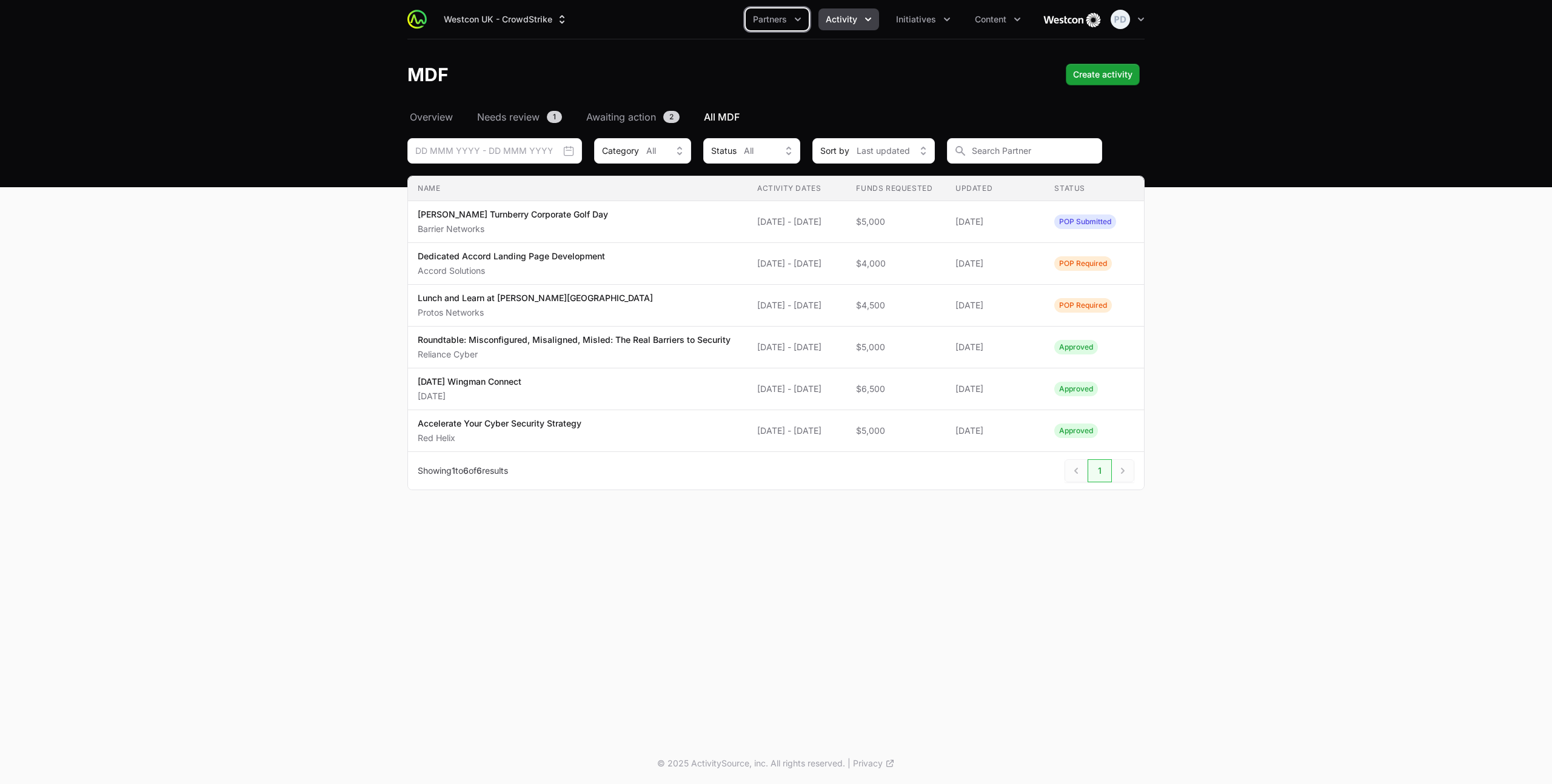
click at [852, 23] on span "Activity" at bounding box center [841, 19] width 31 height 12
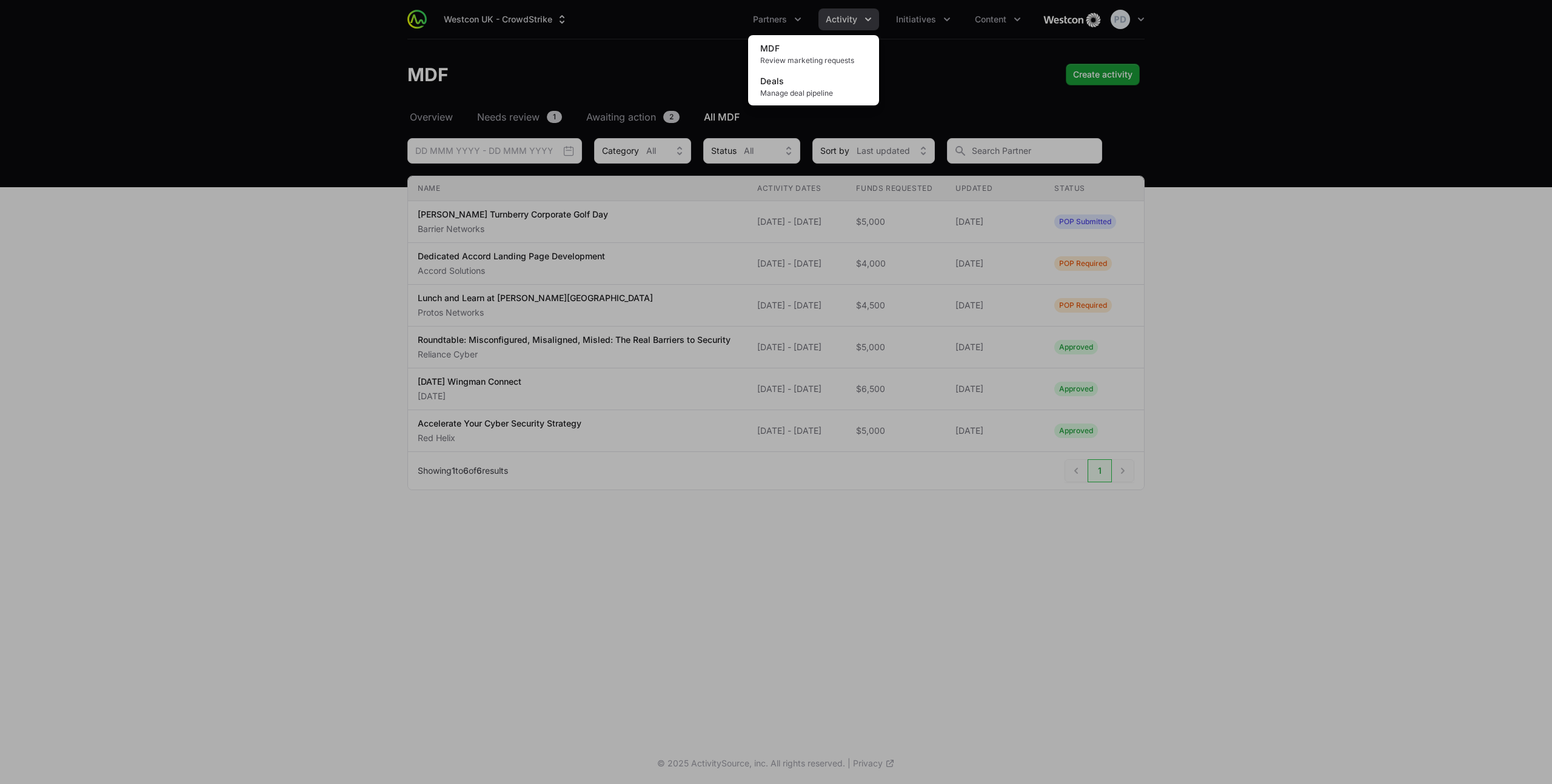
click at [912, 35] on div "Activity menu" at bounding box center [776, 392] width 1552 height 784
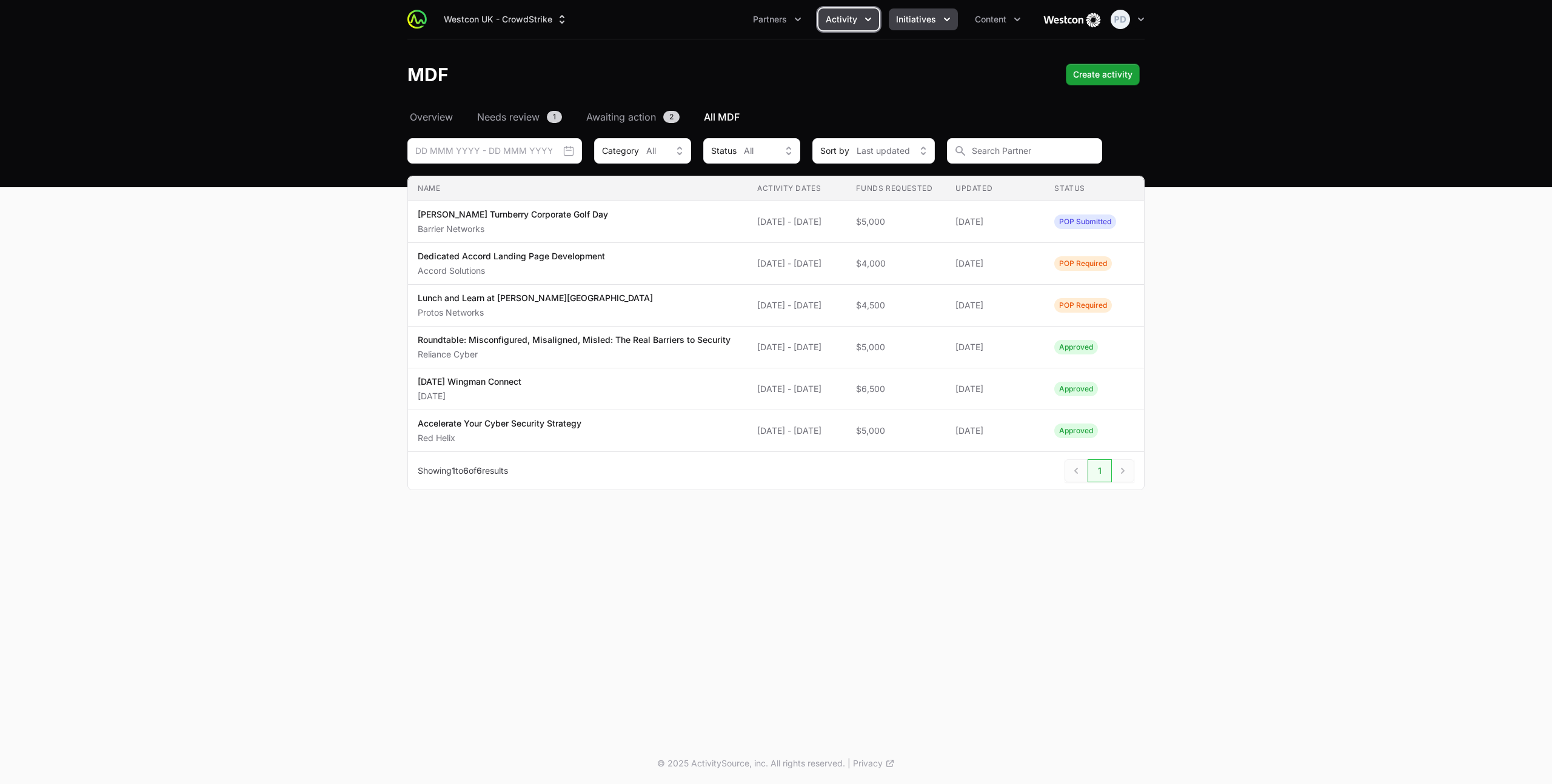
click at [908, 23] on span "Initiatives" at bounding box center [916, 19] width 40 height 12
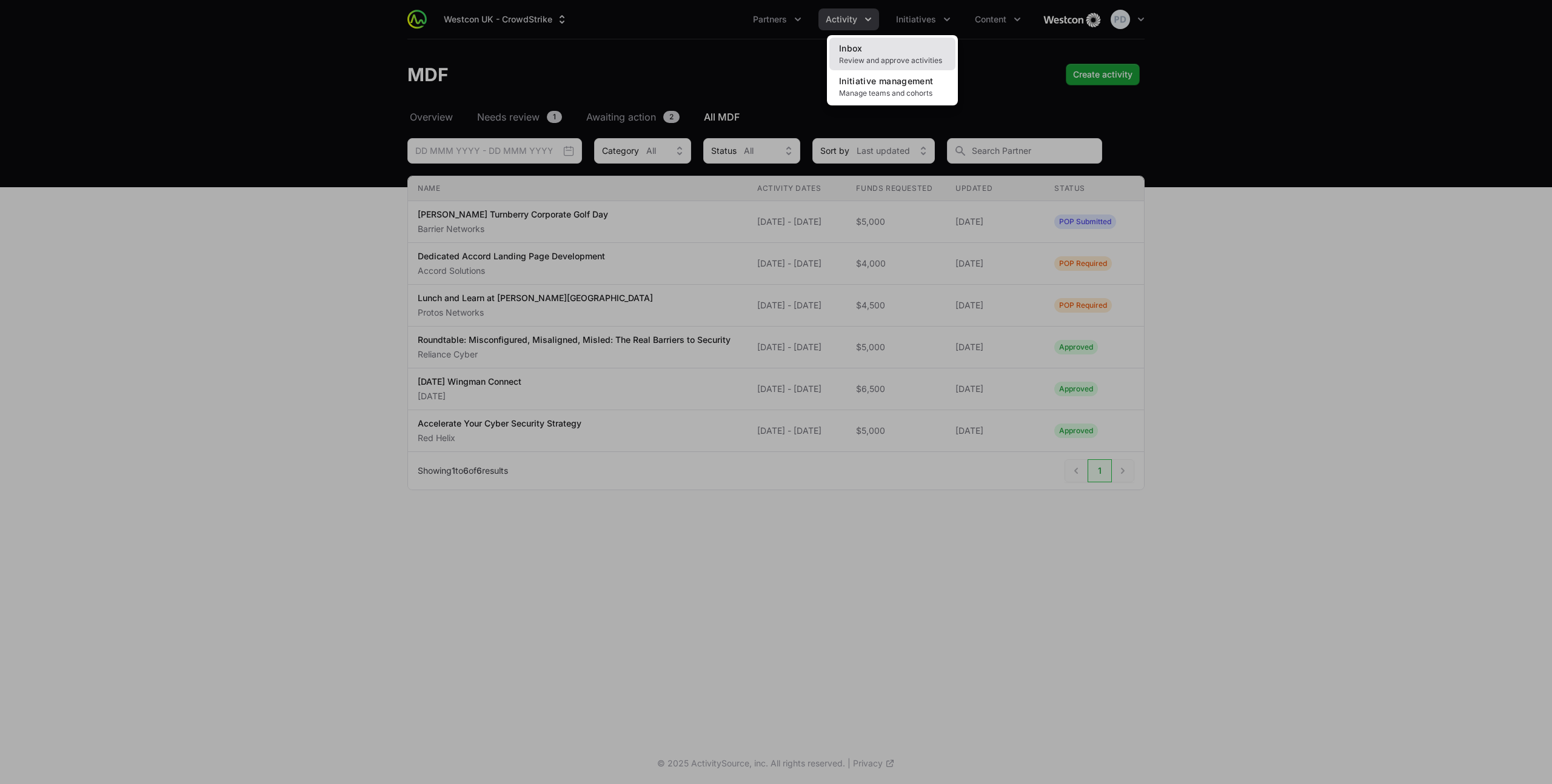
click at [893, 62] on span "Review and approve activities" at bounding box center [892, 60] width 106 height 9
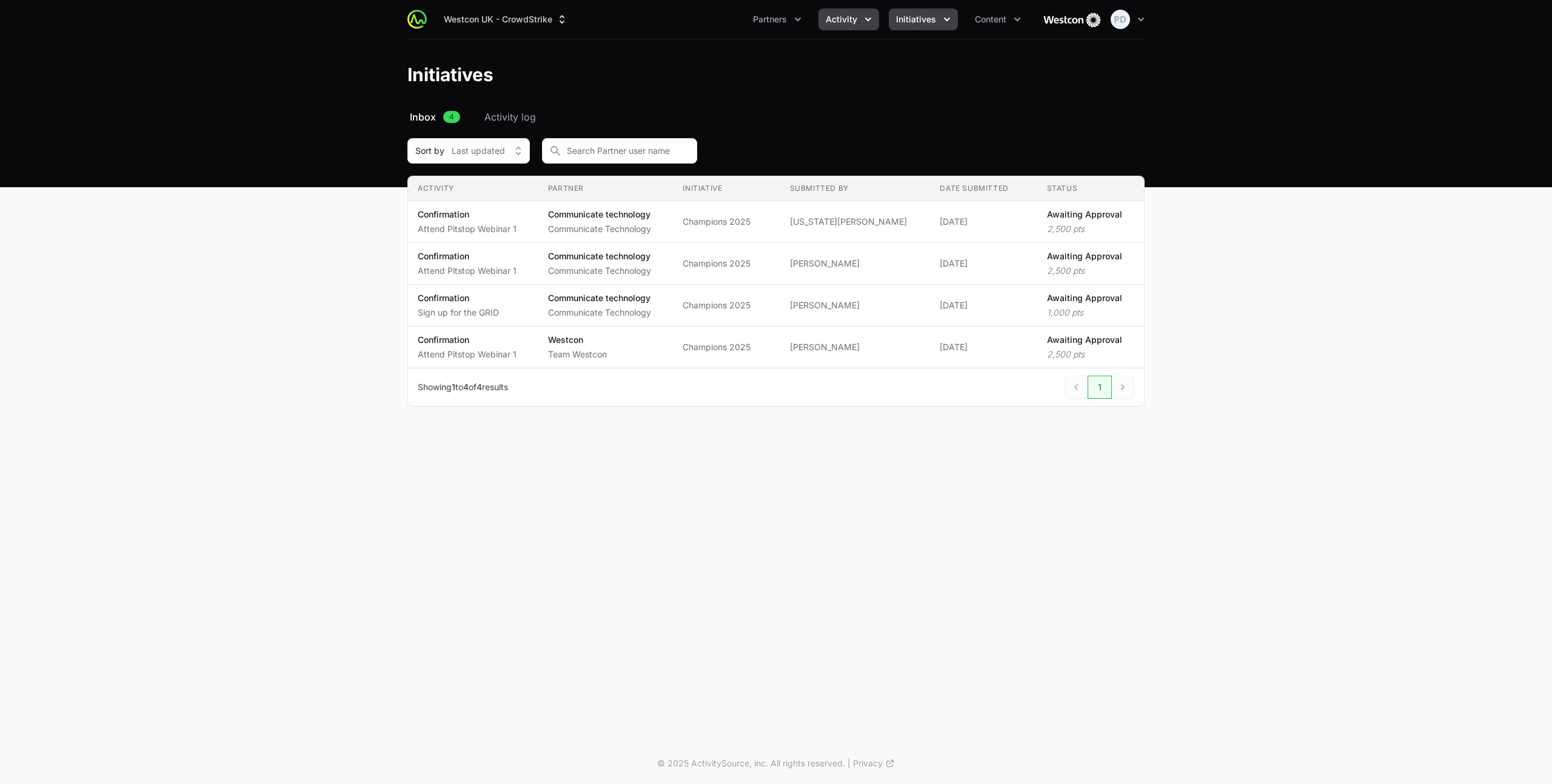
click at [861, 22] on button "Activity" at bounding box center [848, 20] width 60 height 22
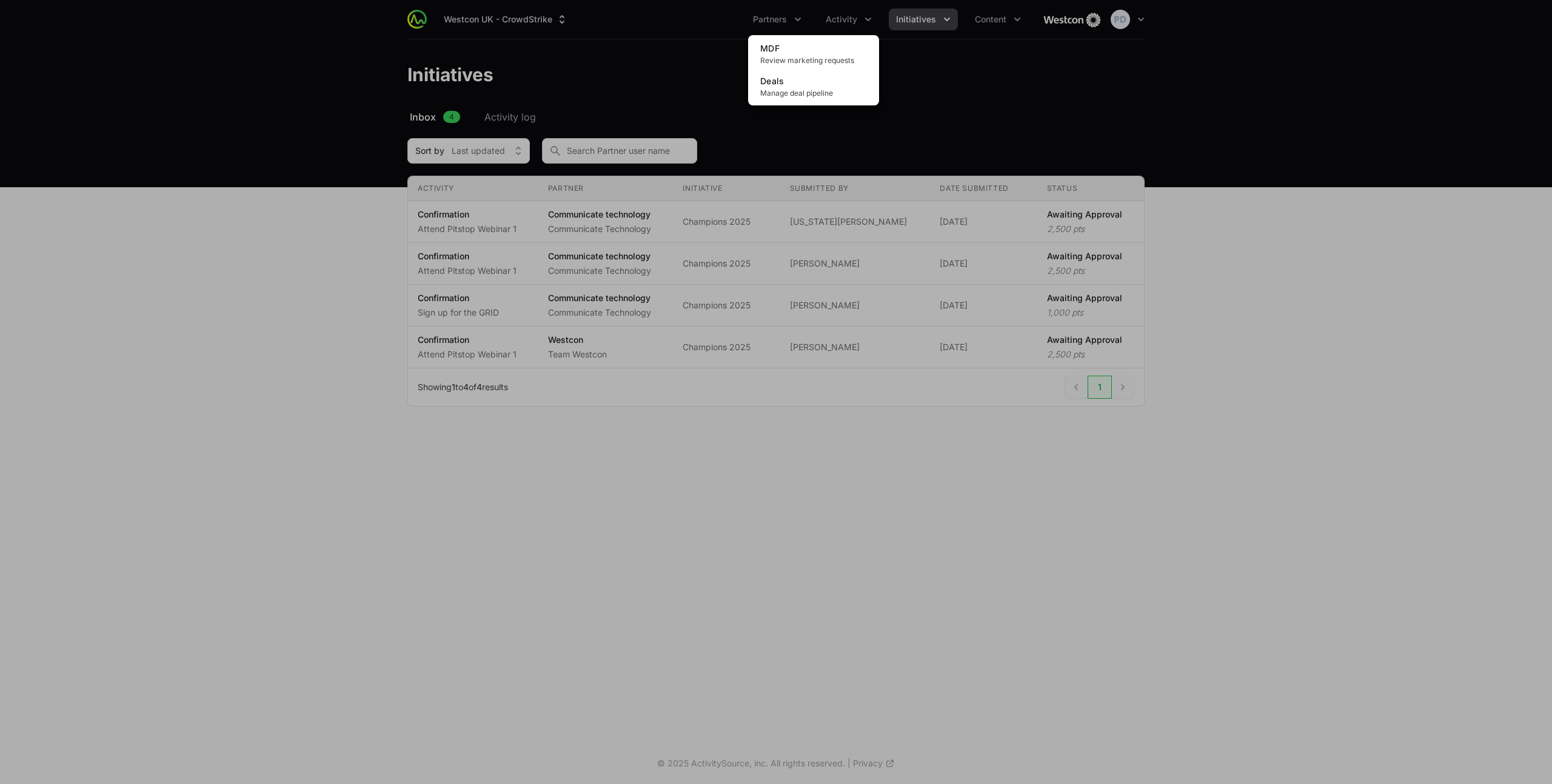
click at [991, 20] on div "Activity menu" at bounding box center [776, 392] width 1552 height 784
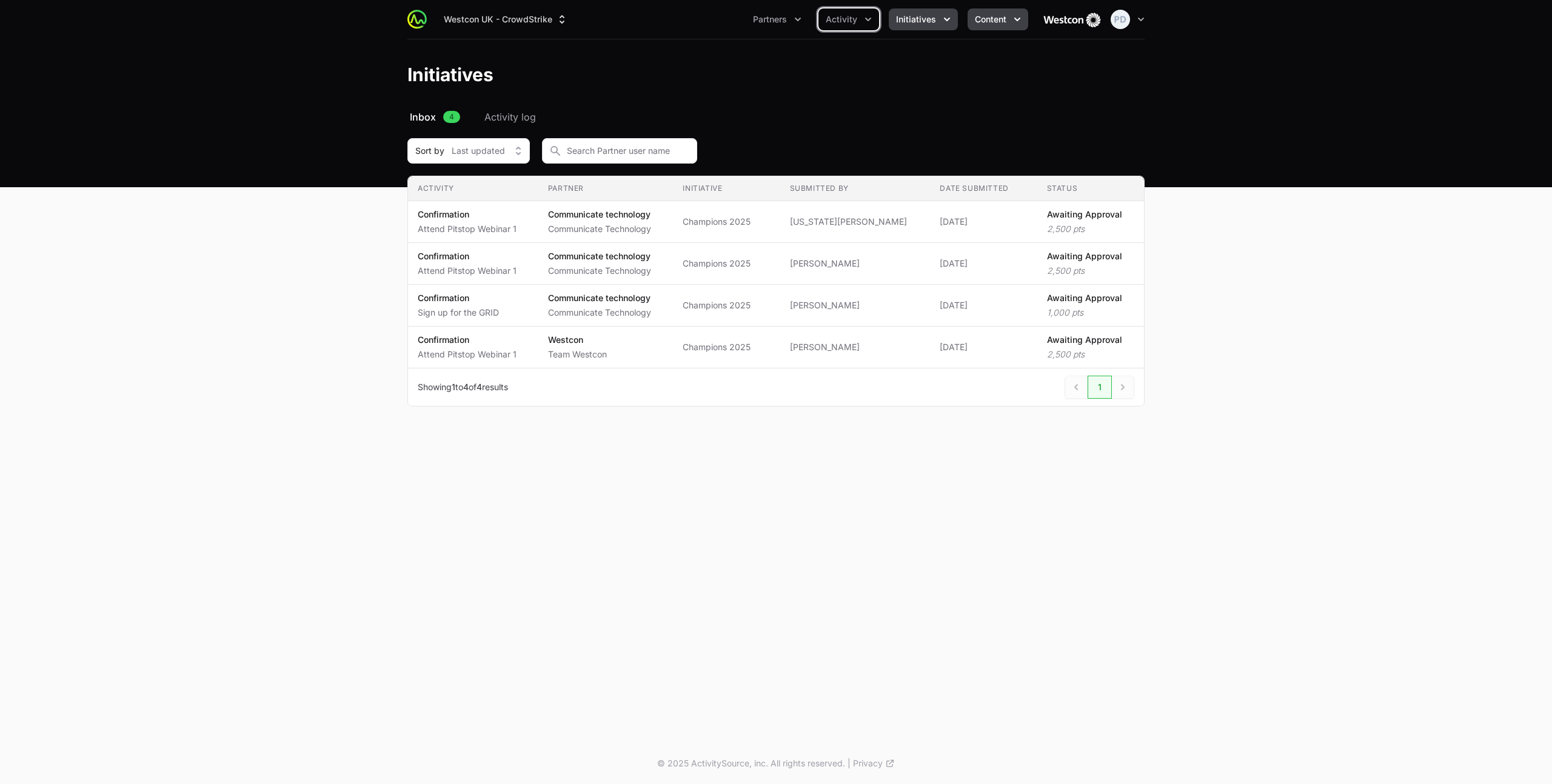
click at [991, 20] on span "Content" at bounding box center [990, 19] width 31 height 12
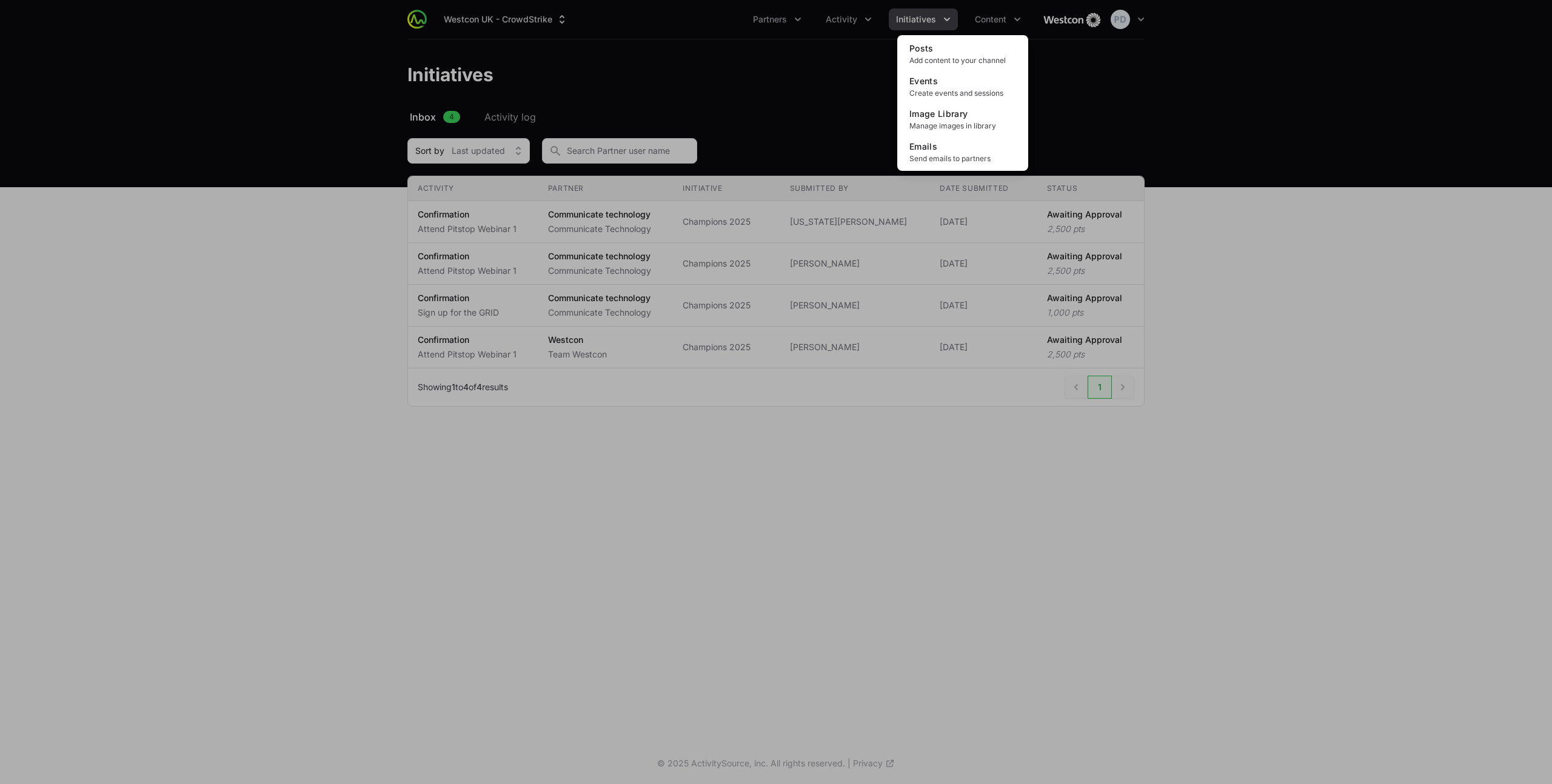
click at [914, 27] on div "Content menu" at bounding box center [776, 392] width 1552 height 784
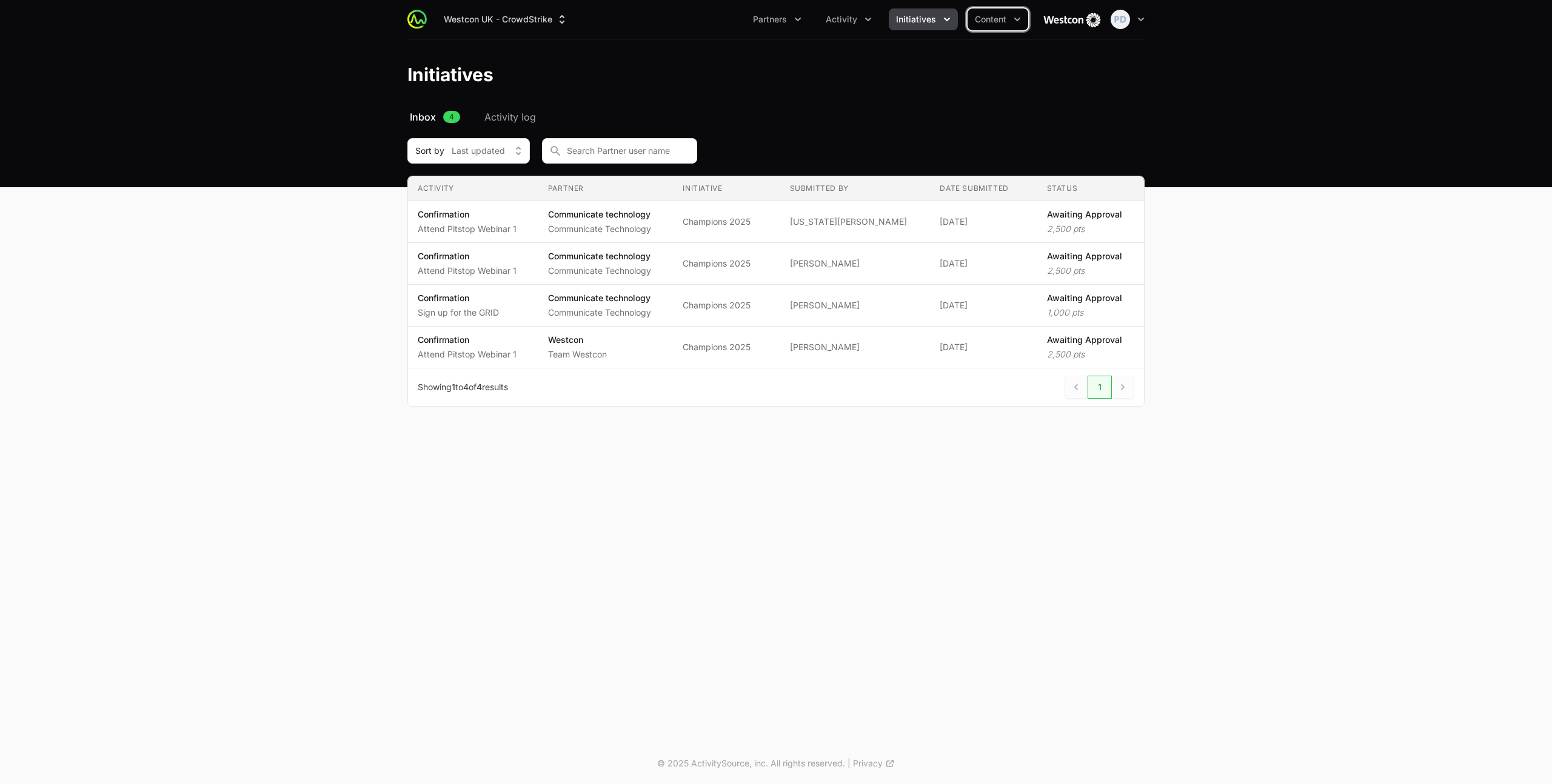
click at [926, 20] on span "Initiatives" at bounding box center [916, 19] width 40 height 12
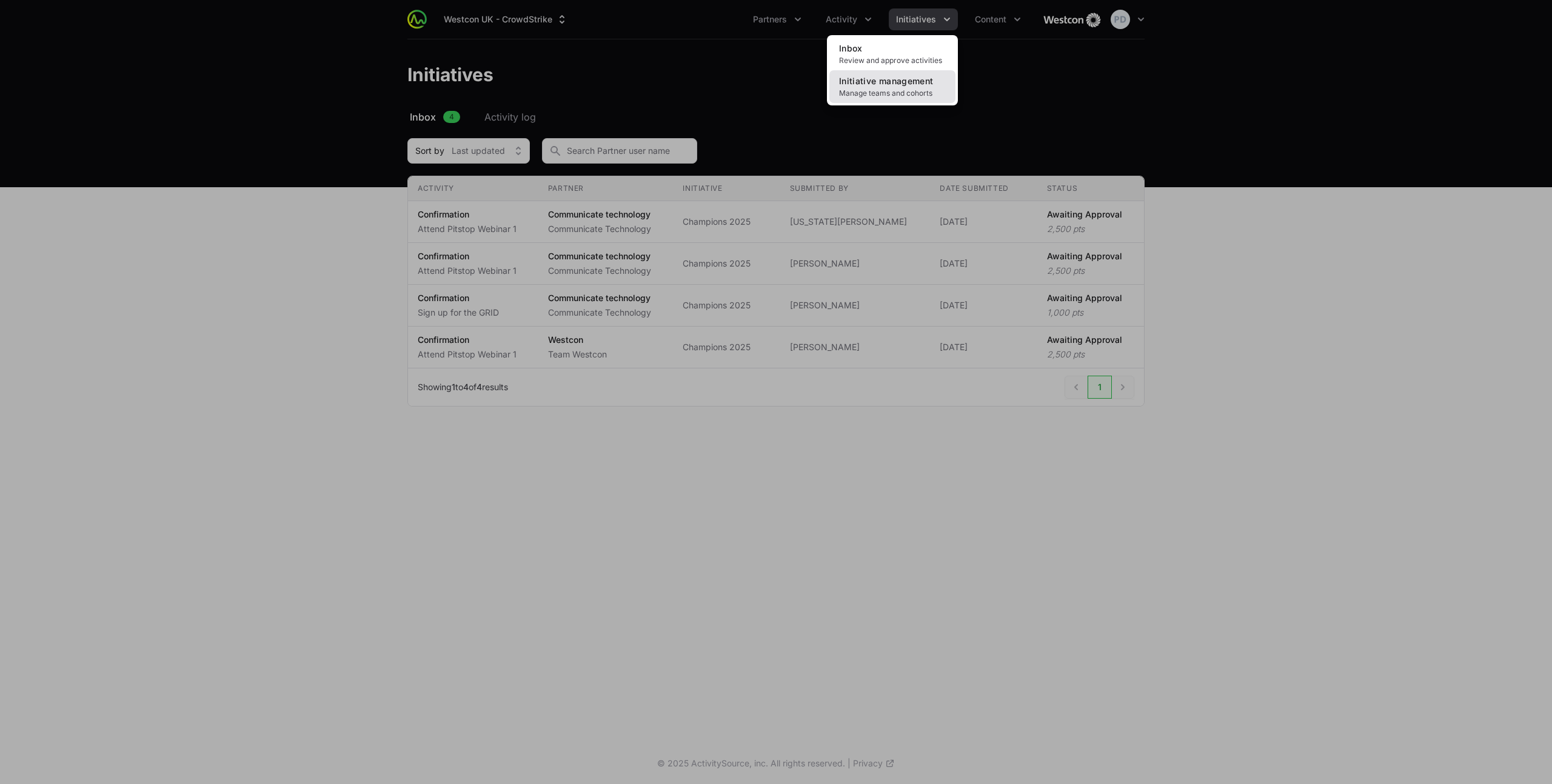
click at [877, 87] on link "Initiative management Manage teams and cohorts" at bounding box center [891, 87] width 126 height 33
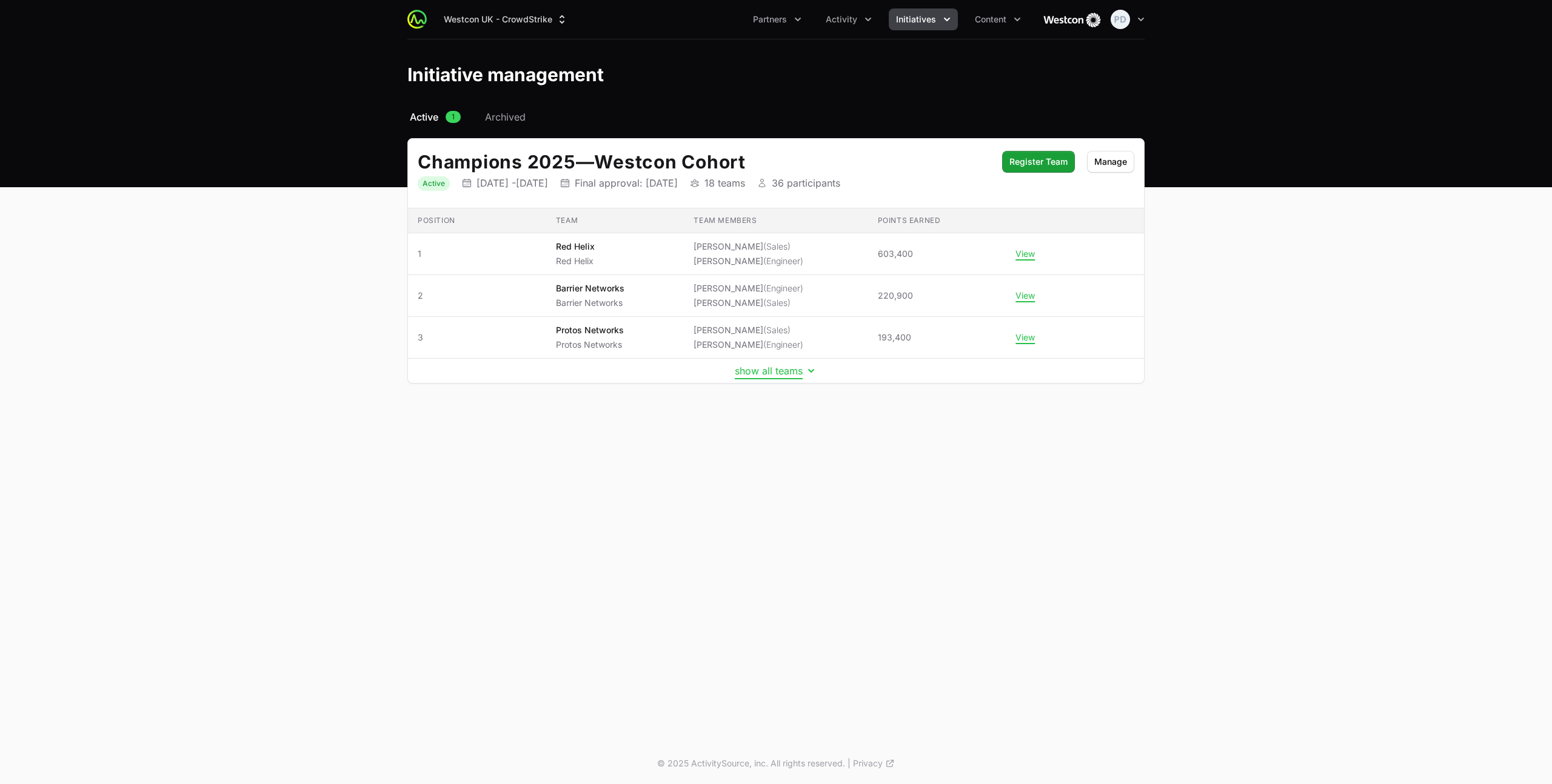
click at [778, 372] on button "show all teams" at bounding box center [776, 370] width 82 height 12
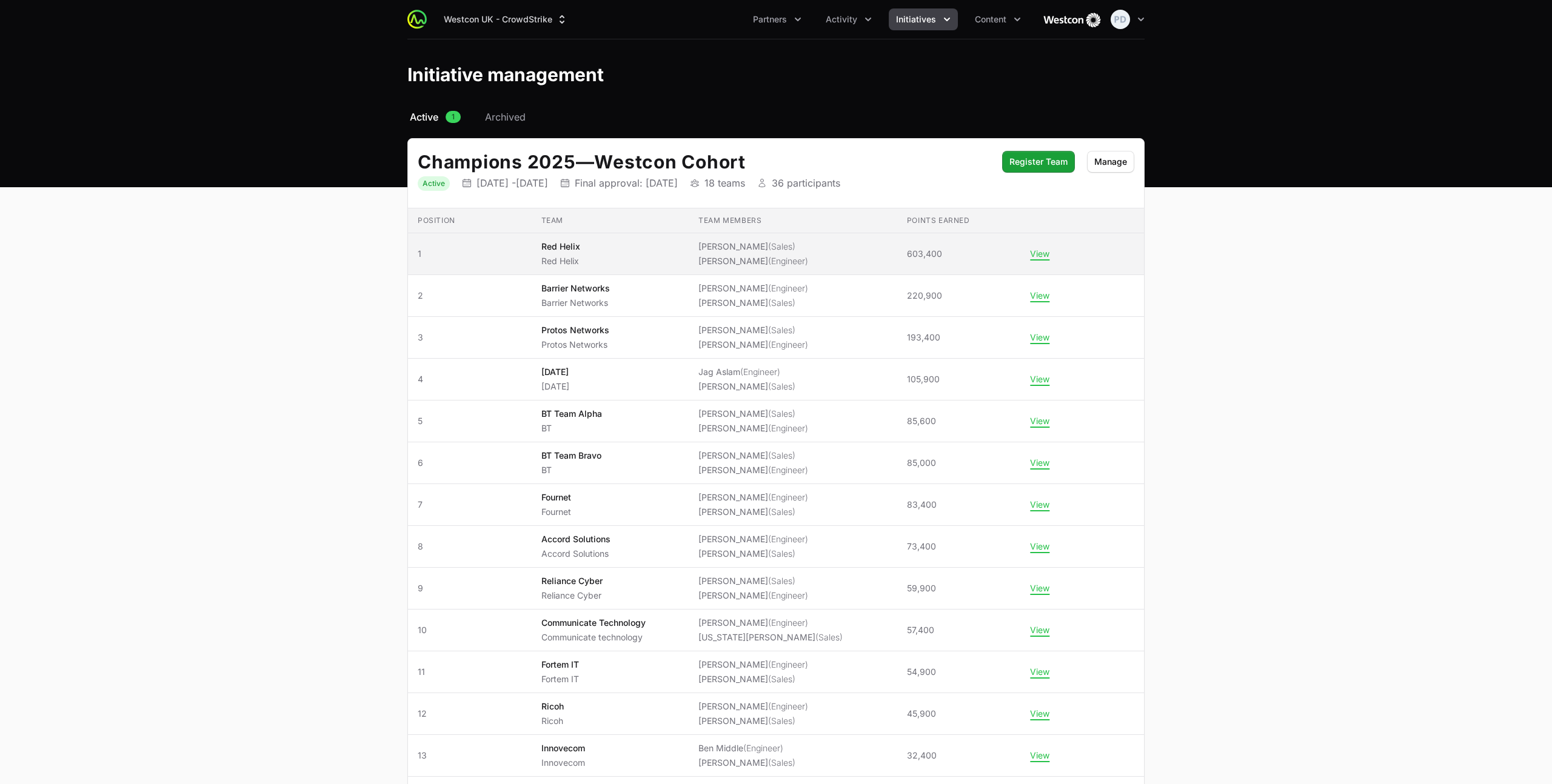
click at [568, 246] on p "Red Helix" at bounding box center [561, 246] width 39 height 12
drag, startPoint x: 1042, startPoint y: 250, endPoint x: 1035, endPoint y: 251, distance: 7.1
click at [1040, 250] on button "View" at bounding box center [1039, 254] width 20 height 11
click at [1041, 251] on button "View" at bounding box center [1039, 254] width 20 height 11
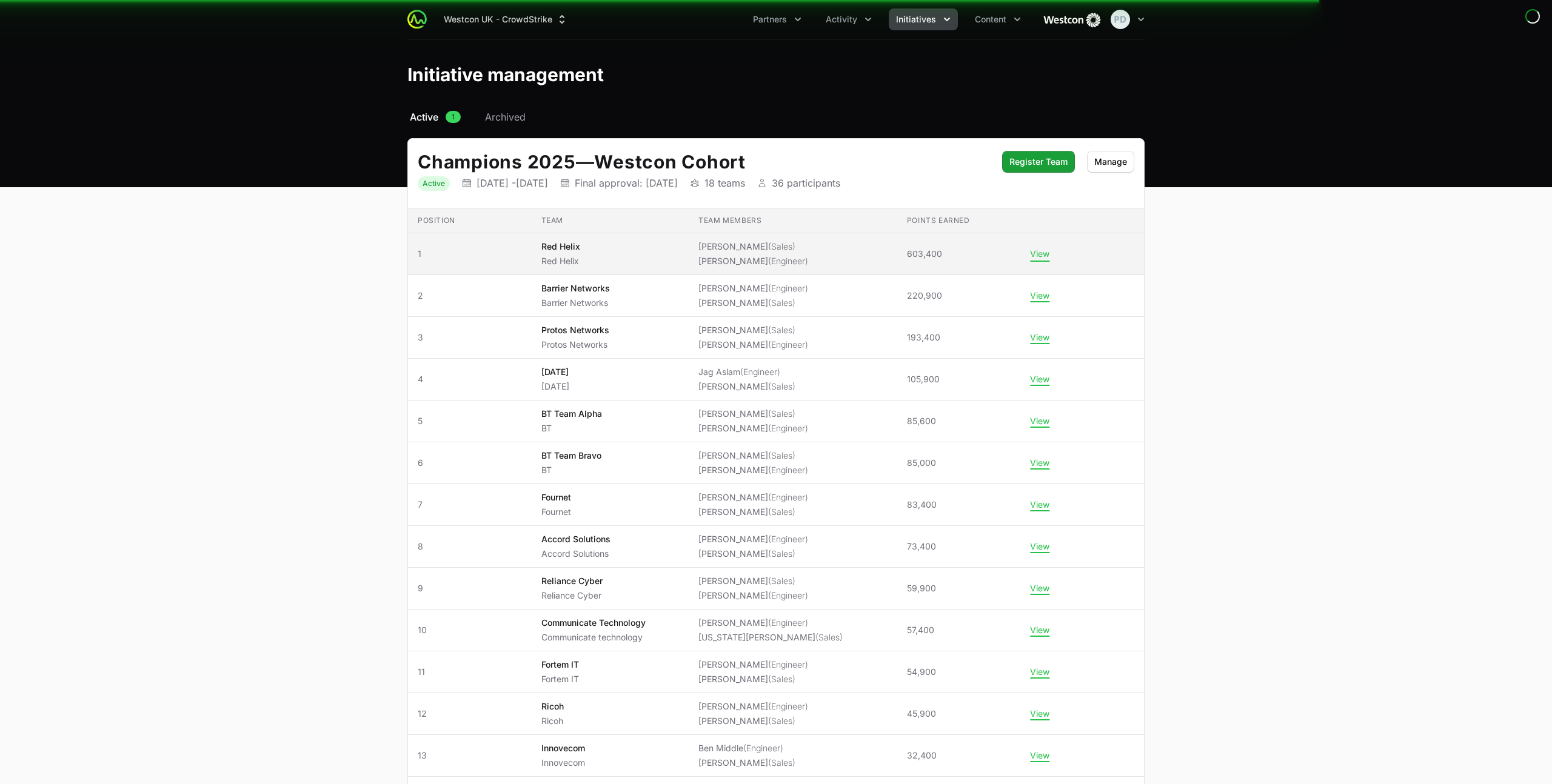
click at [1033, 257] on button "View" at bounding box center [1039, 254] width 20 height 11
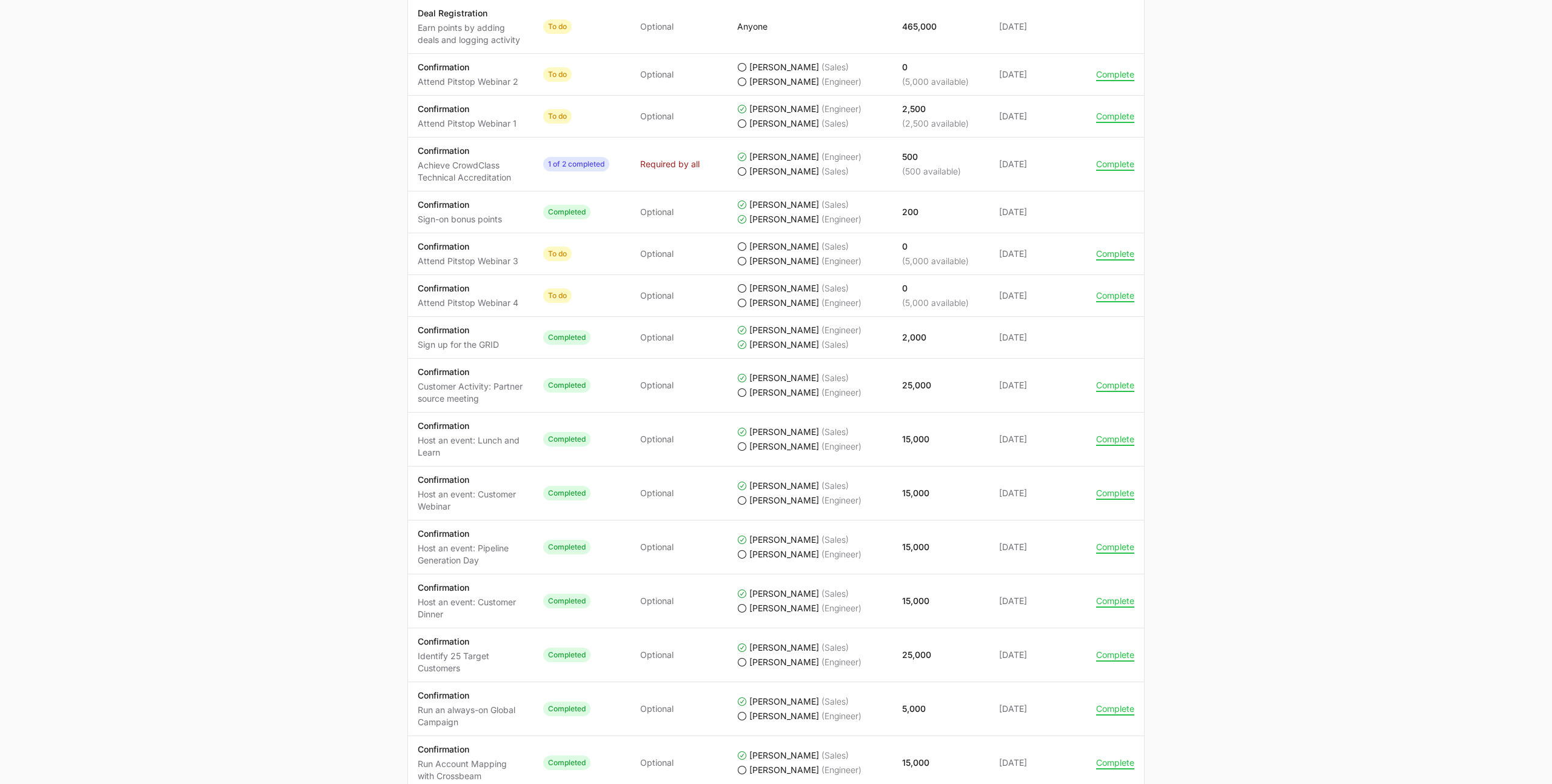
scroll to position [785, 0]
